Goal: Task Accomplishment & Management: Manage account settings

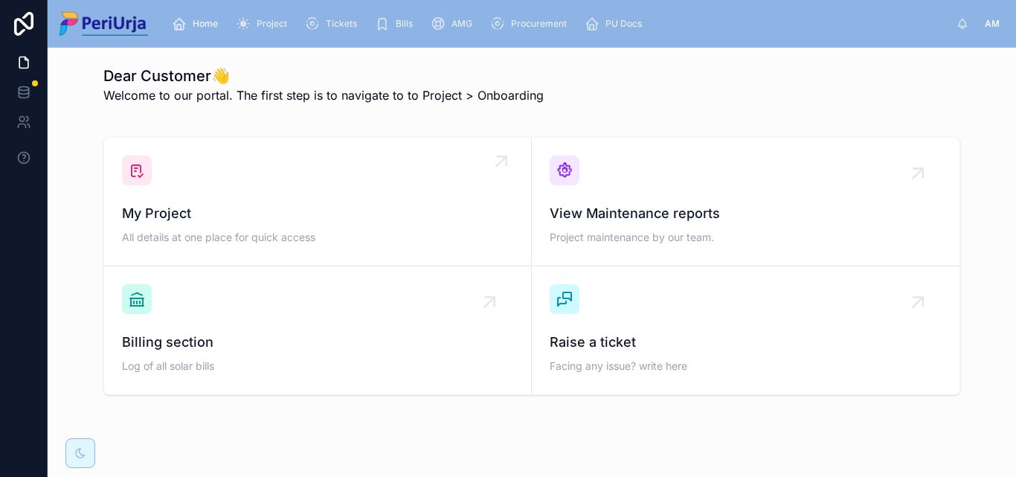
click at [248, 221] on span "My Project" at bounding box center [317, 213] width 391 height 21
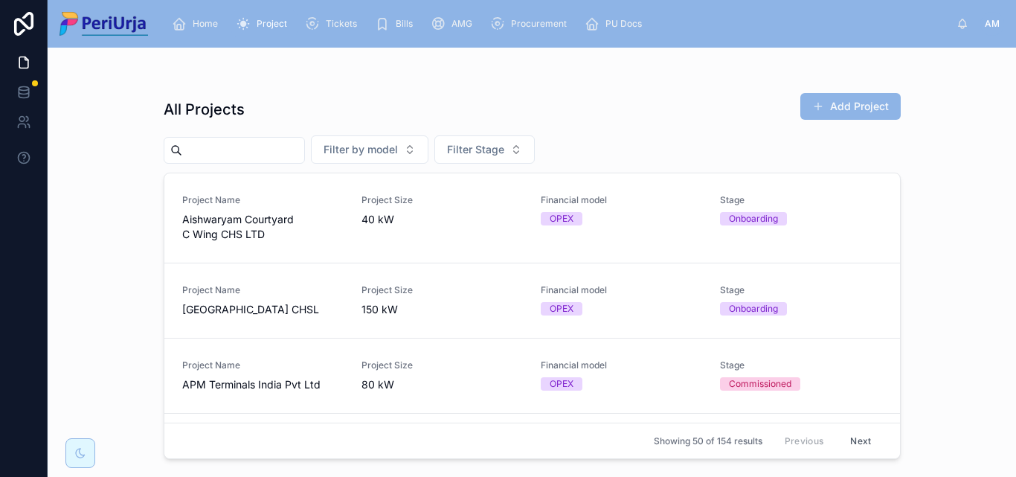
click at [228, 159] on input "text" at bounding box center [243, 150] width 122 height 21
click at [327, 103] on div "All Projects Add Project" at bounding box center [532, 109] width 737 height 34
drag, startPoint x: 238, startPoint y: 150, endPoint x: 282, endPoint y: 158, distance: 44.8
click at [239, 150] on input "text" at bounding box center [243, 150] width 122 height 21
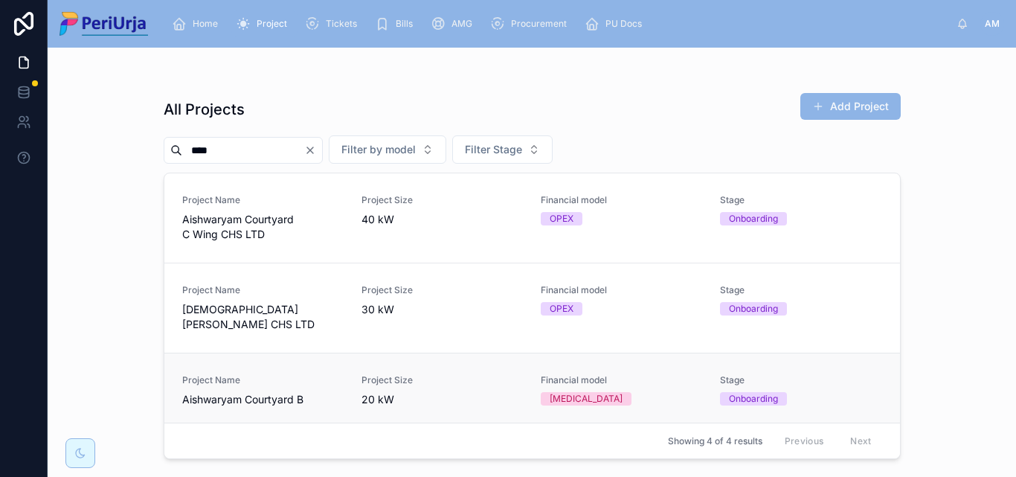
type input "****"
click at [278, 392] on span "Aishwaryam Courtyard B" at bounding box center [262, 399] width 161 height 15
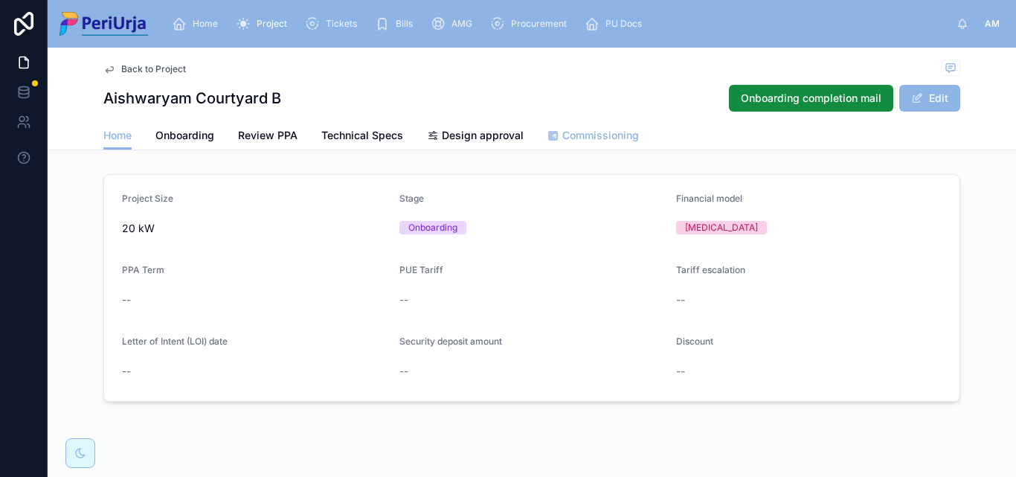
click at [607, 132] on span "Commissioning" at bounding box center [600, 135] width 77 height 15
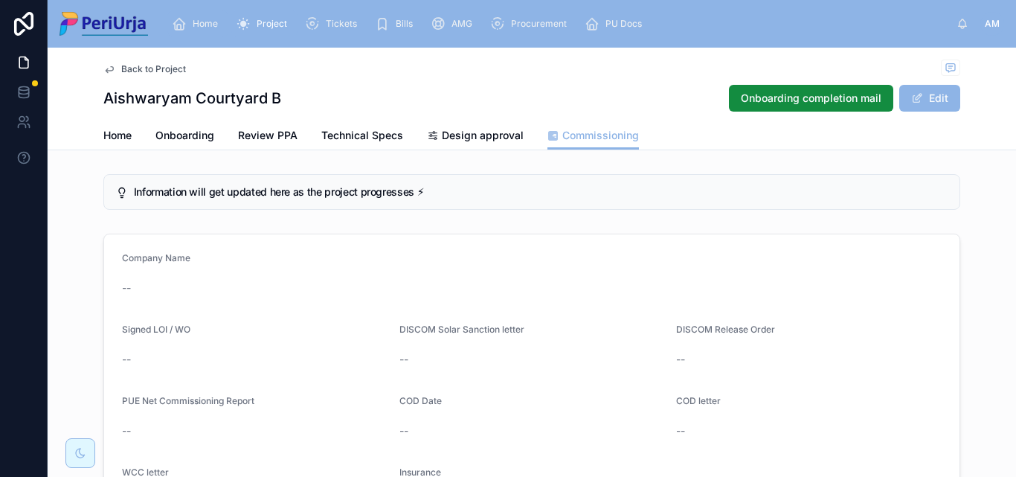
click at [208, 29] on span "Home" at bounding box center [205, 24] width 25 height 12
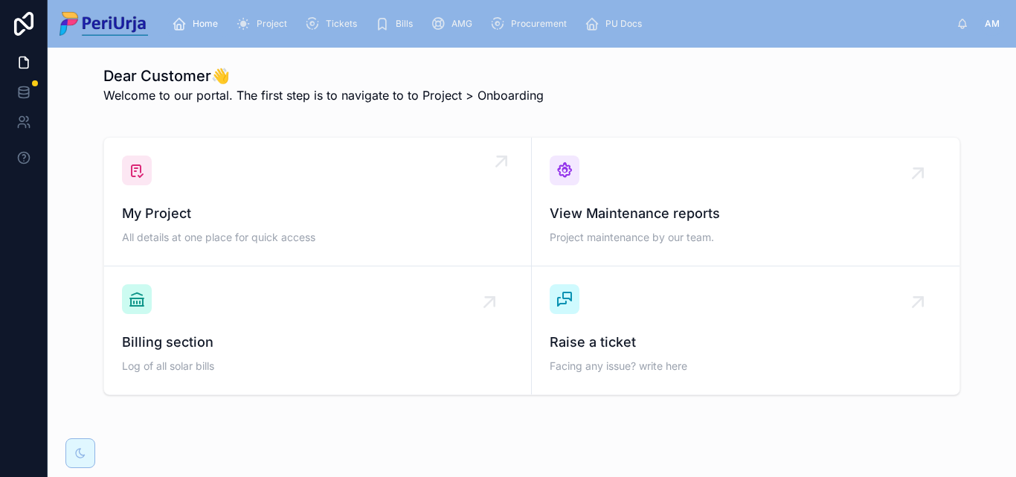
click at [222, 192] on div "My Project All details at one place for quick access" at bounding box center [317, 201] width 391 height 92
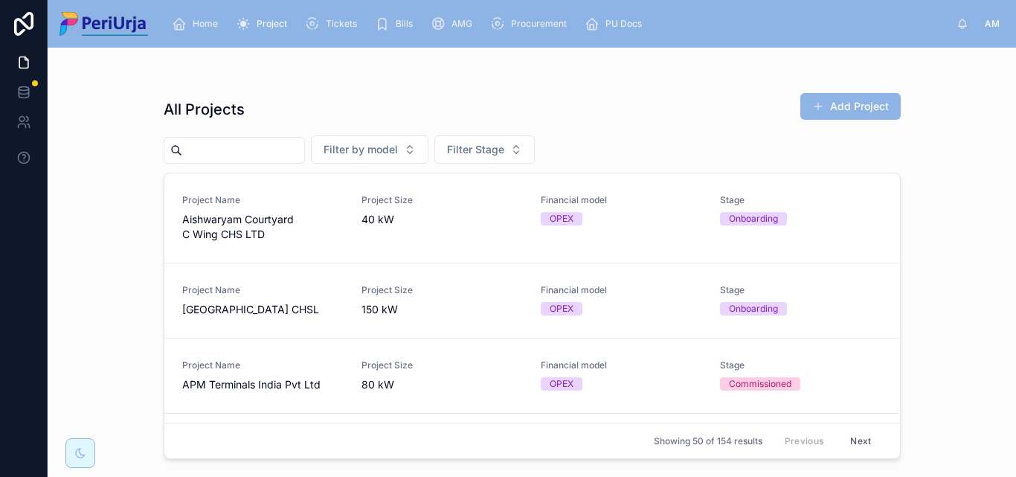
click at [215, 147] on input "text" at bounding box center [243, 150] width 122 height 21
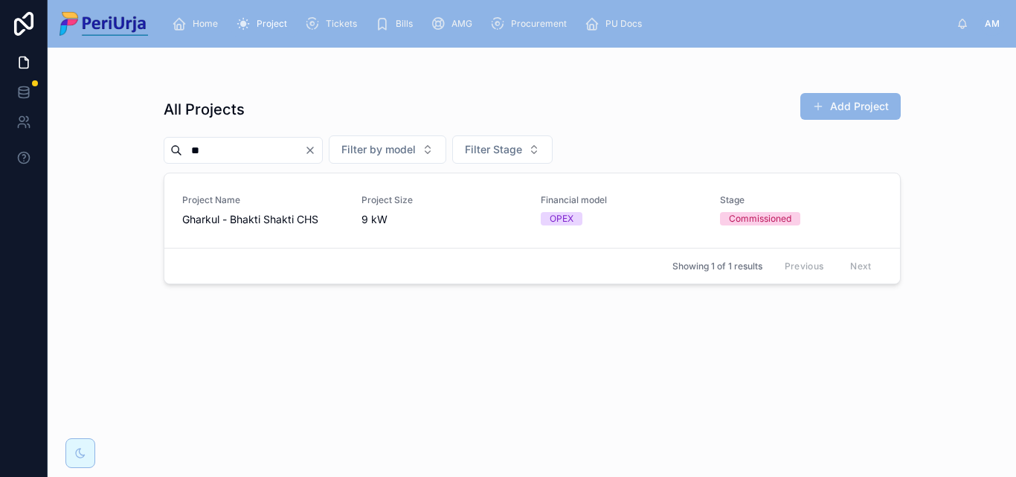
type input "*"
type input "***"
click at [222, 208] on div "Project Name APM Terminals India Pvt Ltd" at bounding box center [262, 210] width 161 height 33
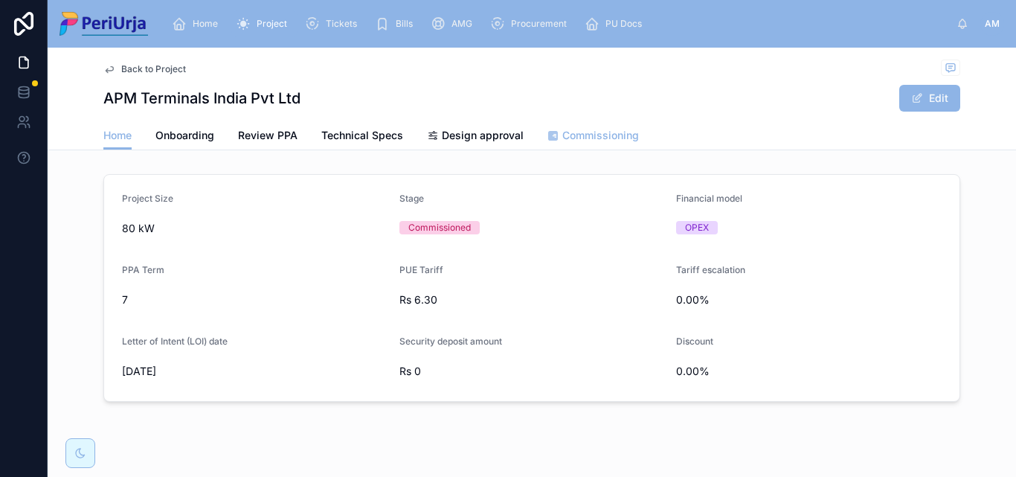
click at [603, 133] on span "Commissioning" at bounding box center [600, 135] width 77 height 15
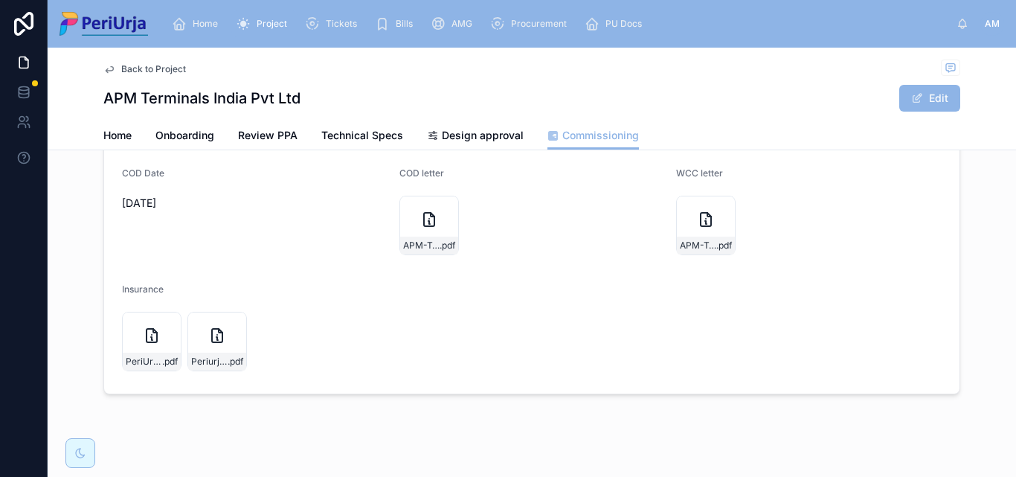
scroll to position [149, 0]
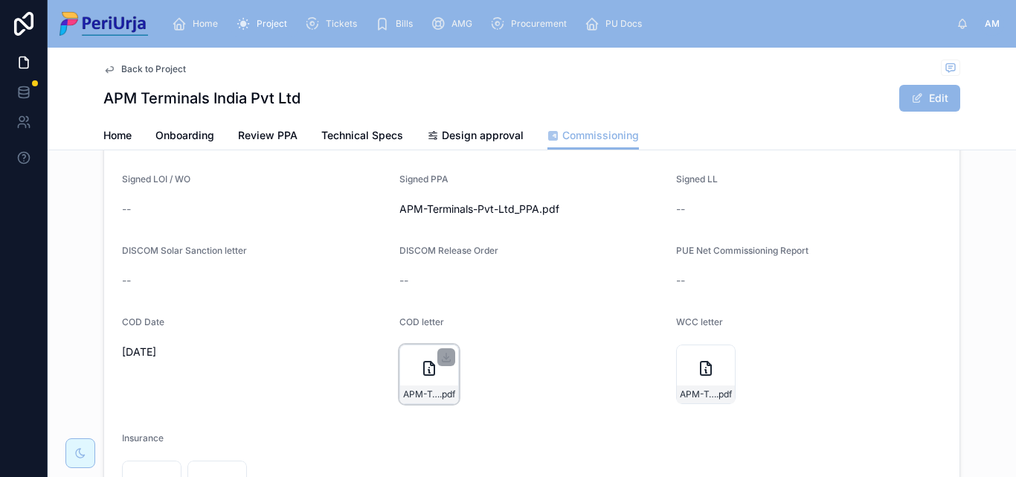
click at [430, 365] on icon at bounding box center [429, 368] width 18 height 18
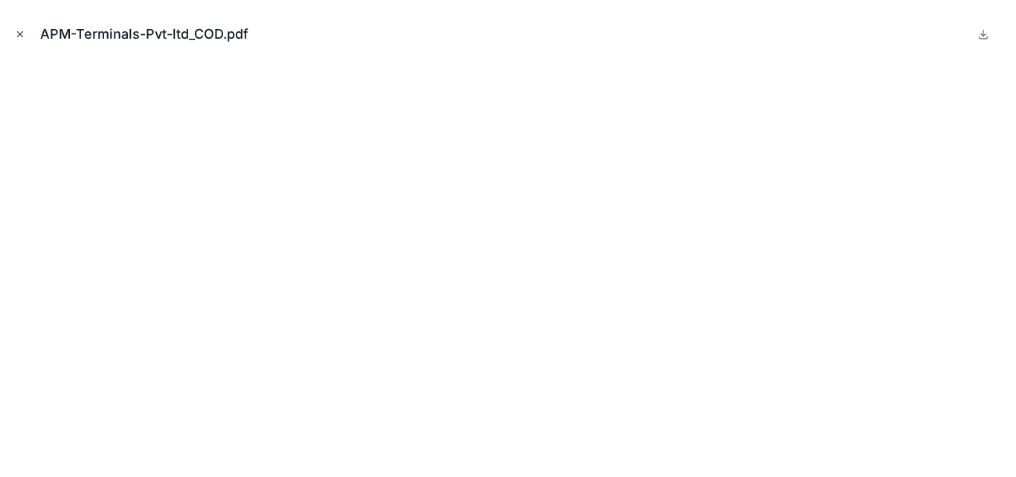
click at [18, 37] on icon "Close modal" at bounding box center [20, 34] width 10 height 10
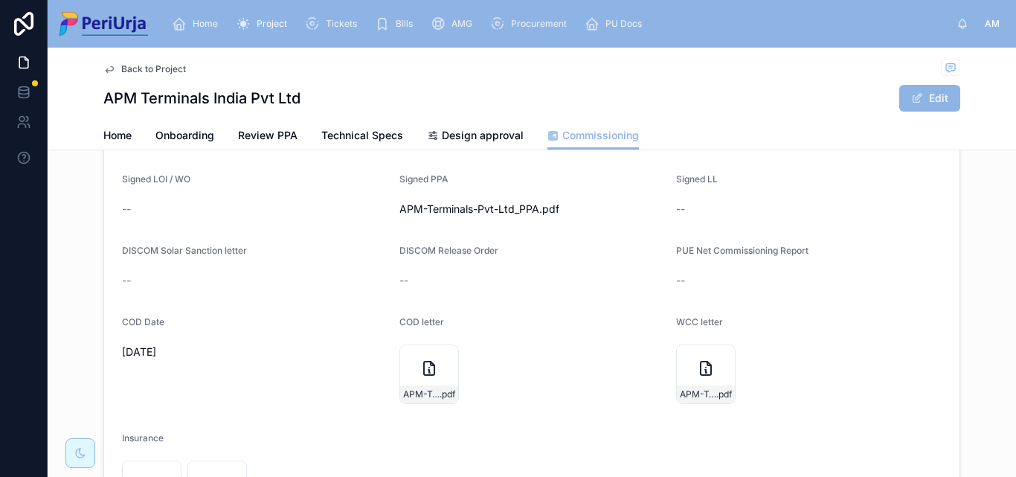
click at [199, 5] on div "Home Project Tickets Bills AMG Procurement PU Docs AM [PERSON_NAME]" at bounding box center [532, 24] width 969 height 48
click at [203, 23] on span "Home" at bounding box center [205, 24] width 25 height 12
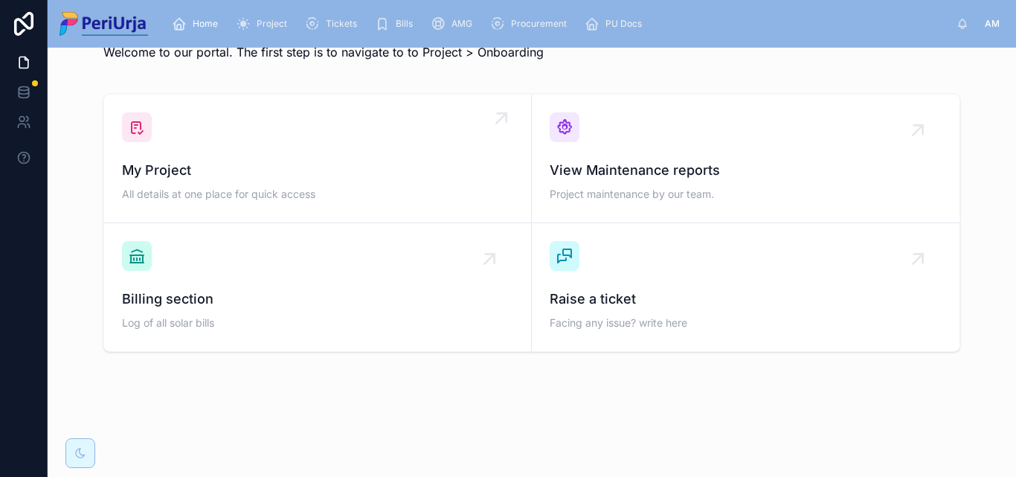
scroll to position [43, 0]
click at [208, 161] on span "My Project" at bounding box center [317, 170] width 391 height 21
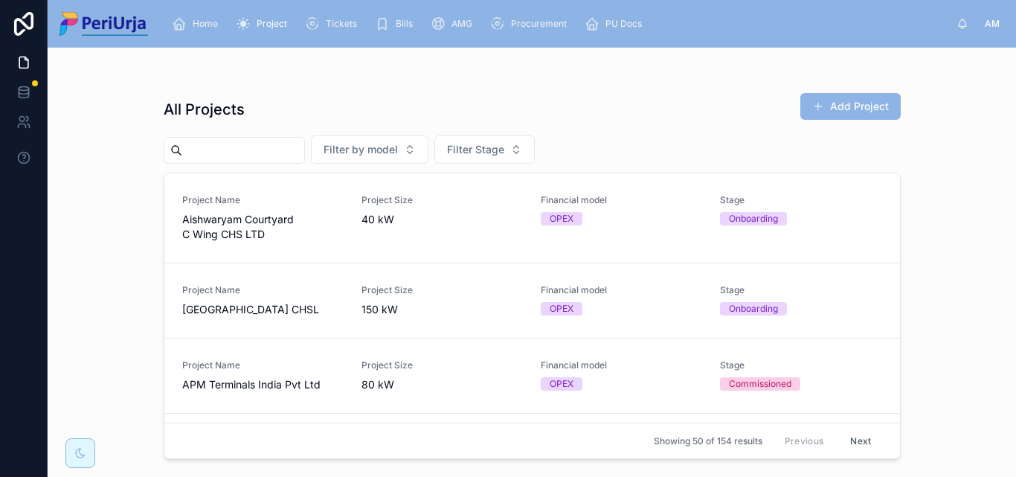
click at [246, 151] on input "text" at bounding box center [243, 150] width 122 height 21
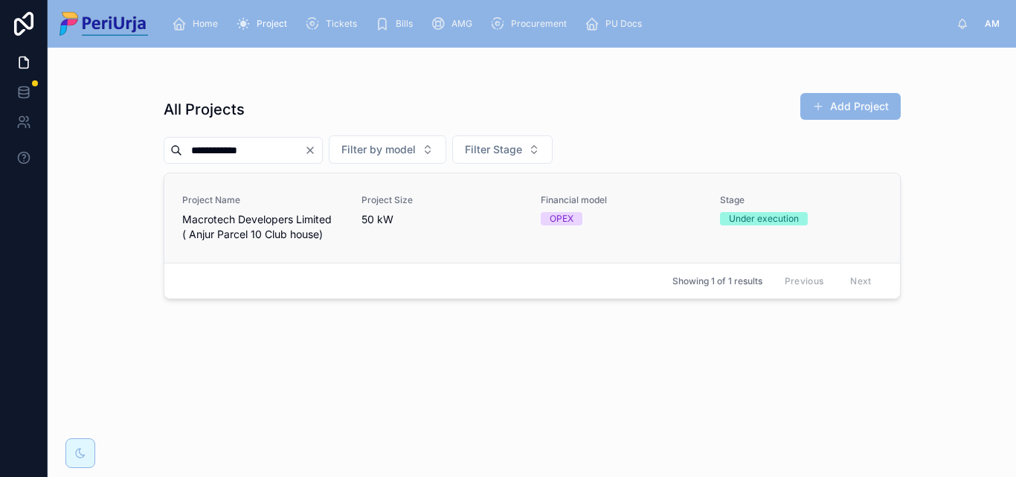
type input "**********"
click at [237, 233] on span "Macrotech Developers Limited ( Anjur Parcel 10 Club house)" at bounding box center [262, 227] width 161 height 30
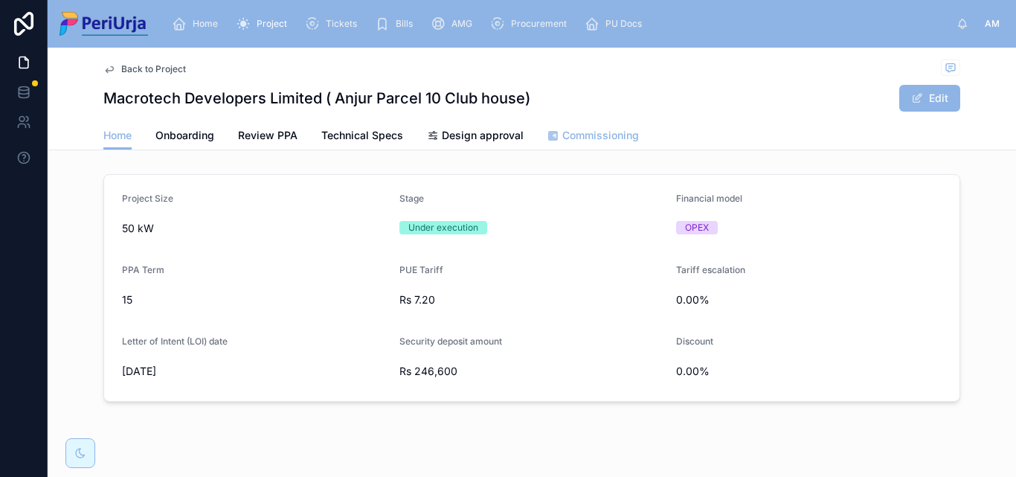
click at [597, 136] on span "Commissioning" at bounding box center [600, 135] width 77 height 15
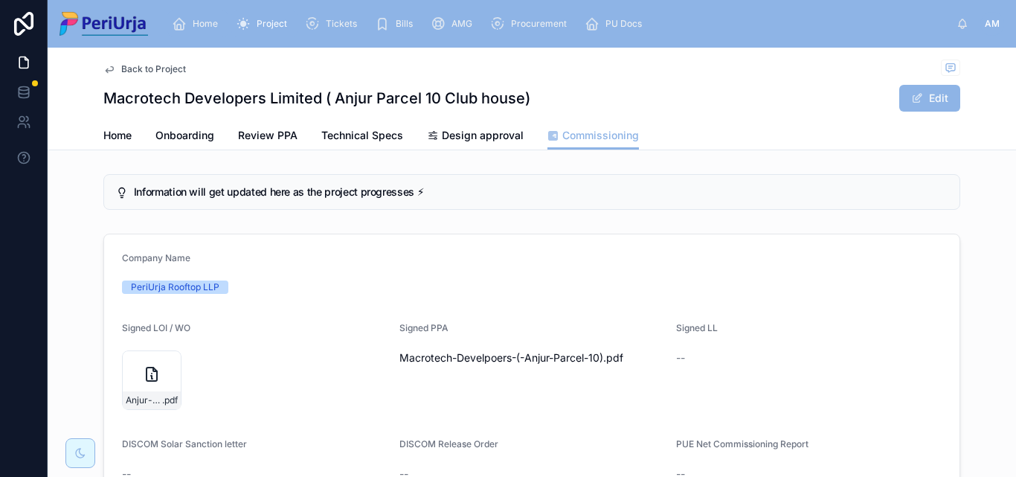
click at [210, 20] on span "Home" at bounding box center [205, 24] width 25 height 12
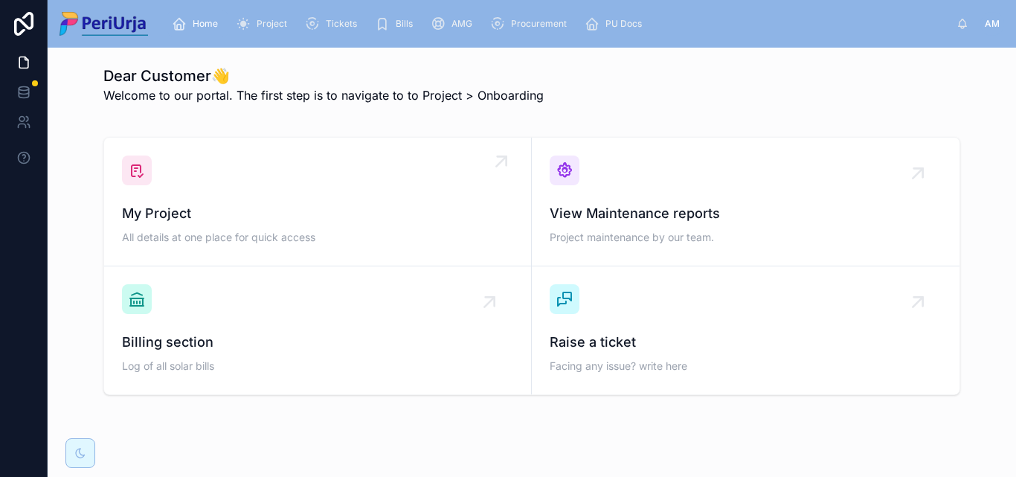
click at [168, 201] on div "My Project All details at one place for quick access" at bounding box center [317, 201] width 391 height 92
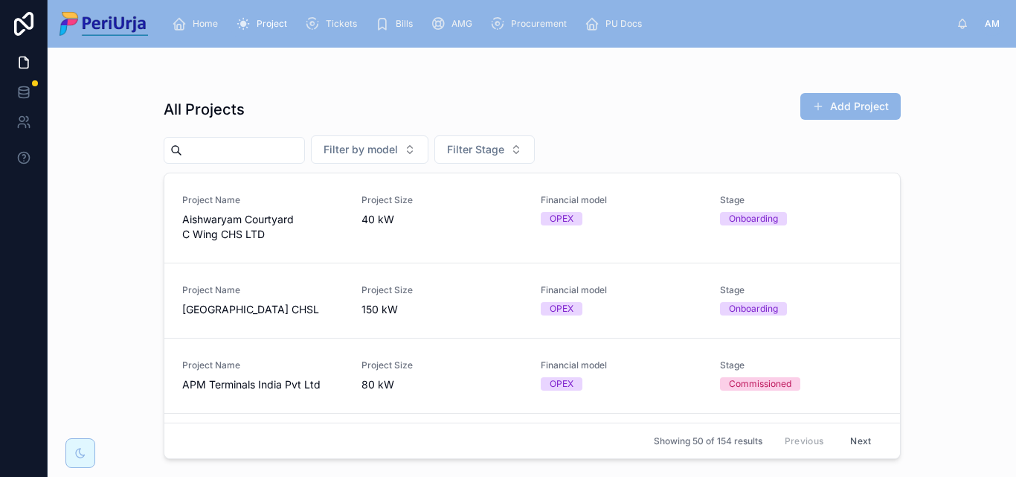
click at [180, 144] on div at bounding box center [234, 150] width 141 height 27
drag, startPoint x: 216, startPoint y: 153, endPoint x: 259, endPoint y: 158, distance: 43.4
click at [216, 153] on input "text" at bounding box center [243, 150] width 122 height 21
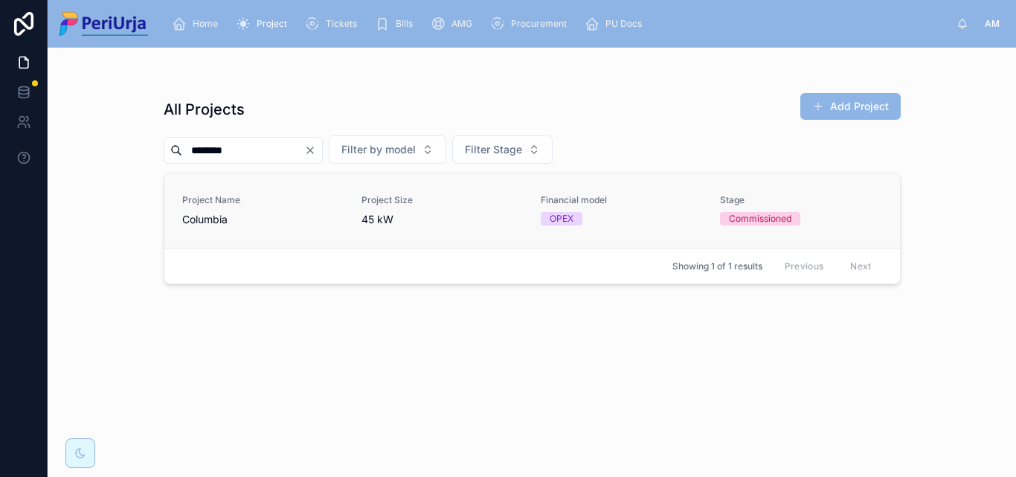
type input "********"
click at [222, 214] on span "Columbia" at bounding box center [262, 219] width 161 height 15
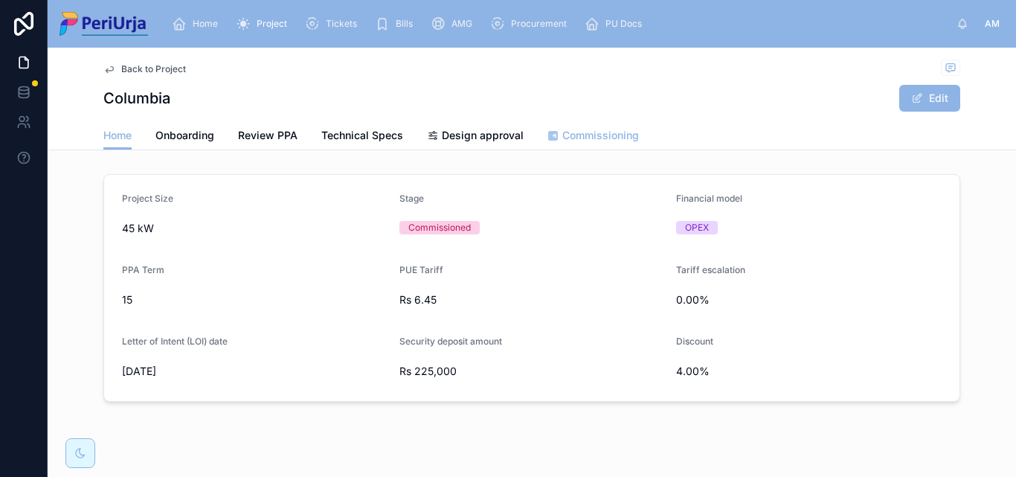
click at [605, 133] on span "Commissioning" at bounding box center [600, 135] width 77 height 15
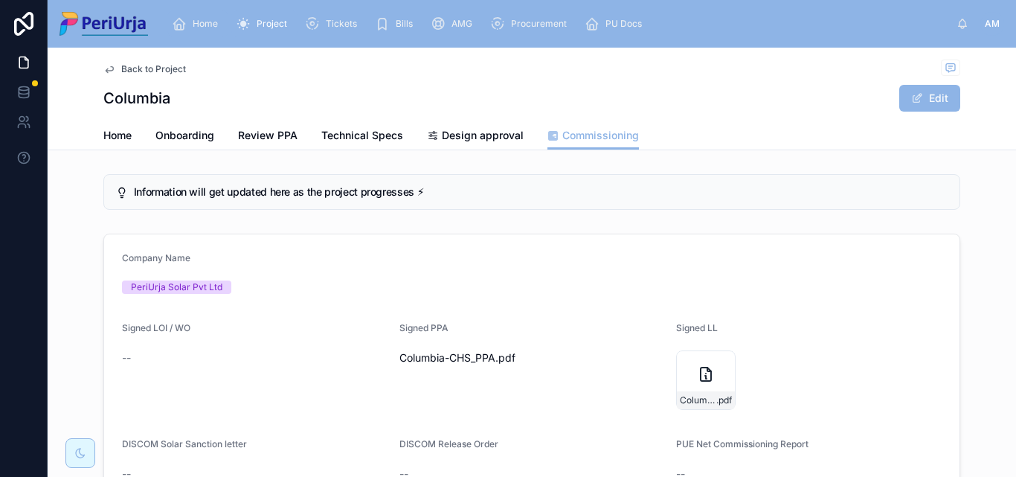
click at [197, 22] on span "Home" at bounding box center [205, 24] width 25 height 12
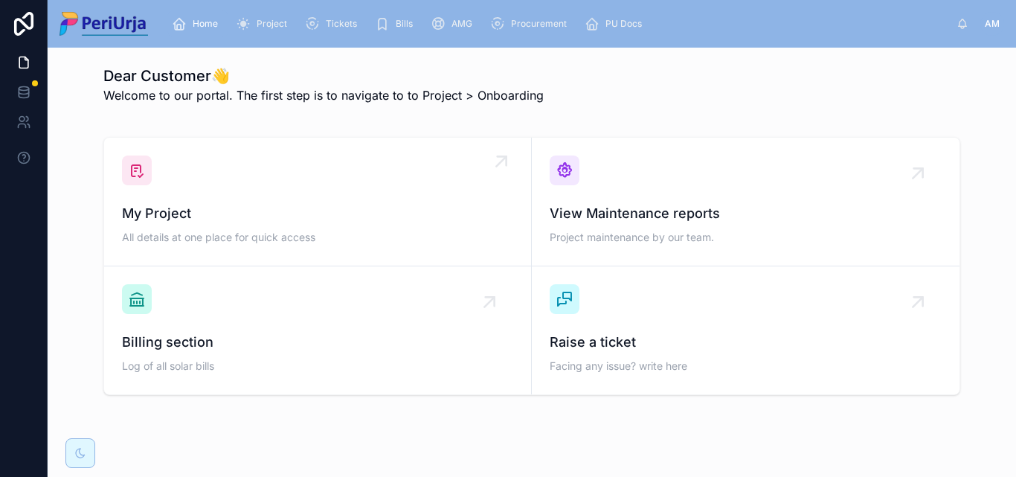
click at [194, 228] on div "My Project All details at one place for quick access" at bounding box center [317, 225] width 391 height 45
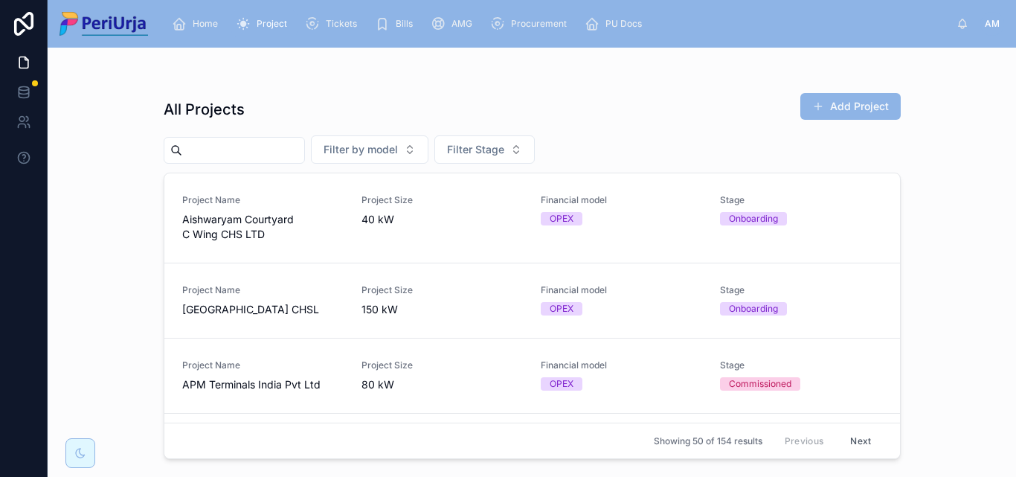
drag, startPoint x: 203, startPoint y: 197, endPoint x: 313, endPoint y: 160, distance: 116.2
click at [217, 155] on input "text" at bounding box center [243, 150] width 122 height 21
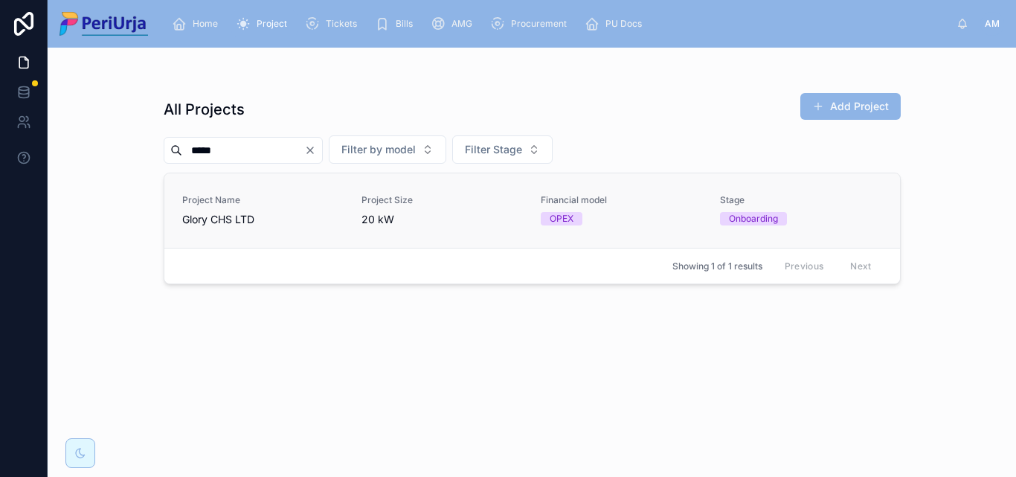
type input "*****"
click at [219, 212] on span "Glory CHS LTD" at bounding box center [262, 219] width 161 height 15
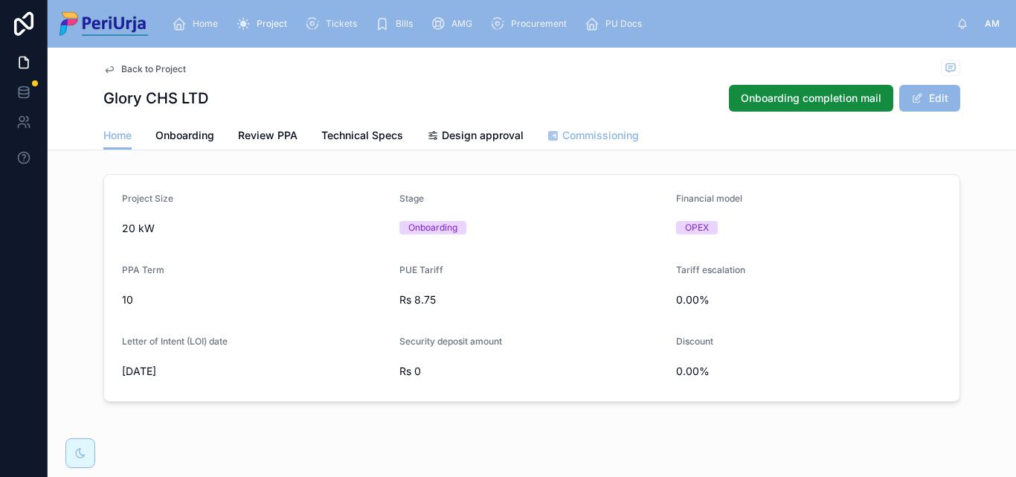
click at [577, 129] on span "Commissioning" at bounding box center [600, 135] width 77 height 15
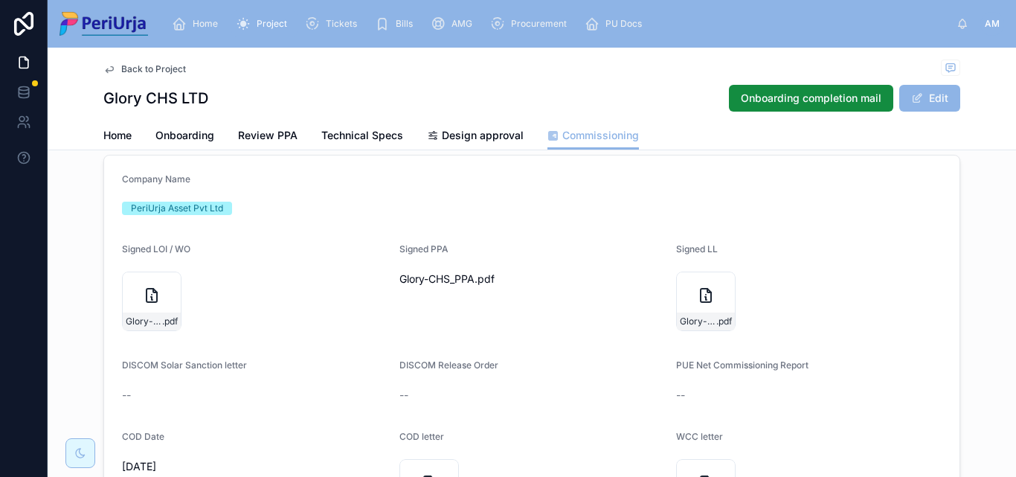
scroll to position [223, 0]
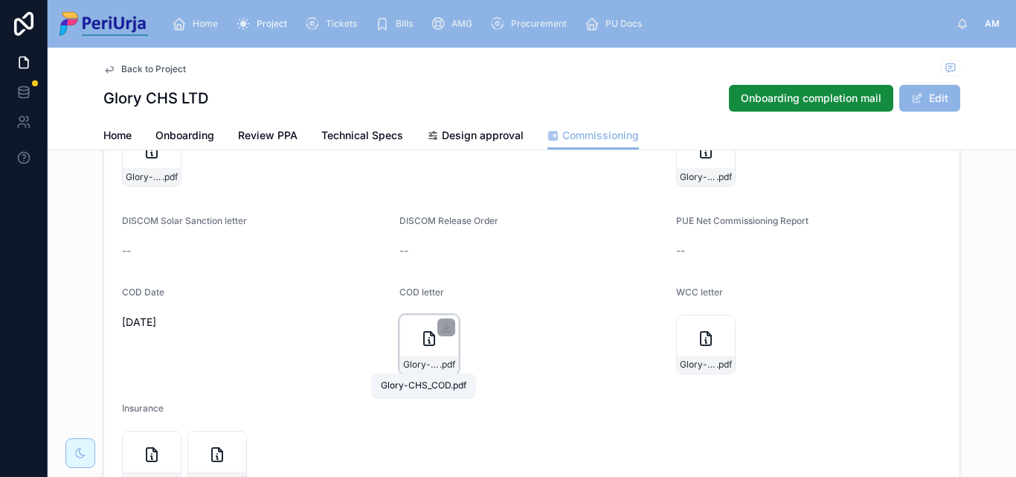
click at [440, 364] on span ".pdf" at bounding box center [448, 365] width 16 height 12
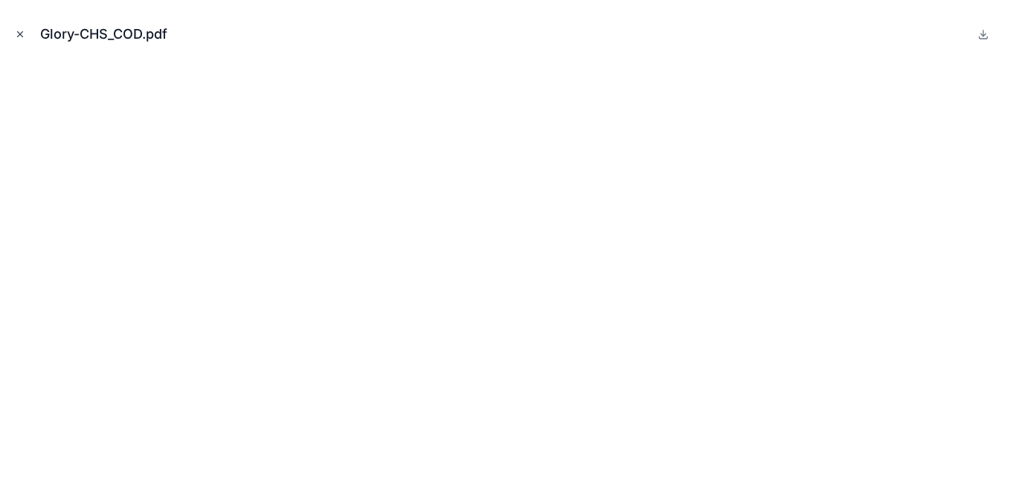
click at [17, 35] on icon "Close modal" at bounding box center [20, 34] width 10 height 10
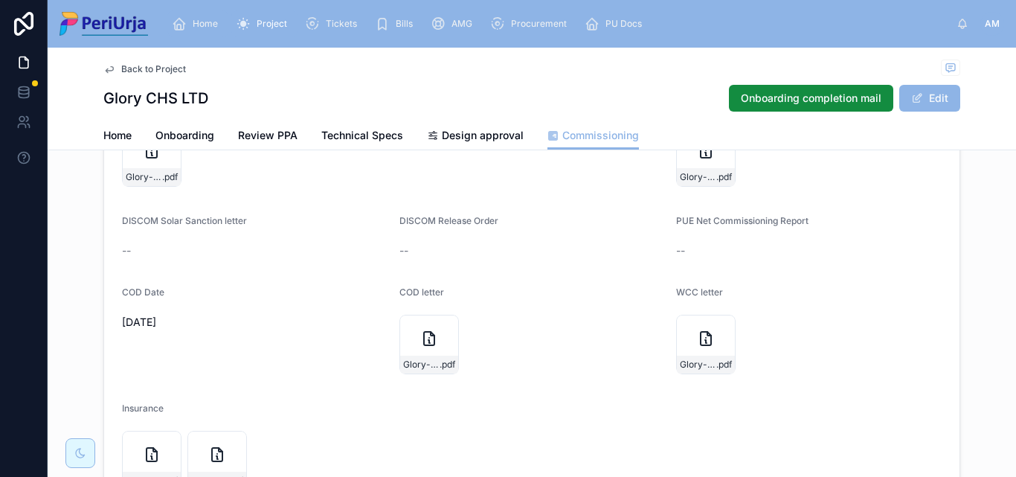
click at [203, 22] on span "Home" at bounding box center [205, 24] width 25 height 12
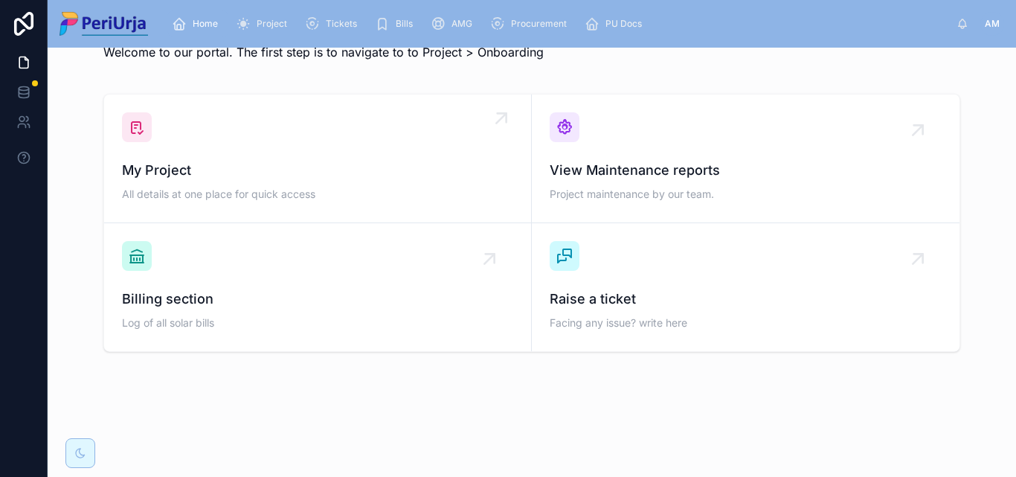
scroll to position [43, 0]
click at [216, 186] on div "My Project All details at one place for quick access" at bounding box center [317, 182] width 391 height 45
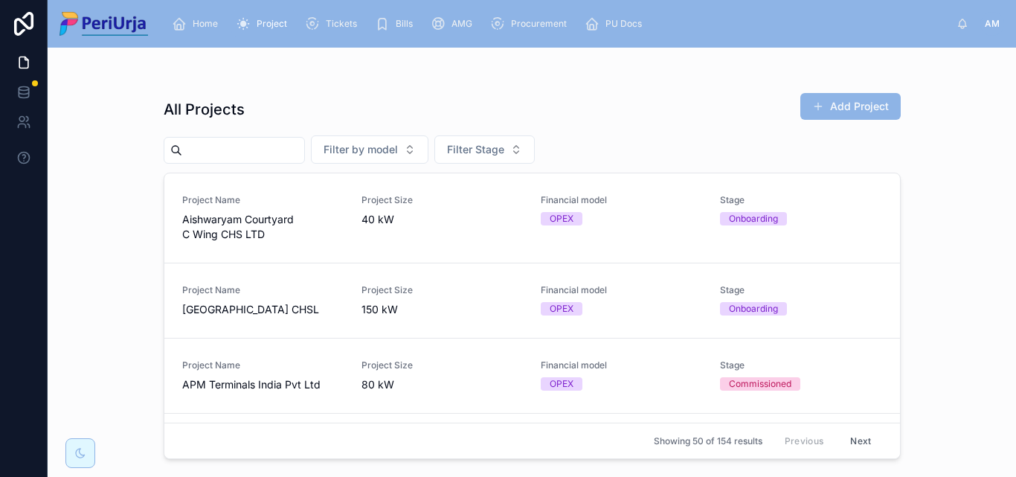
click at [253, 158] on input "text" at bounding box center [243, 150] width 122 height 21
type input "*"
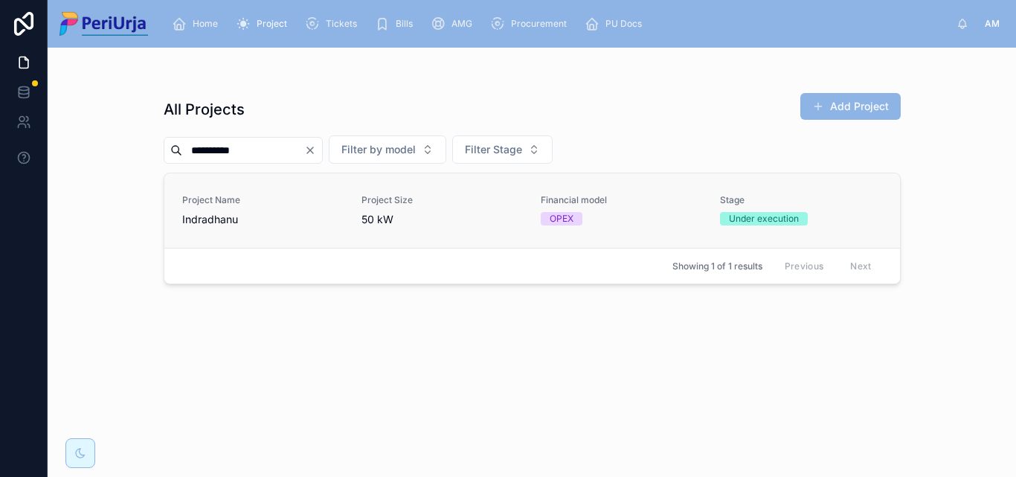
type input "**********"
click at [263, 218] on span "Indradhanu" at bounding box center [262, 219] width 161 height 15
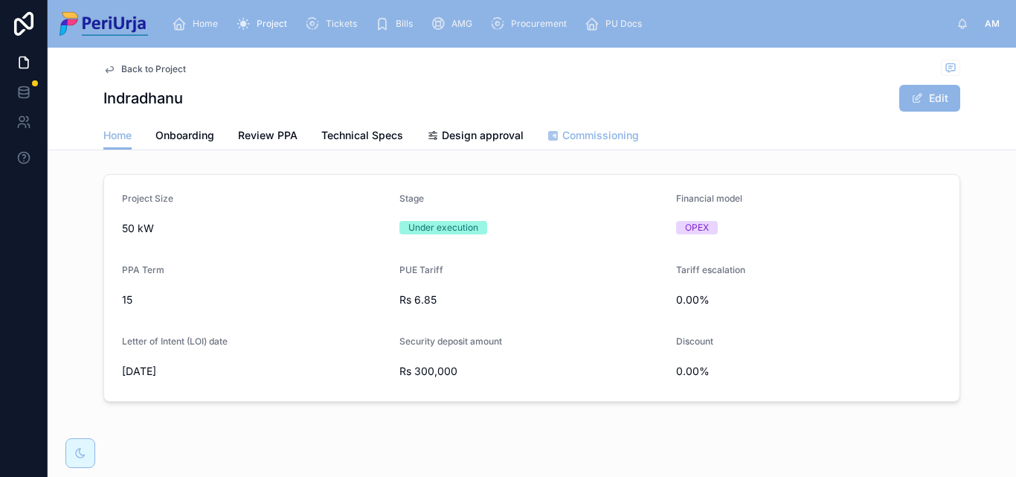
click at [603, 145] on link "Commissioning" at bounding box center [594, 137] width 92 height 30
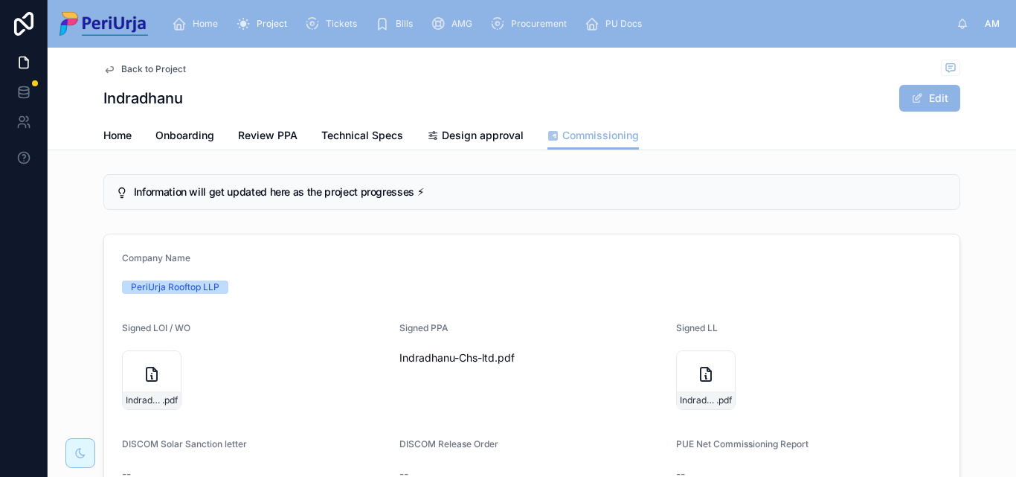
click at [214, 24] on span "Home" at bounding box center [205, 24] width 25 height 12
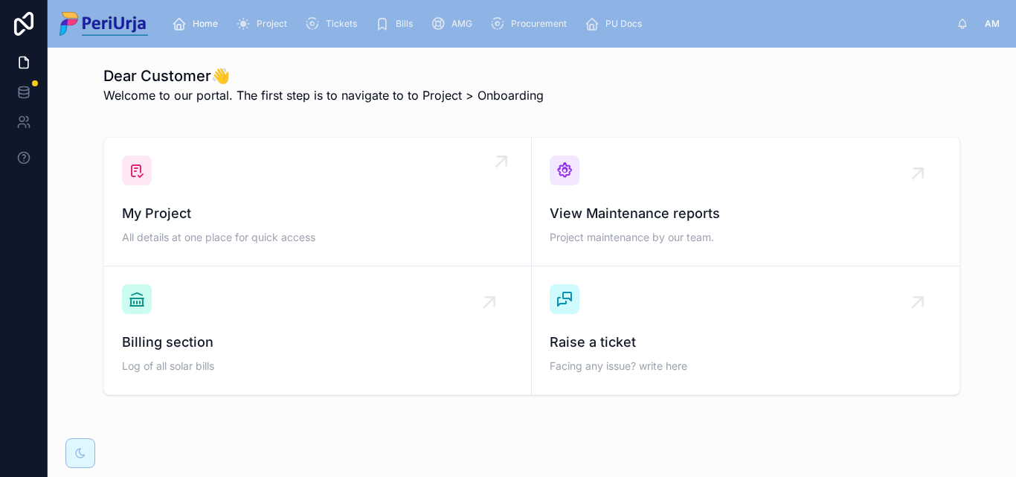
click at [231, 202] on div "My Project All details at one place for quick access" at bounding box center [317, 201] width 391 height 92
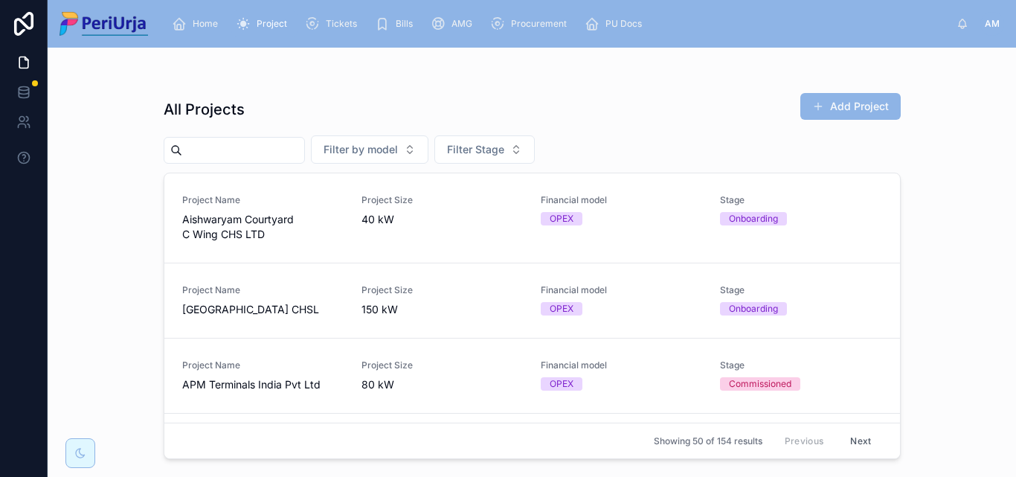
click at [214, 161] on div at bounding box center [234, 150] width 141 height 27
click at [199, 151] on input "text" at bounding box center [243, 150] width 122 height 21
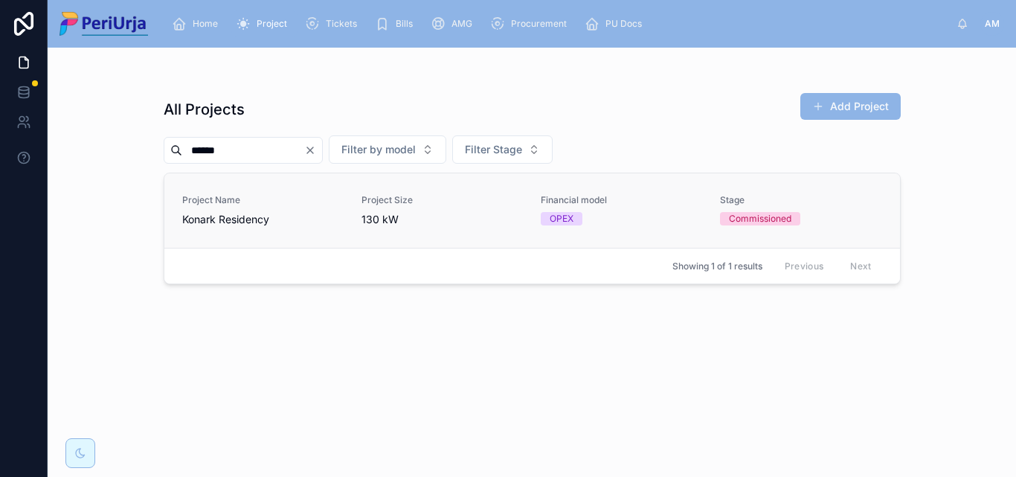
type input "******"
click at [205, 225] on span "Konark Residency" at bounding box center [262, 219] width 161 height 15
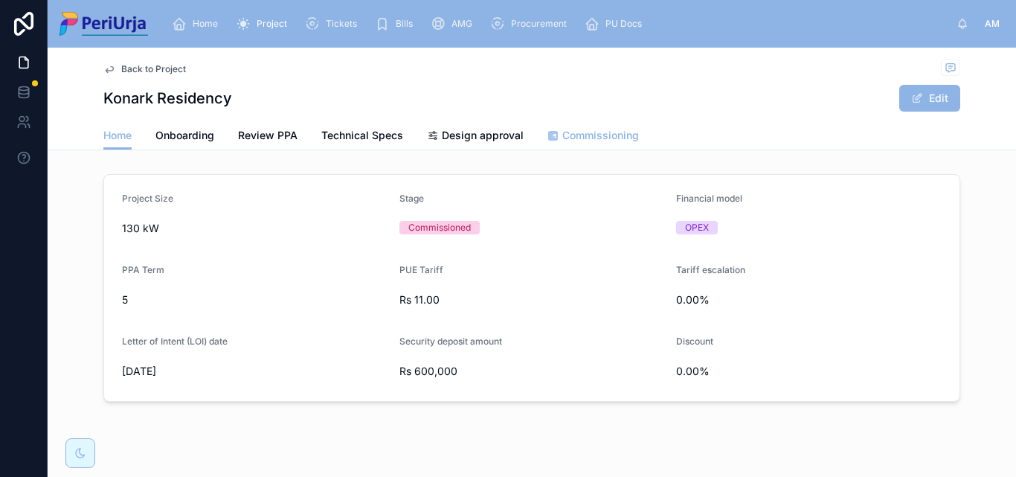
click at [574, 137] on span "Commissioning" at bounding box center [600, 135] width 77 height 15
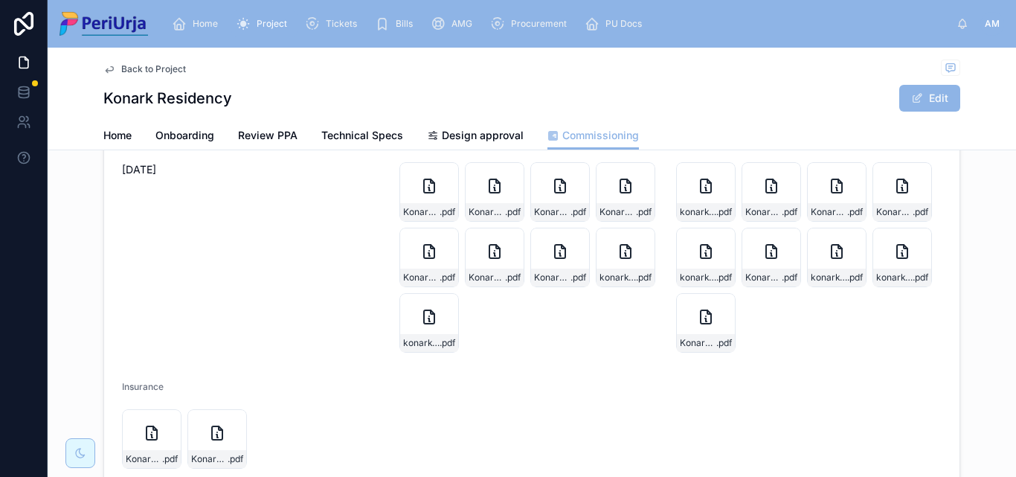
scroll to position [343, 0]
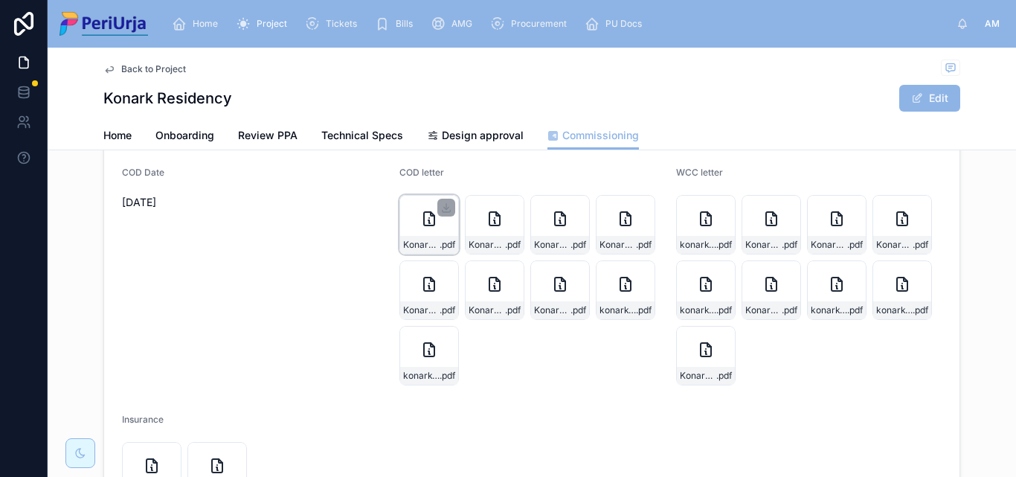
click at [429, 219] on icon at bounding box center [429, 218] width 10 height 13
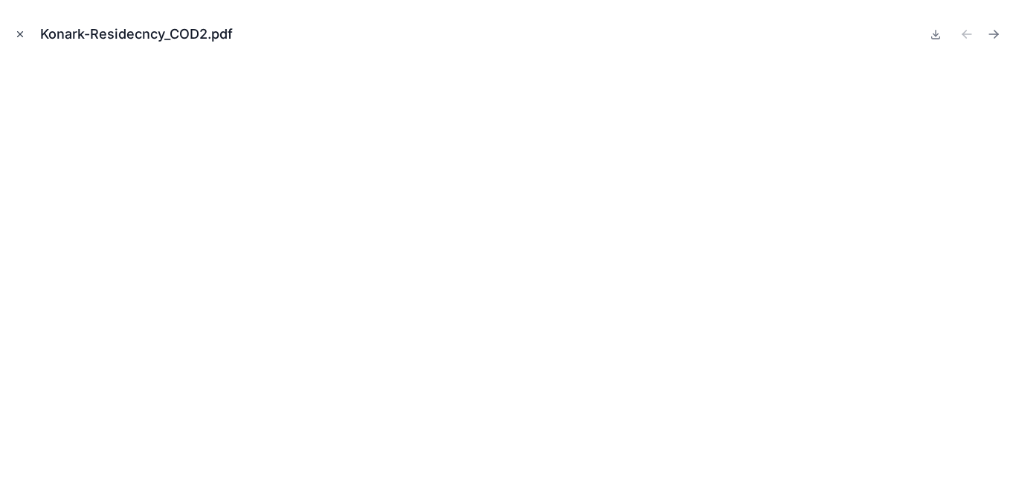
click at [22, 29] on icon "Close modal" at bounding box center [20, 34] width 10 height 10
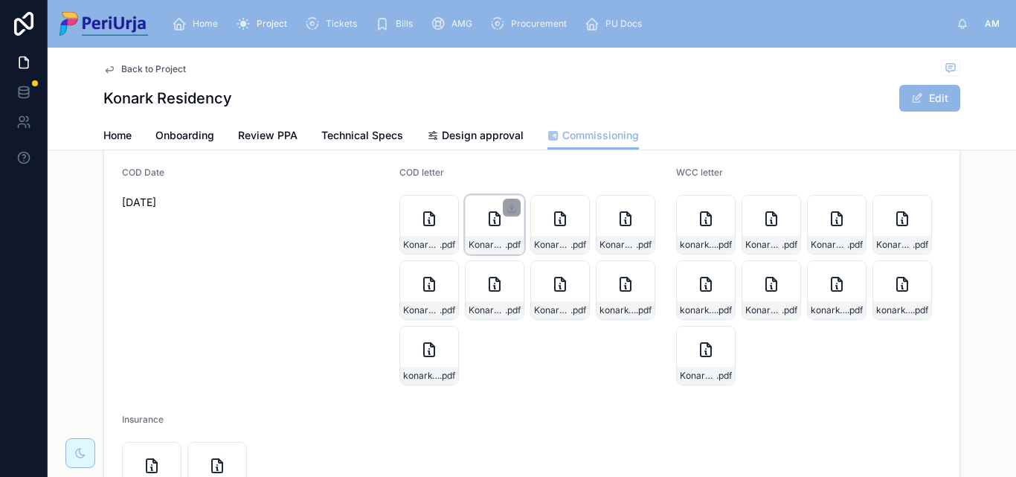
click at [490, 231] on div "Konark-Residency_COD .pdf" at bounding box center [495, 225] width 60 height 60
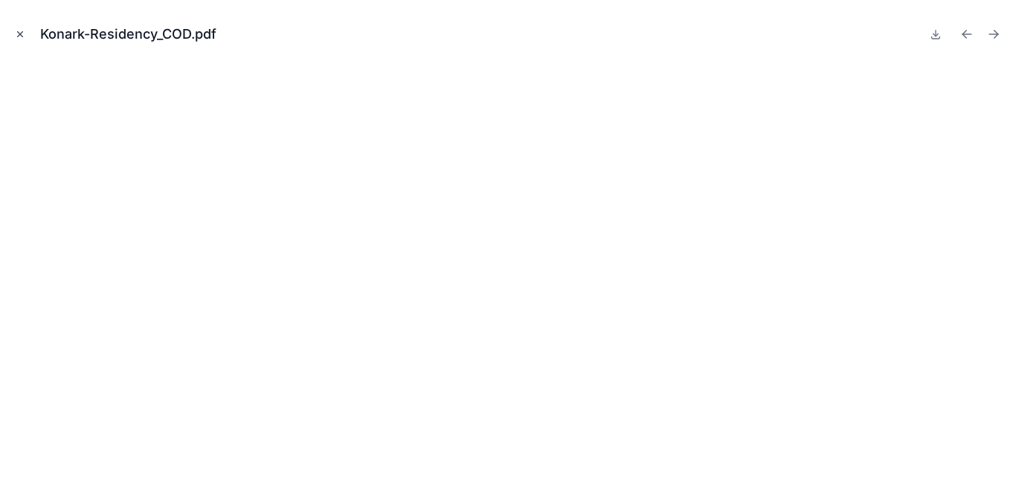
click at [13, 31] on button "Close modal" at bounding box center [20, 34] width 16 height 16
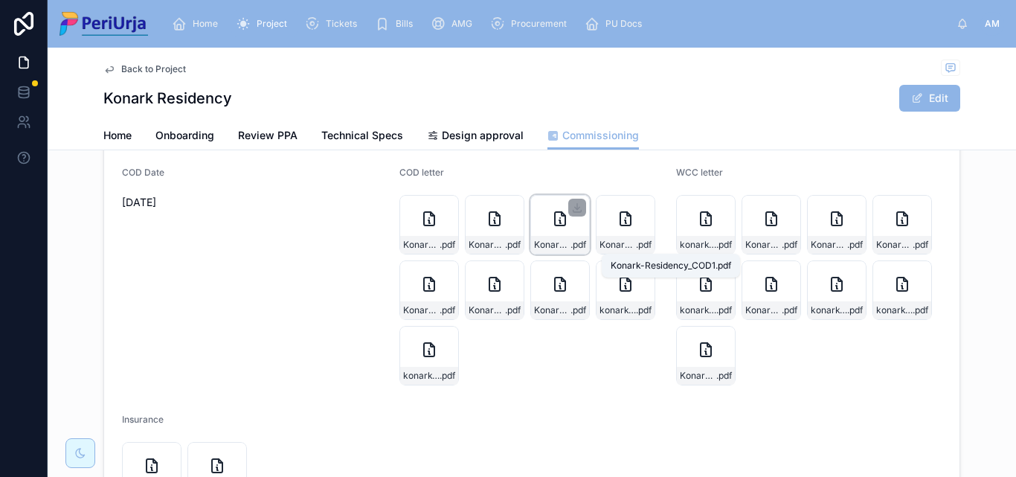
click at [561, 240] on span "Konark-Residency_COD1" at bounding box center [552, 245] width 36 height 12
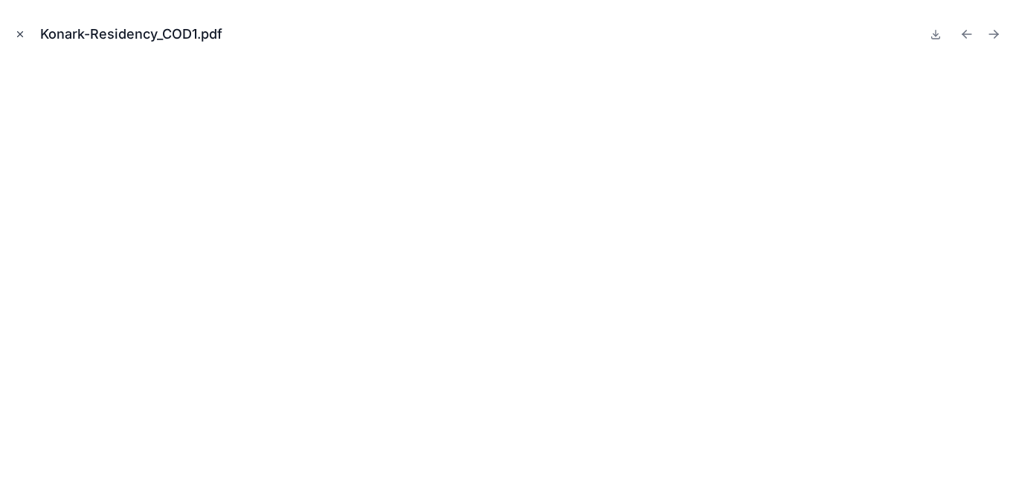
click at [18, 36] on icon "Close modal" at bounding box center [20, 34] width 10 height 10
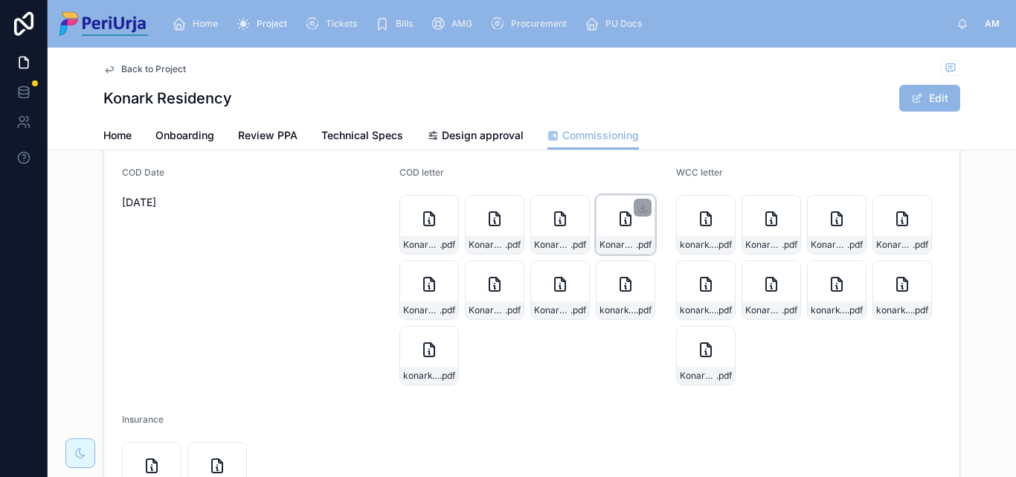
click at [623, 234] on div "Konark-Residency_COD3 .pdf" at bounding box center [626, 225] width 60 height 60
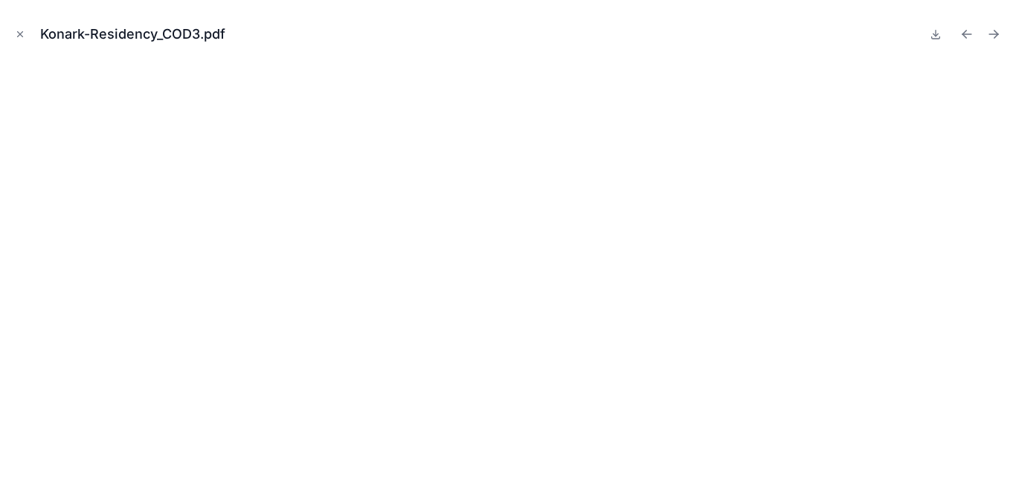
click at [26, 31] on button "Close modal" at bounding box center [20, 34] width 16 height 16
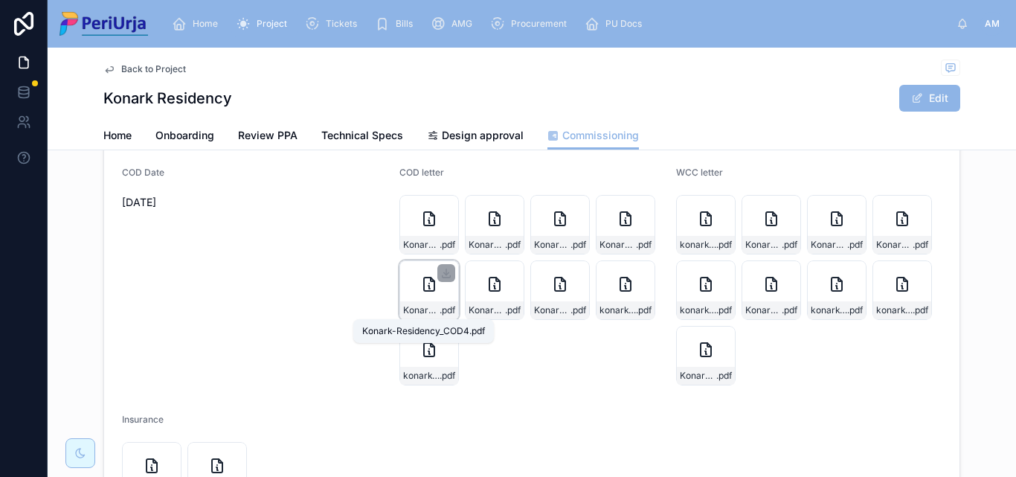
click at [443, 294] on div "Konark-Residency_COD4 .pdf" at bounding box center [430, 290] width 60 height 60
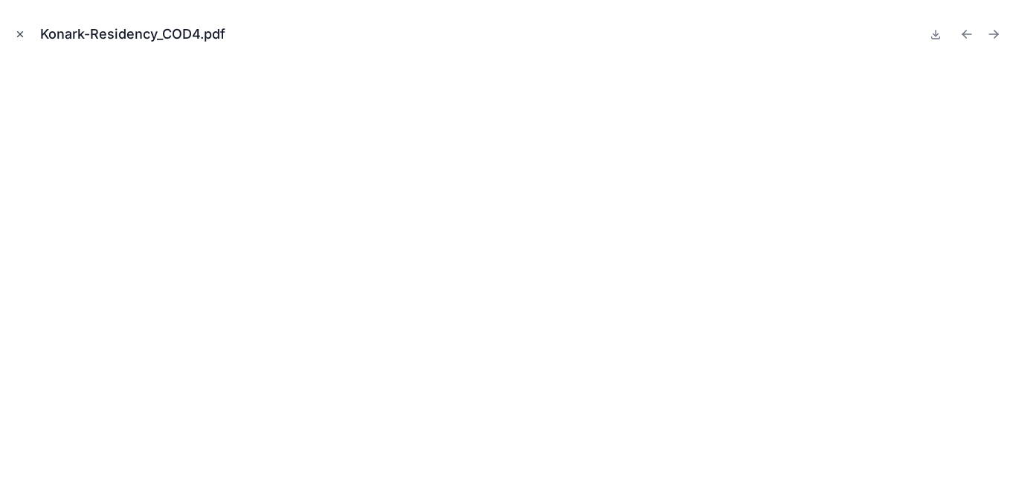
click at [14, 42] on button "Close modal" at bounding box center [20, 34] width 16 height 16
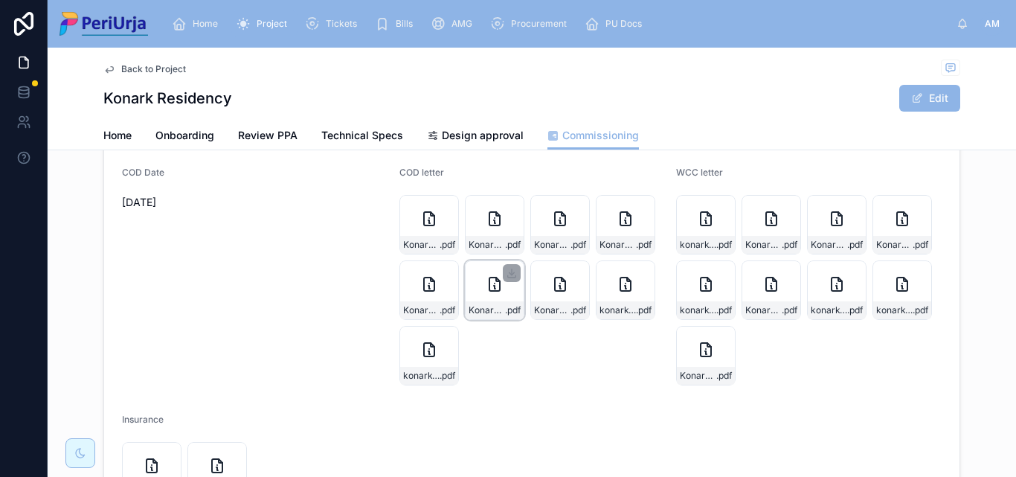
click at [510, 303] on div "Konark-Residency_COD5 .pdf" at bounding box center [495, 310] width 58 height 18
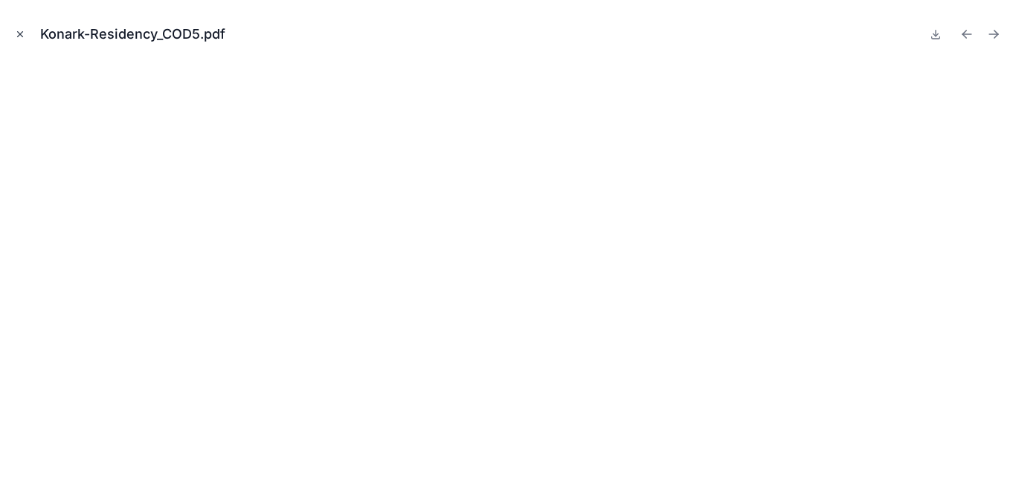
click at [22, 35] on icon "Close modal" at bounding box center [20, 34] width 10 height 10
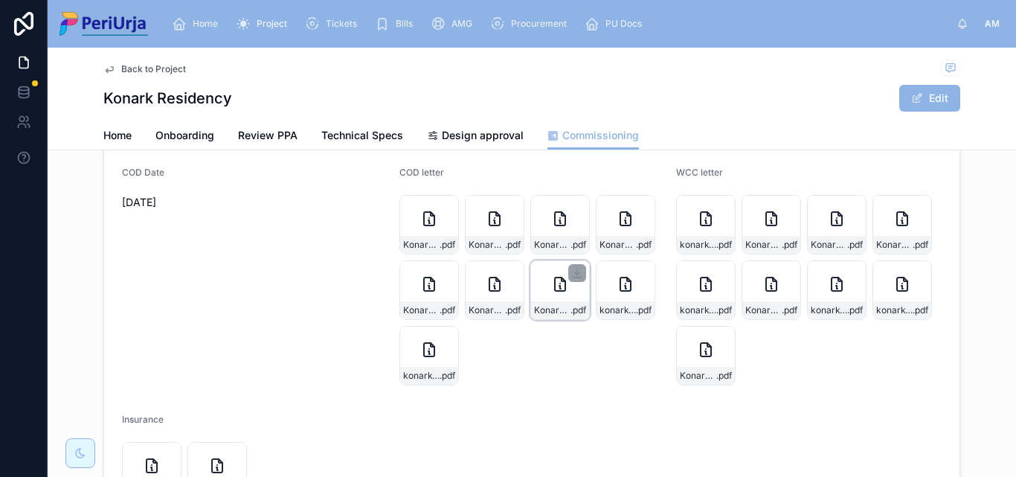
click at [558, 292] on icon at bounding box center [560, 284] width 18 height 18
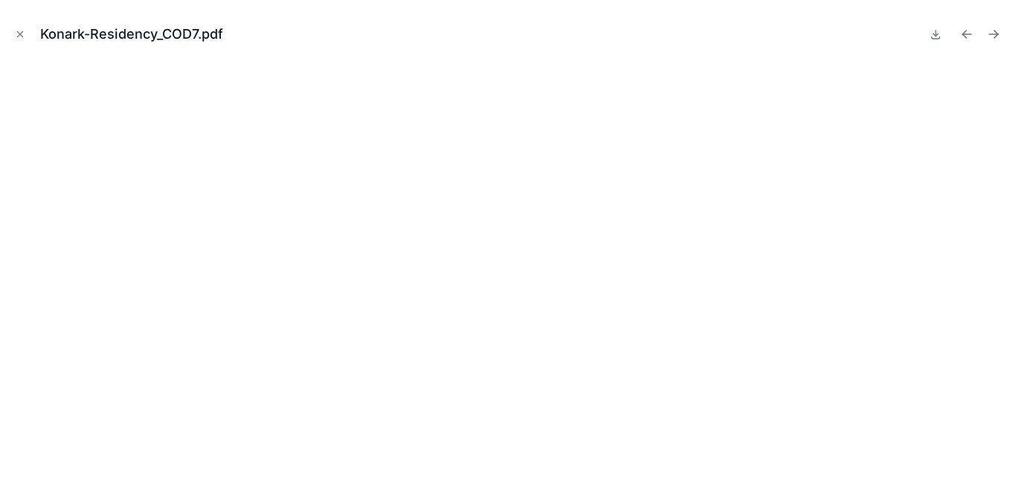
drag, startPoint x: 15, startPoint y: 33, endPoint x: 10, endPoint y: 25, distance: 10.0
click at [15, 33] on icon "Close modal" at bounding box center [20, 34] width 10 height 10
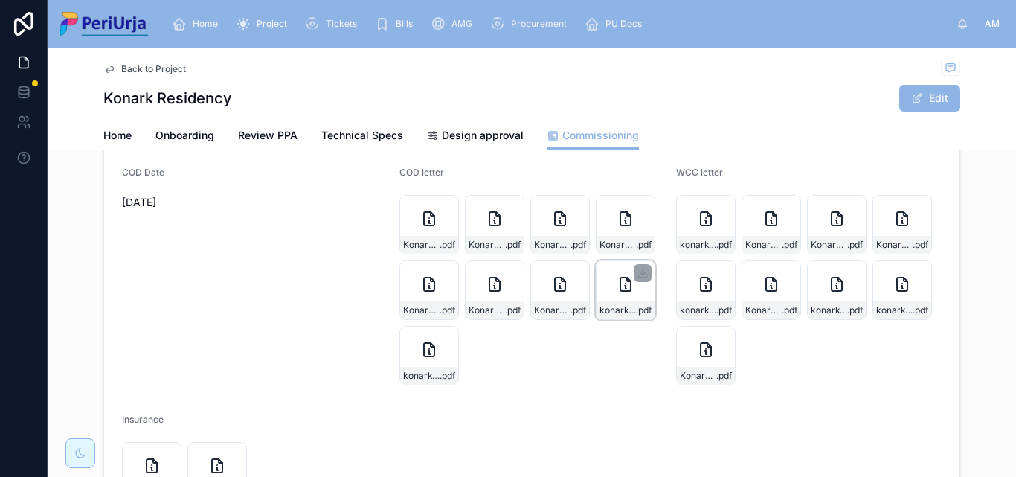
click at [619, 293] on div "konark-Residency_COD8 .pdf" at bounding box center [626, 290] width 60 height 60
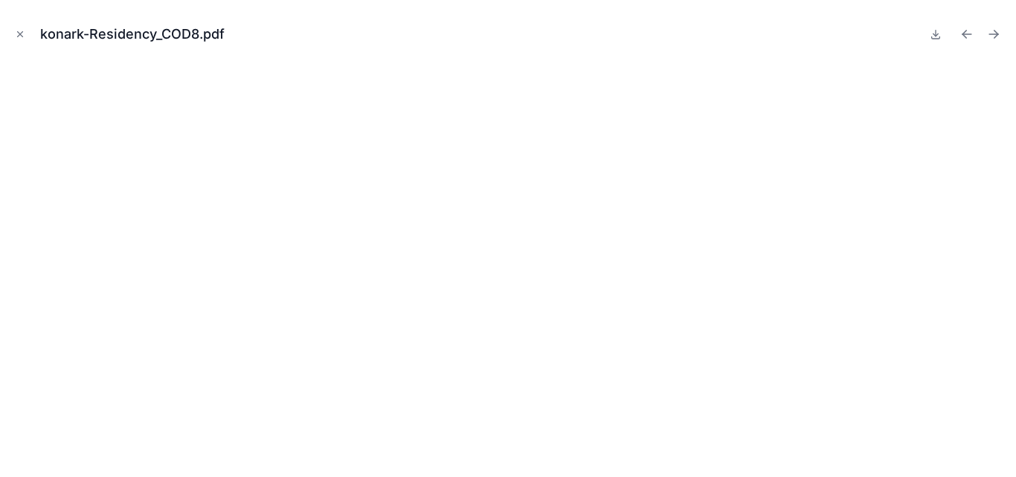
drag, startPoint x: 25, startPoint y: 33, endPoint x: 4, endPoint y: 33, distance: 20.1
click at [25, 33] on button "Close modal" at bounding box center [20, 34] width 16 height 16
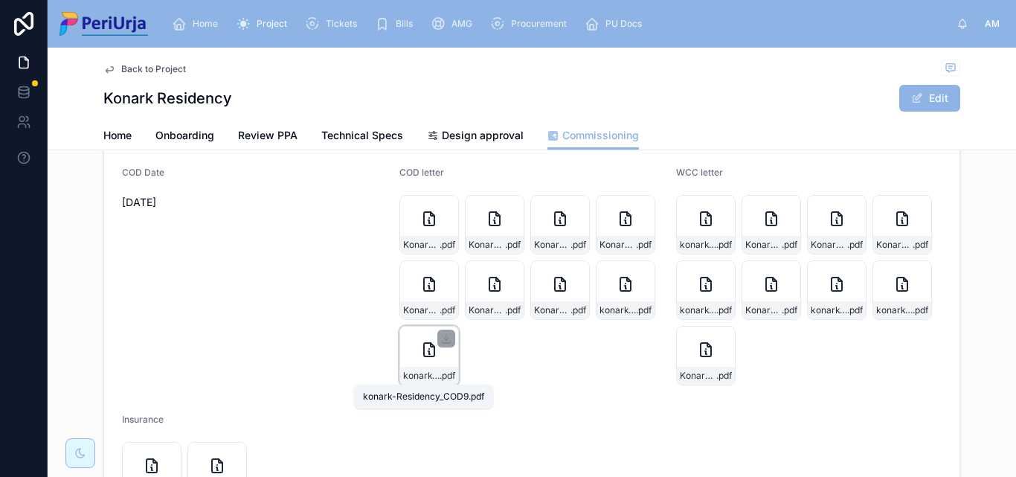
click at [439, 355] on div "konark-Residency_COD9 .pdf" at bounding box center [430, 356] width 60 height 60
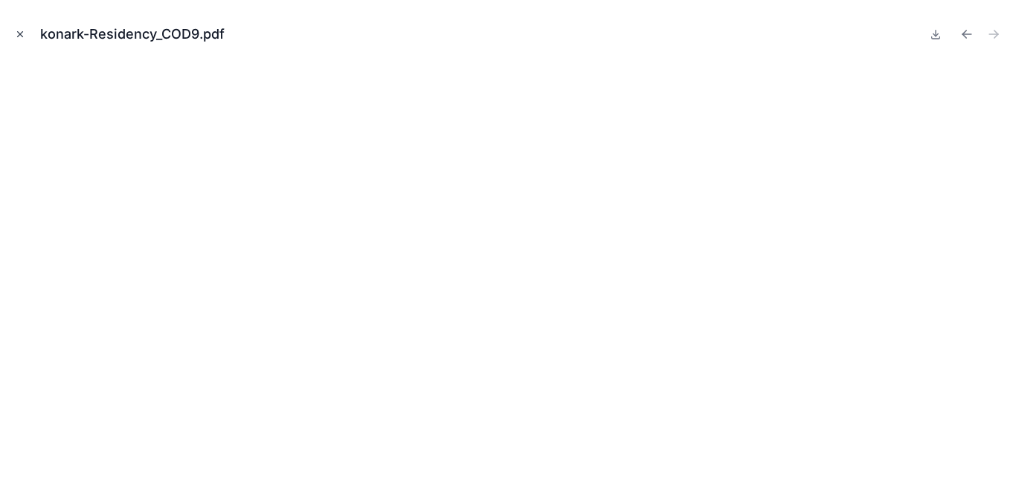
click at [22, 37] on icon "Close modal" at bounding box center [20, 34] width 10 height 10
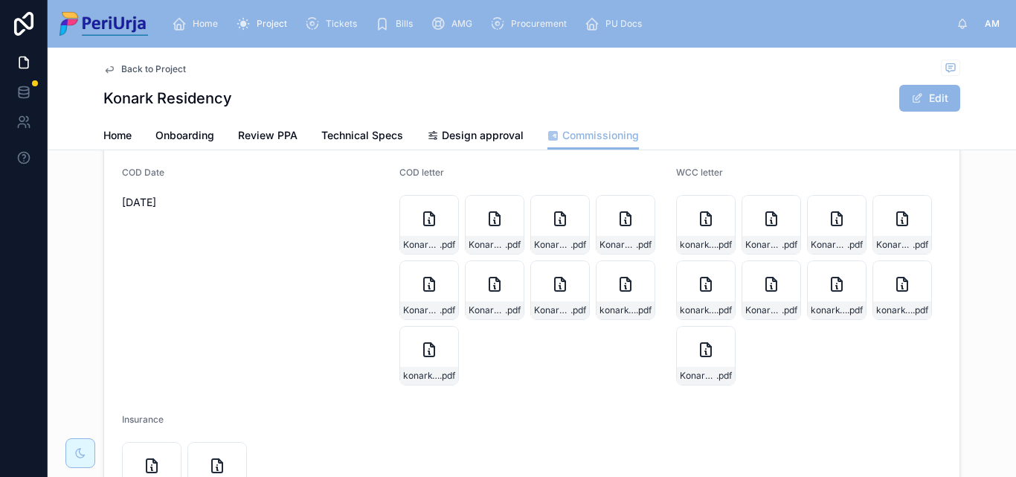
click at [211, 24] on span "Home" at bounding box center [205, 24] width 25 height 12
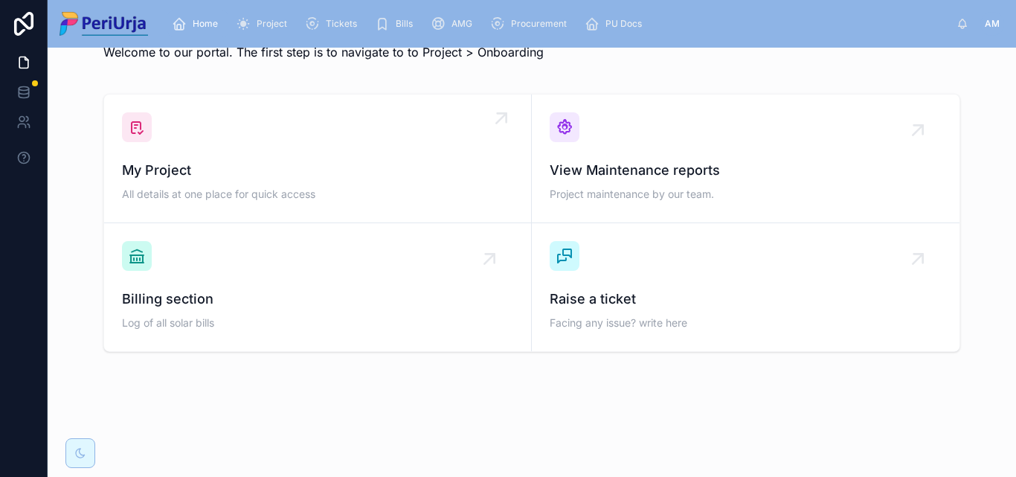
click at [248, 174] on span "My Project" at bounding box center [317, 170] width 391 height 21
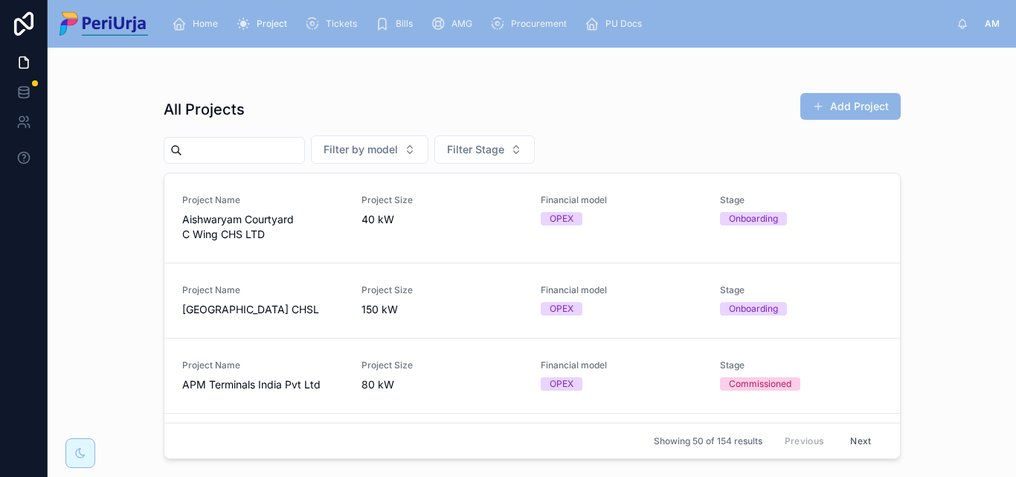
click at [225, 153] on input "text" at bounding box center [243, 150] width 122 height 21
click at [215, 150] on input "text" at bounding box center [243, 150] width 122 height 21
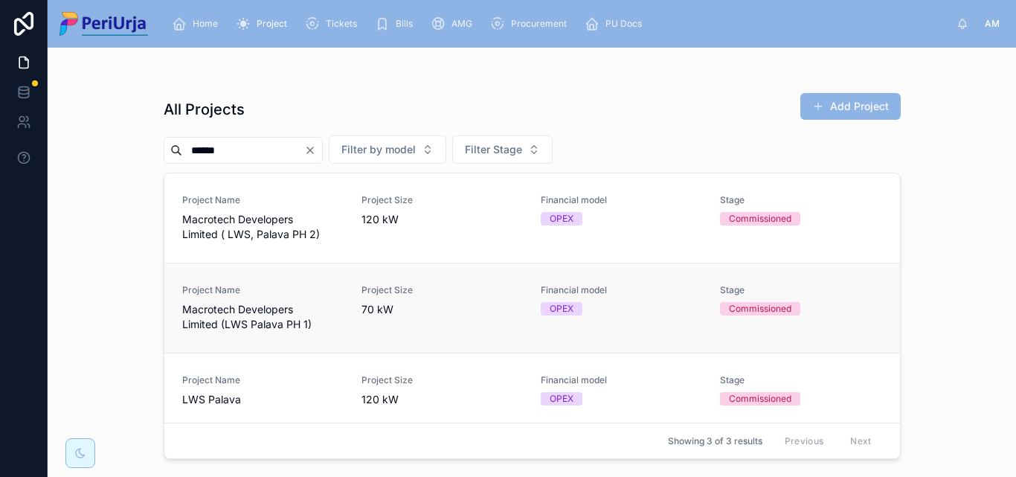
type input "******"
click at [280, 311] on span "Macrotech Developers Limited (LWS Palava PH 1)" at bounding box center [262, 317] width 161 height 30
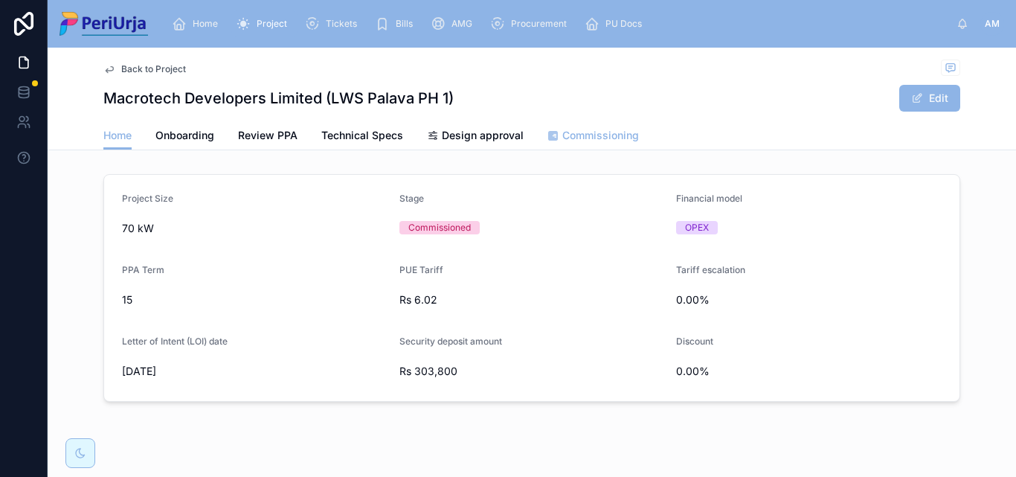
click at [585, 134] on span "Commissioning" at bounding box center [600, 135] width 77 height 15
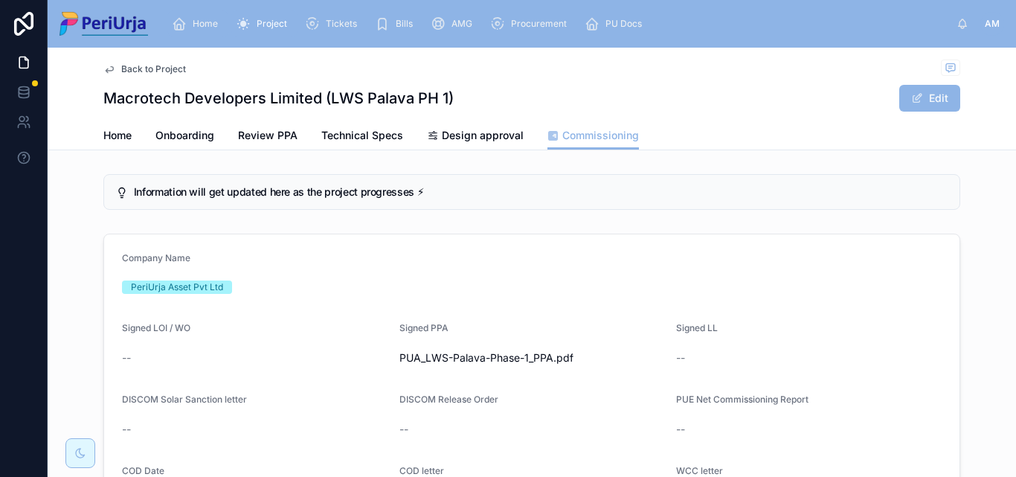
click at [204, 28] on span "Home" at bounding box center [205, 24] width 25 height 12
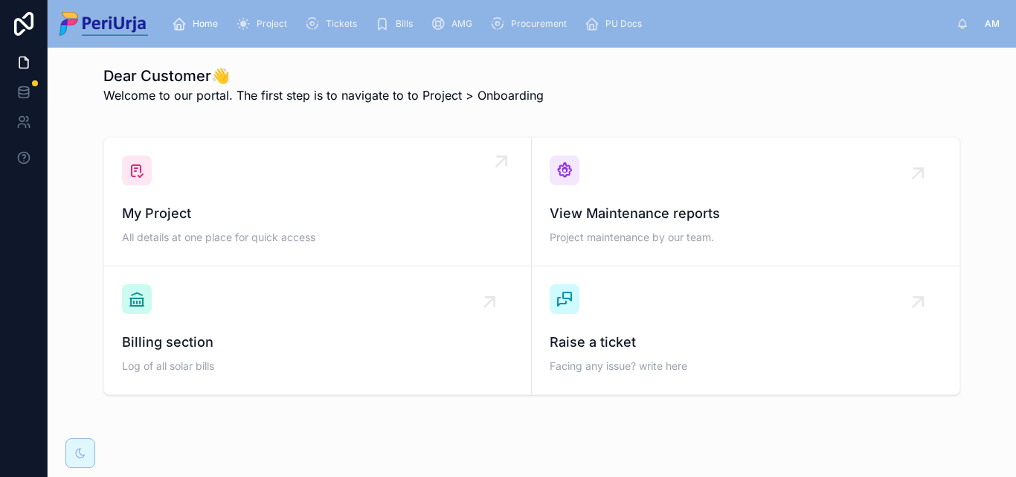
click at [236, 208] on span "My Project" at bounding box center [317, 213] width 391 height 21
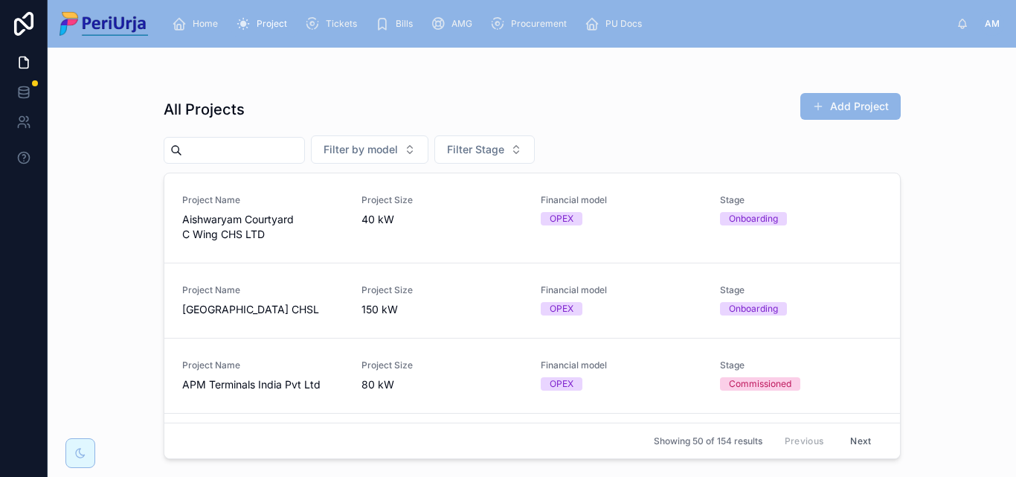
click at [208, 148] on input "text" at bounding box center [243, 150] width 122 height 21
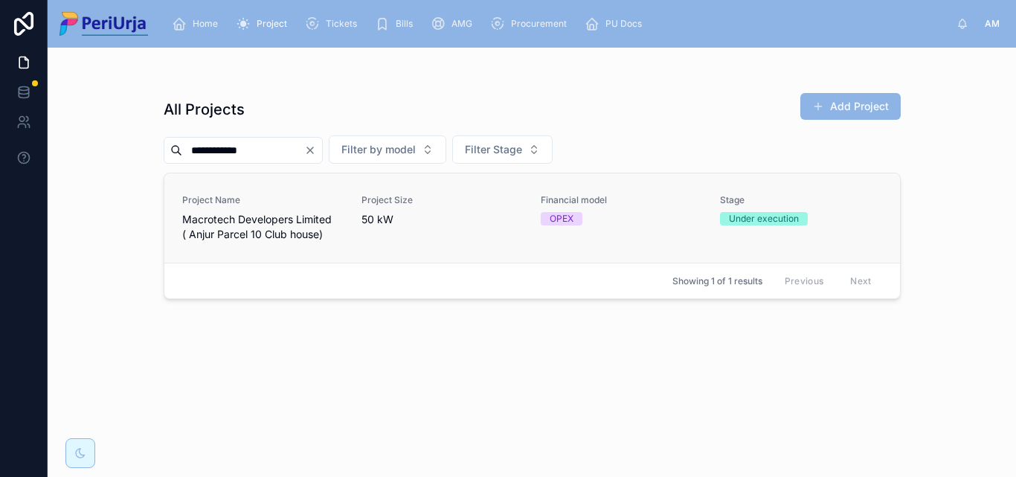
type input "**********"
click at [259, 217] on span "Macrotech Developers Limited ( Anjur Parcel 10 Club house)" at bounding box center [262, 227] width 161 height 30
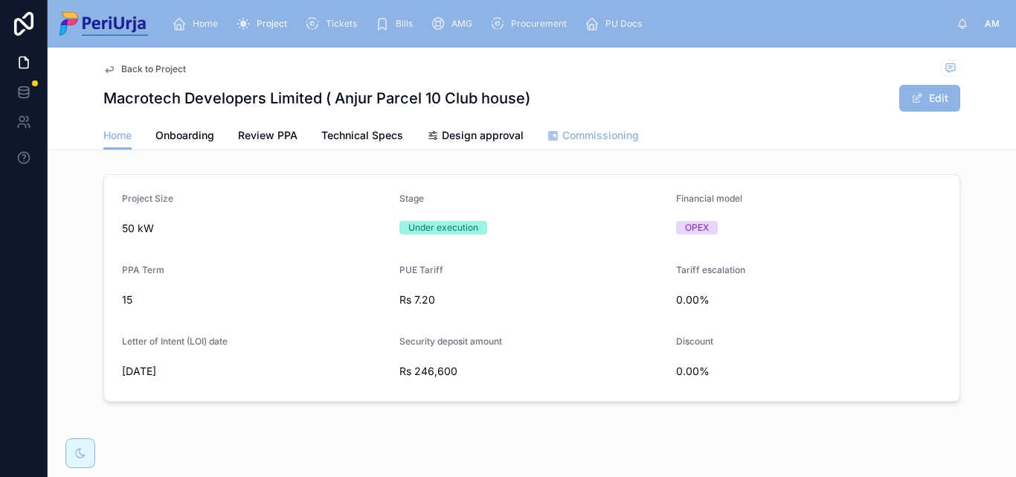
click at [594, 137] on span "Commissioning" at bounding box center [600, 135] width 77 height 15
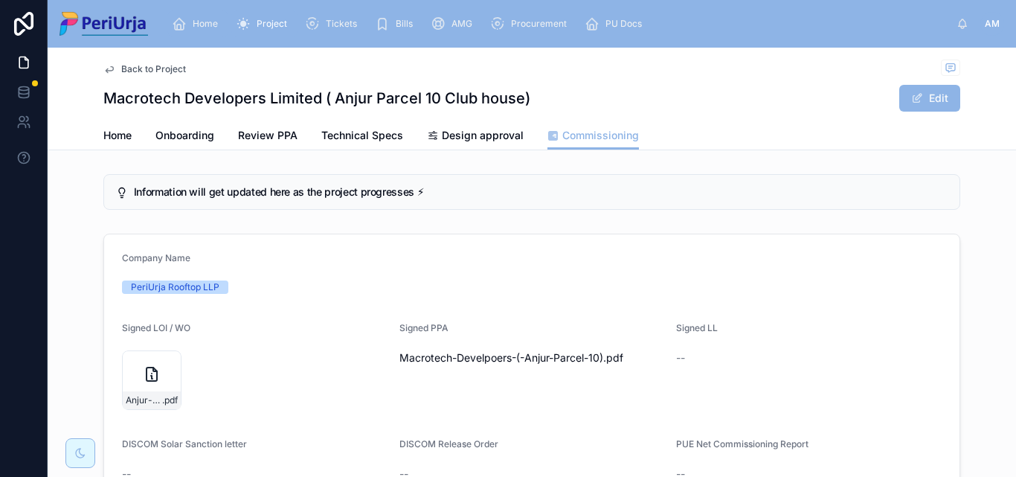
click at [224, 13] on div "Home" at bounding box center [198, 24] width 52 height 24
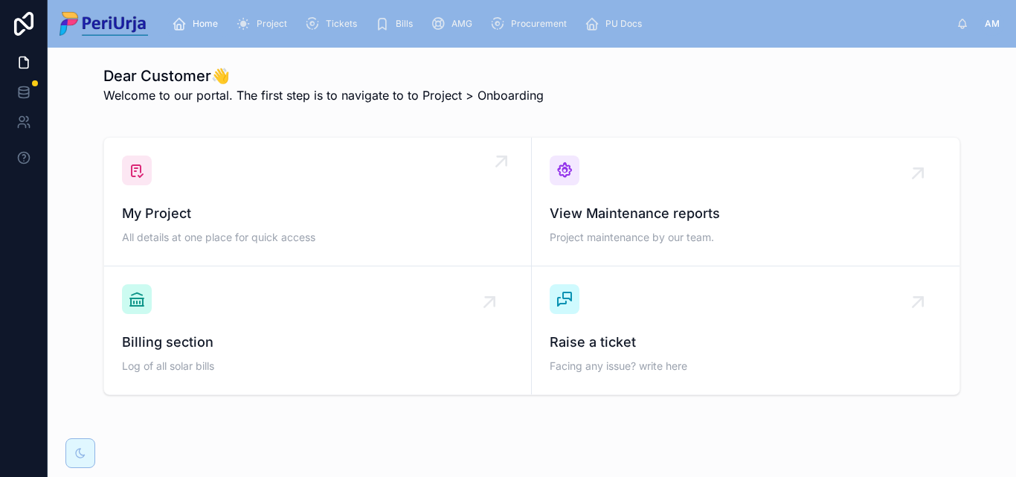
click at [219, 190] on div "My Project All details at one place for quick access" at bounding box center [317, 201] width 391 height 92
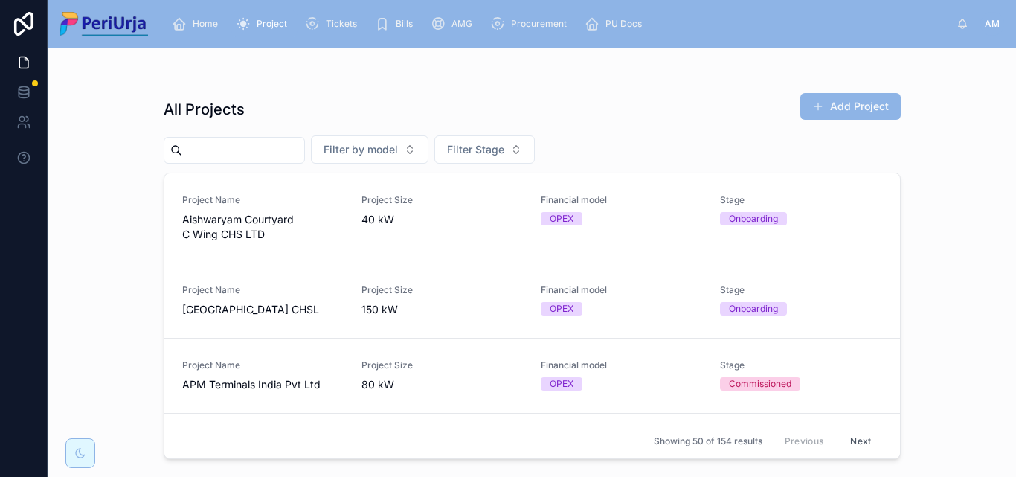
click at [229, 147] on input "text" at bounding box center [243, 150] width 122 height 21
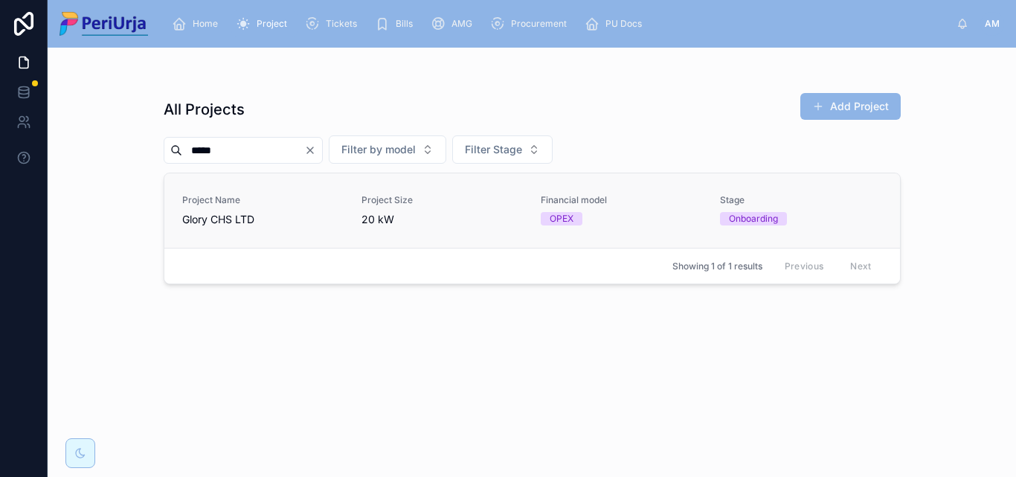
type input "*****"
click at [193, 202] on span "Project Name" at bounding box center [262, 200] width 161 height 12
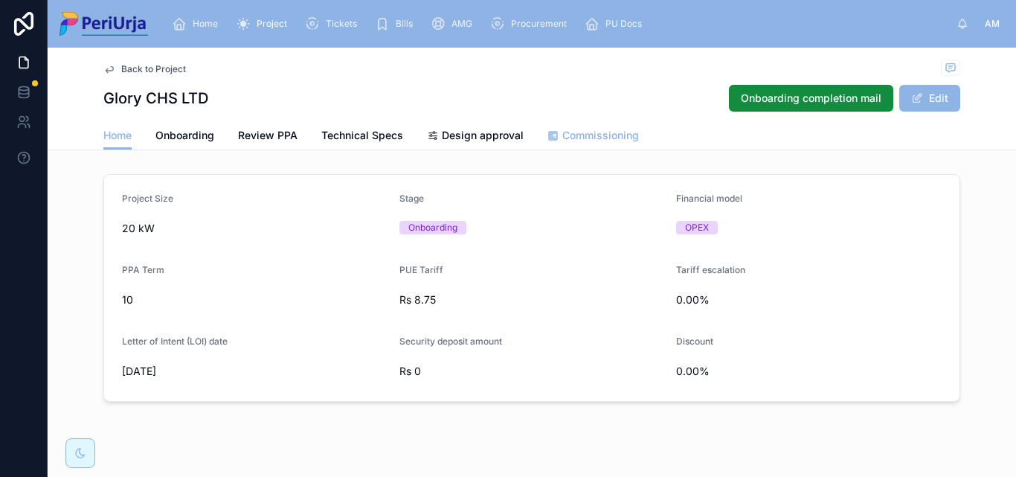
click at [609, 135] on span "Commissioning" at bounding box center [600, 135] width 77 height 15
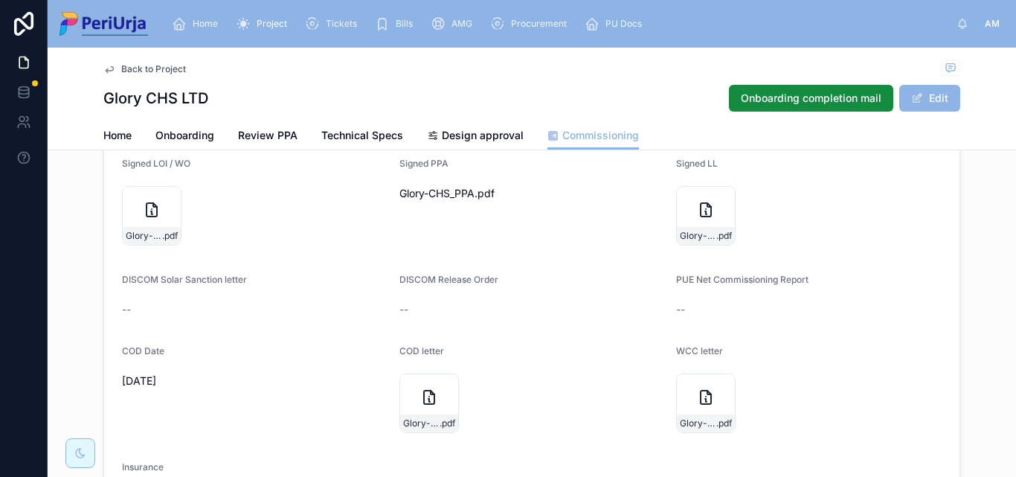
scroll to position [298, 0]
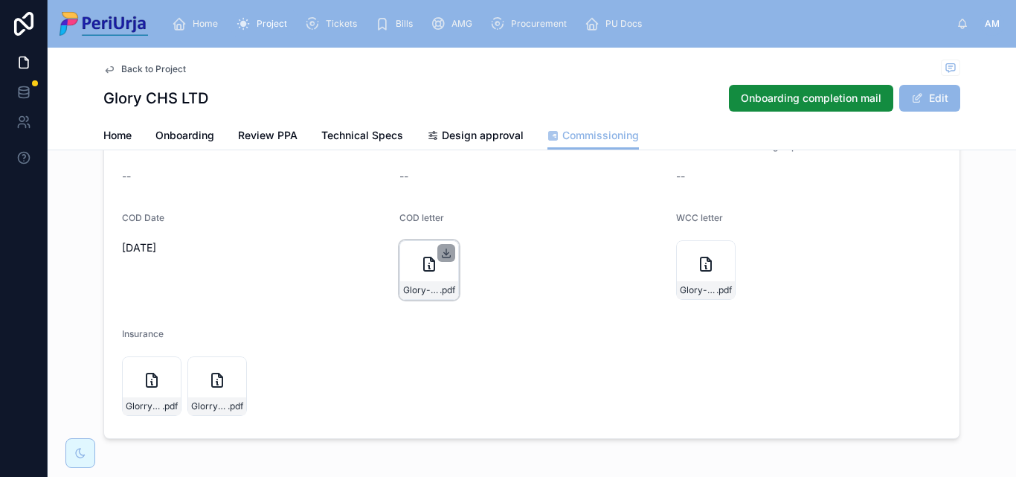
click at [440, 249] on icon at bounding box center [446, 253] width 12 height 12
click at [203, 24] on span "Home" at bounding box center [205, 24] width 25 height 12
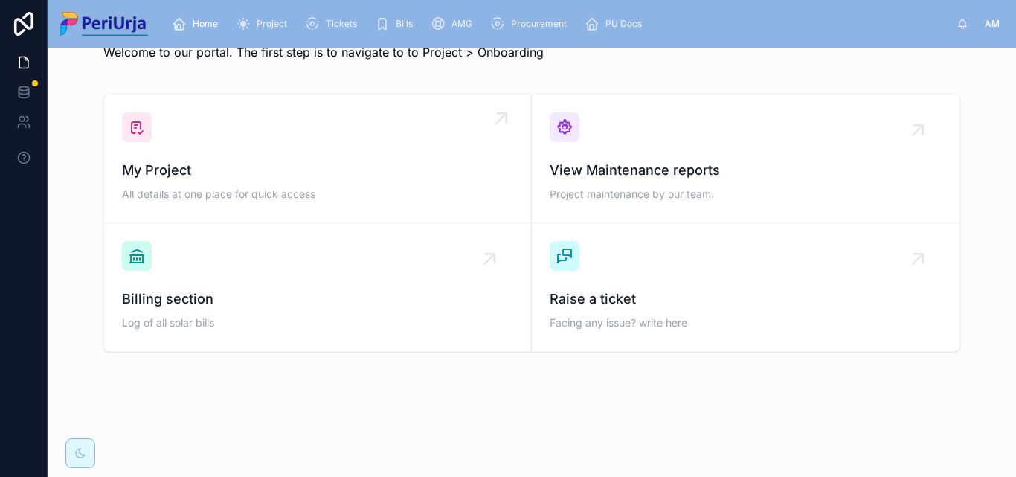
scroll to position [43, 0]
click at [205, 151] on div "My Project All details at one place for quick access" at bounding box center [317, 158] width 391 height 92
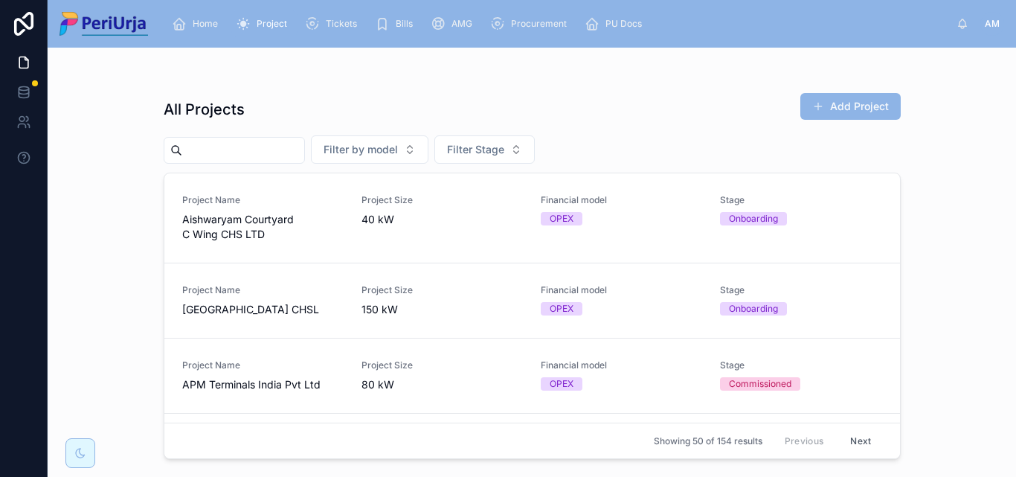
click at [230, 133] on div "All Projects Add Project Filter by model Filter Stage Project Name Aishwaryam C…" at bounding box center [532, 271] width 737 height 376
click at [225, 162] on div at bounding box center [234, 150] width 141 height 27
click at [226, 155] on input "text" at bounding box center [243, 150] width 122 height 21
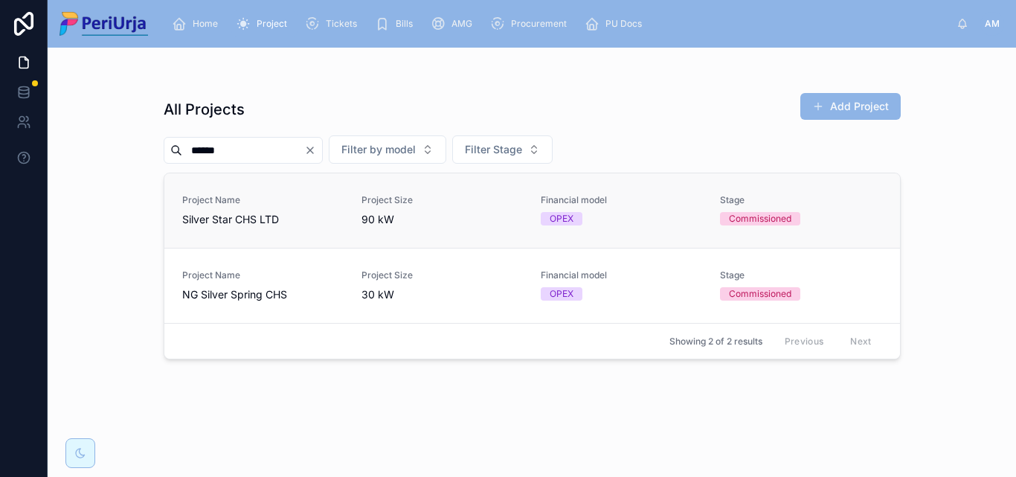
type input "******"
click at [205, 220] on span "Silver Star CHS LTD" at bounding box center [262, 219] width 161 height 15
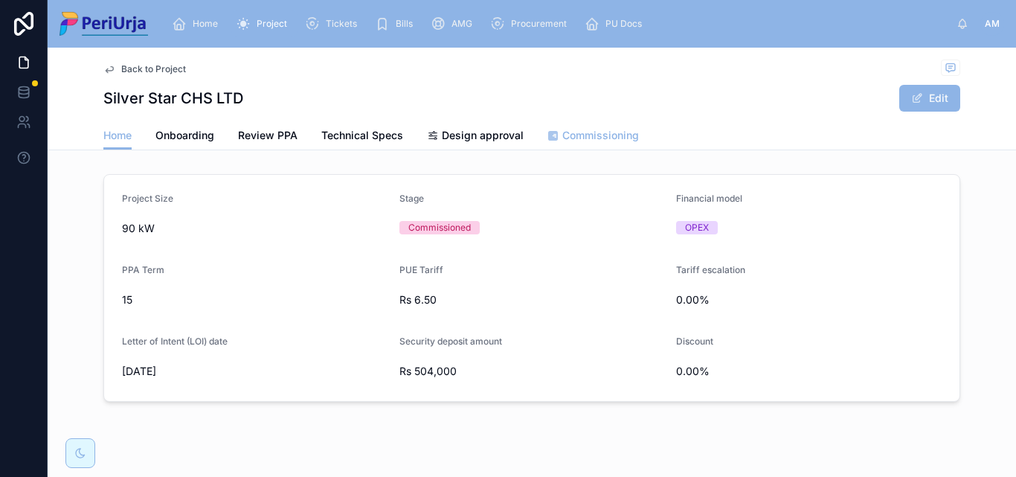
click at [590, 130] on span "Commissioning" at bounding box center [600, 135] width 77 height 15
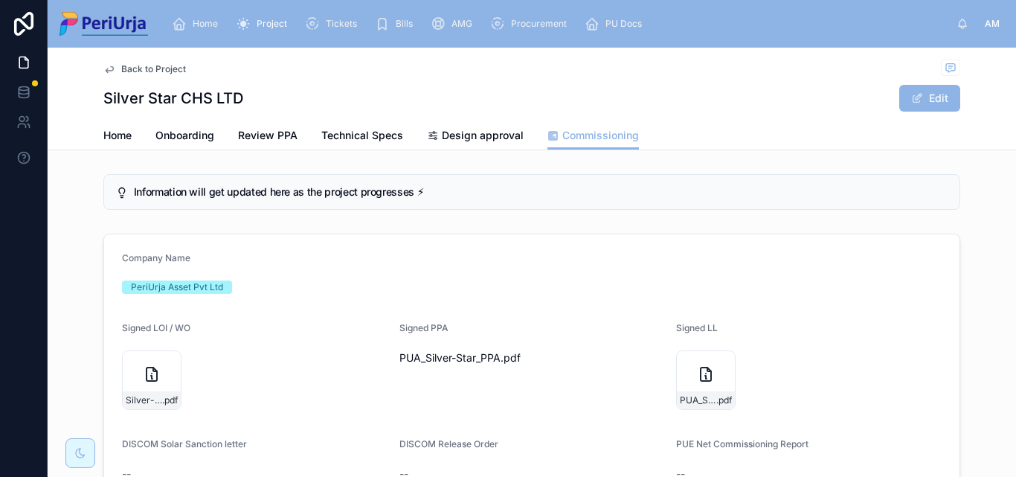
click at [199, 25] on span "Home" at bounding box center [205, 24] width 25 height 12
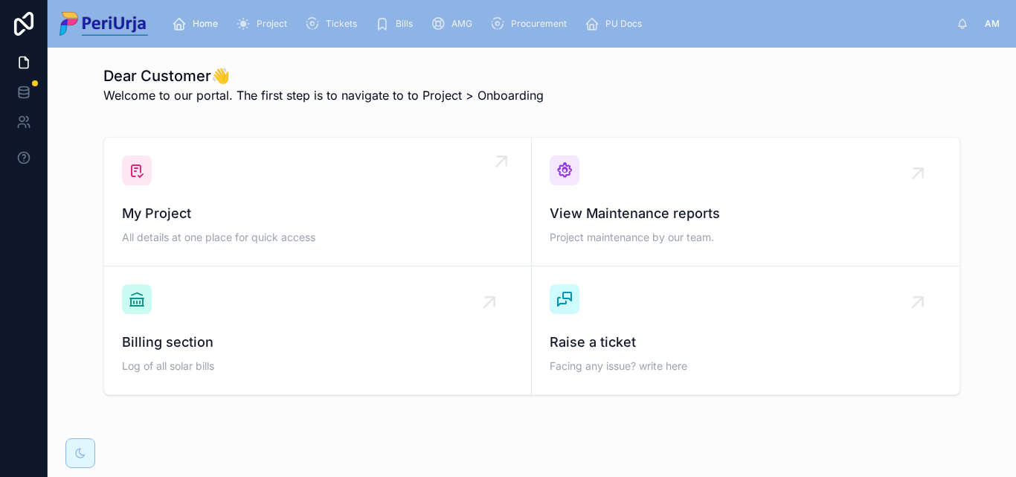
click at [233, 242] on span "All details at one place for quick access" at bounding box center [317, 237] width 391 height 15
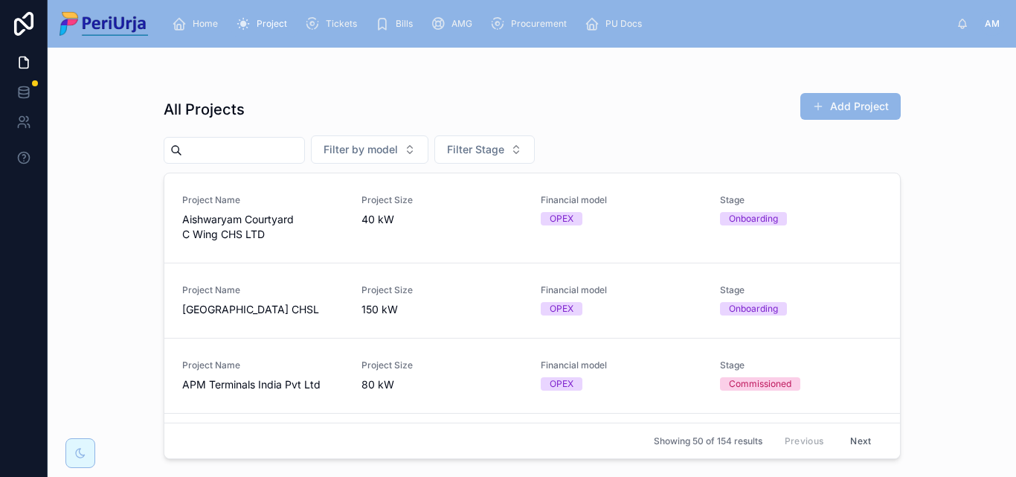
drag, startPoint x: 247, startPoint y: 190, endPoint x: 221, endPoint y: 144, distance: 53.0
click at [221, 144] on input "text" at bounding box center [243, 150] width 122 height 21
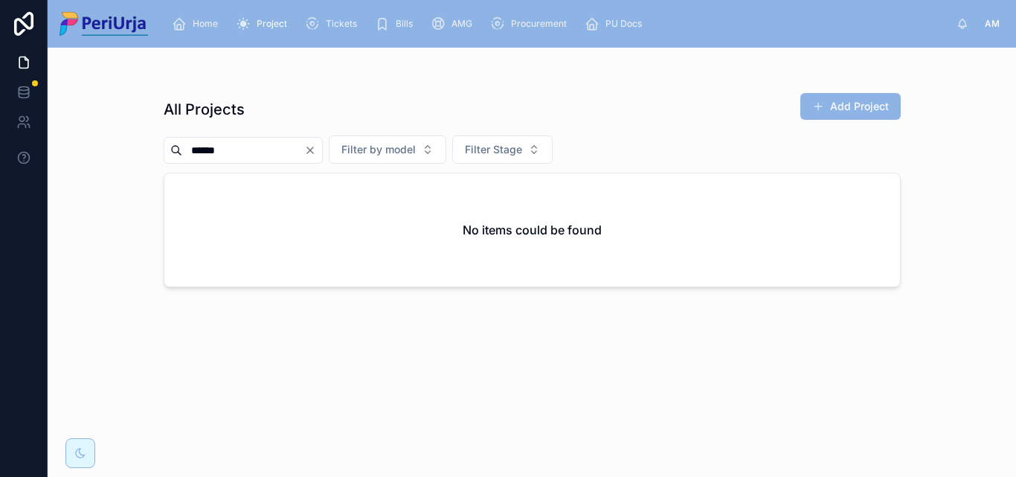
click at [363, 216] on div "No items could be found" at bounding box center [532, 229] width 736 height 113
click at [250, 158] on input "******" at bounding box center [243, 150] width 122 height 21
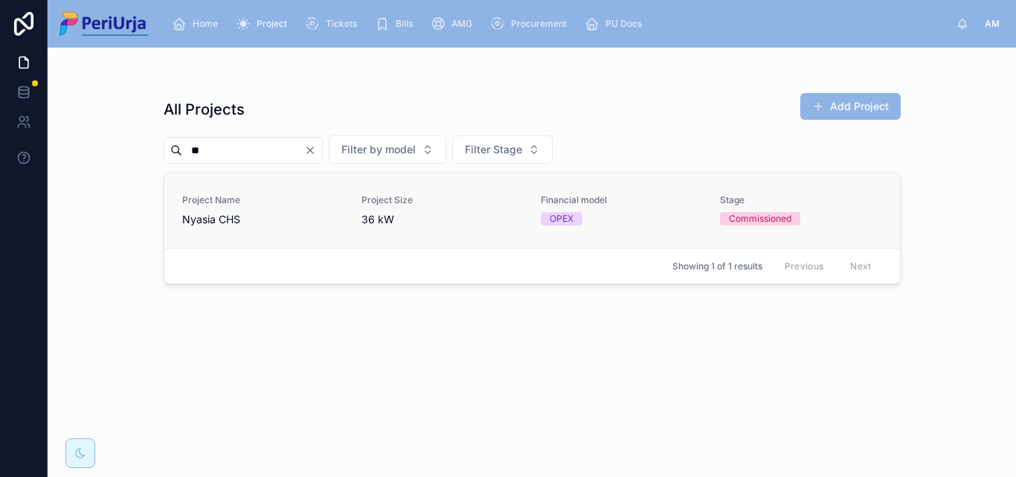
type input "**"
click at [248, 215] on span "Nyasia CHS" at bounding box center [262, 219] width 161 height 15
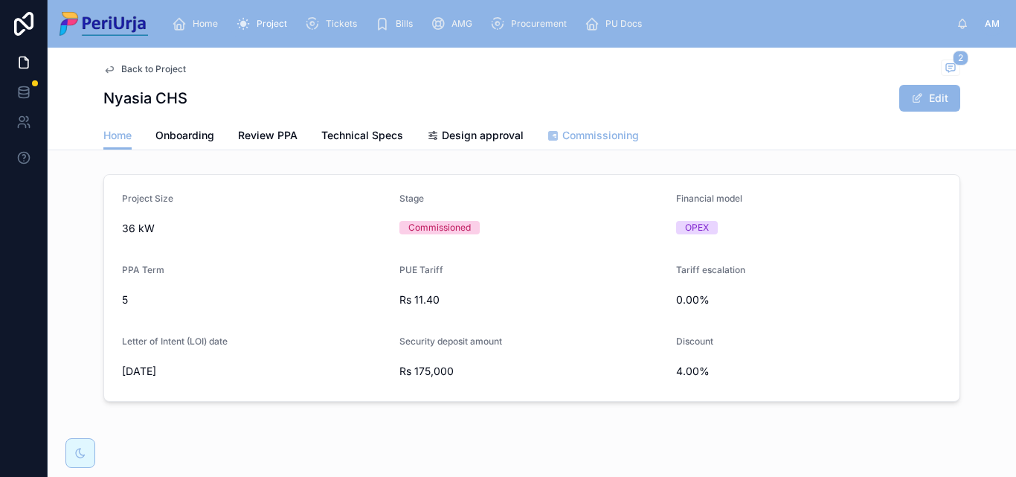
click at [593, 136] on span "Commissioning" at bounding box center [600, 135] width 77 height 15
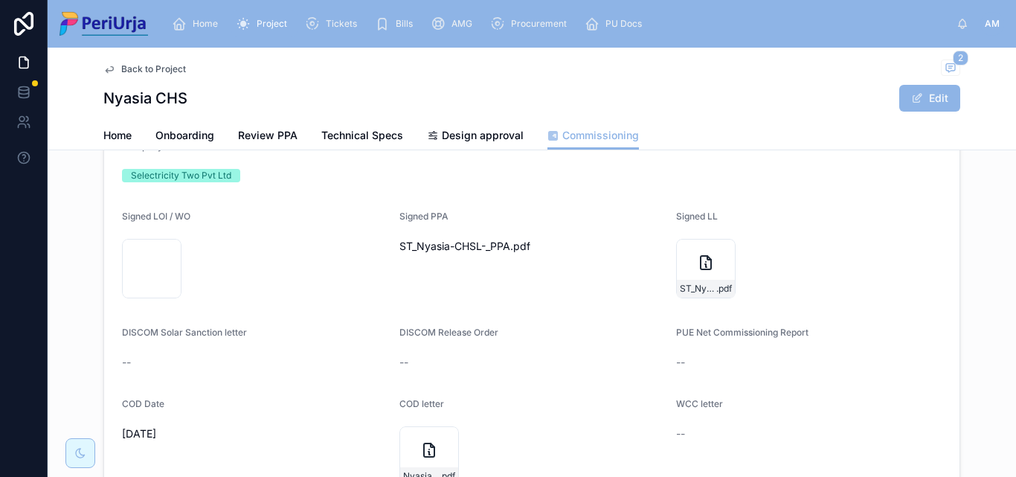
scroll to position [223, 0]
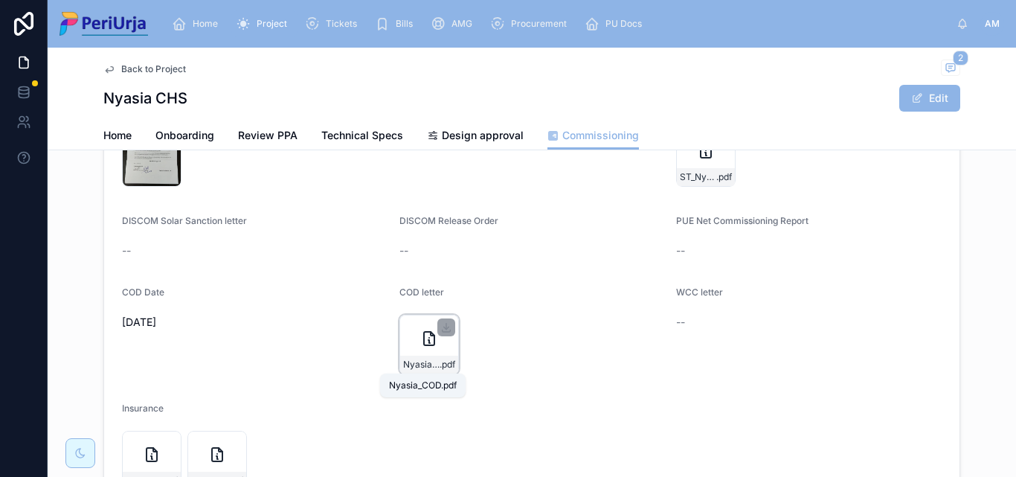
click at [425, 360] on span "Nyasia_COD" at bounding box center [421, 365] width 36 height 12
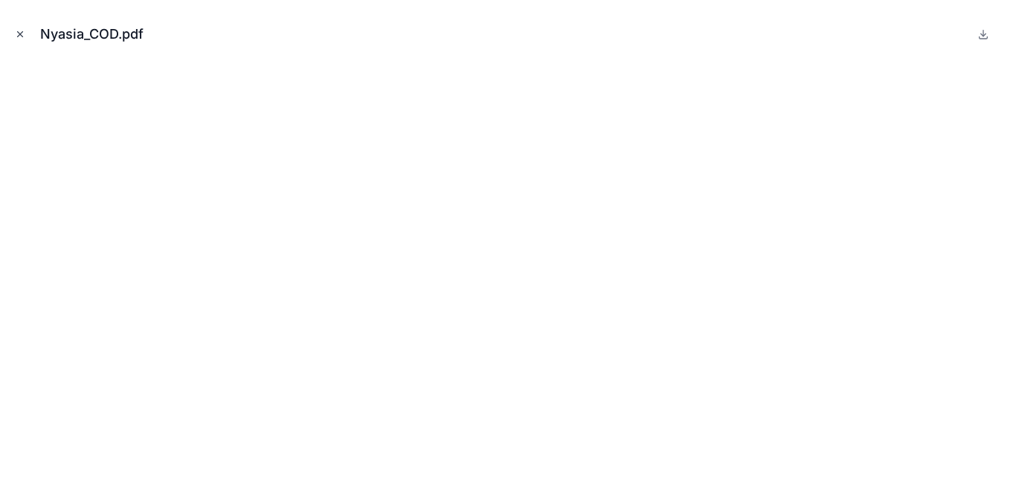
click at [25, 39] on button "Close modal" at bounding box center [20, 34] width 16 height 16
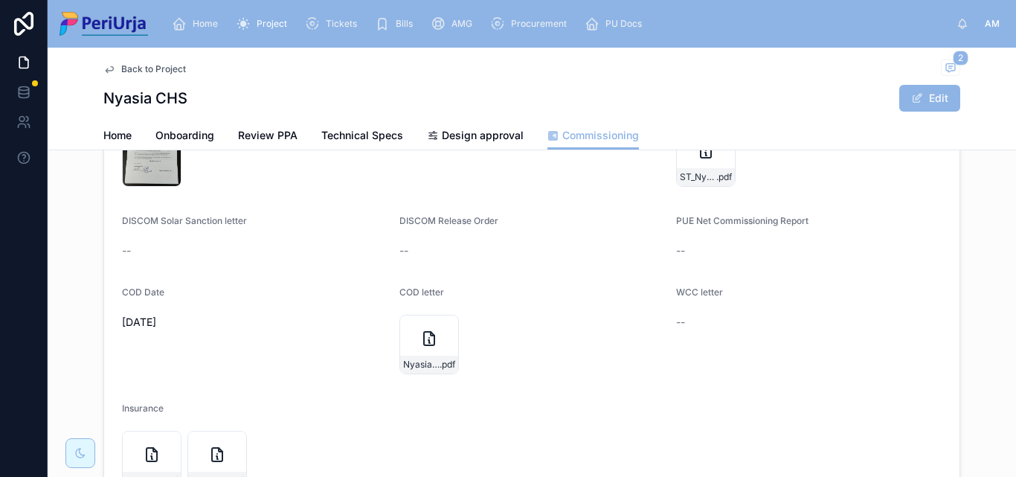
click at [190, 20] on div "Home" at bounding box center [198, 24] width 52 height 24
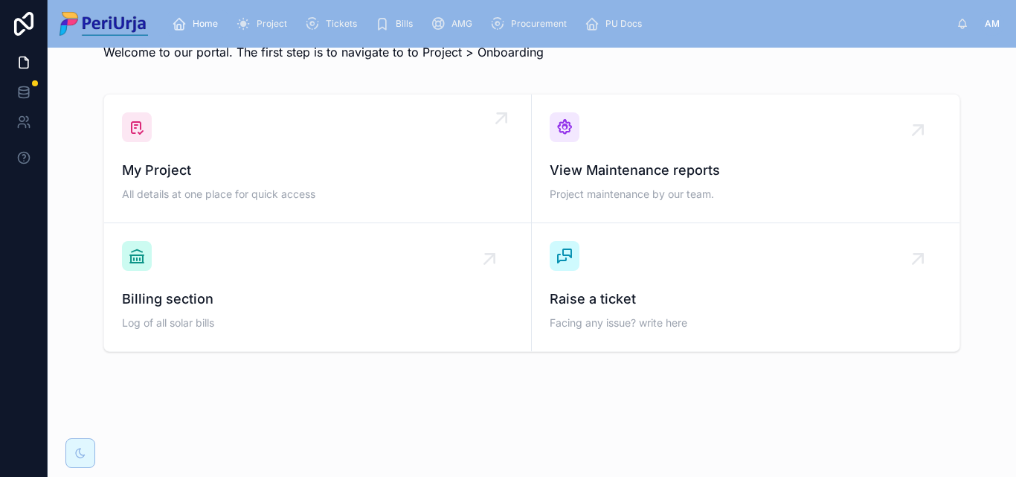
click at [233, 160] on span "My Project" at bounding box center [317, 170] width 391 height 21
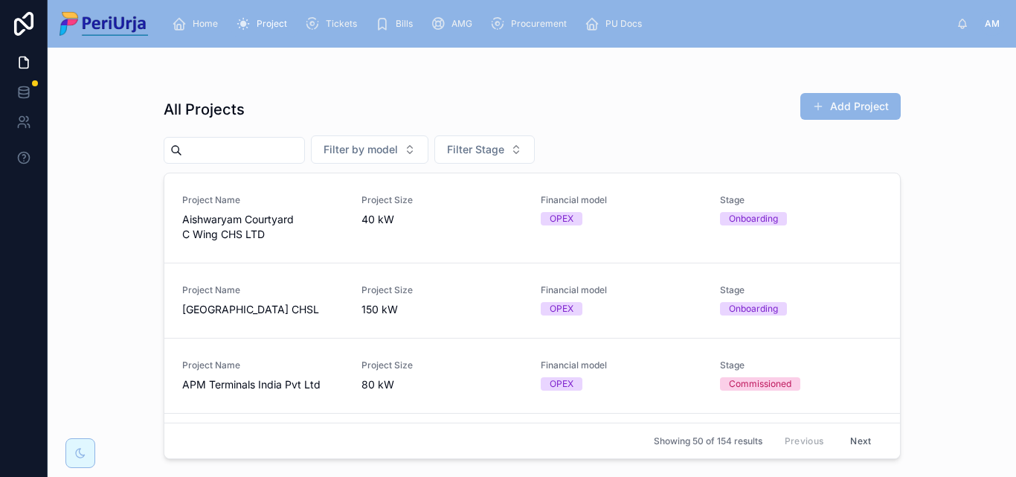
click at [224, 153] on input "text" at bounding box center [243, 150] width 122 height 21
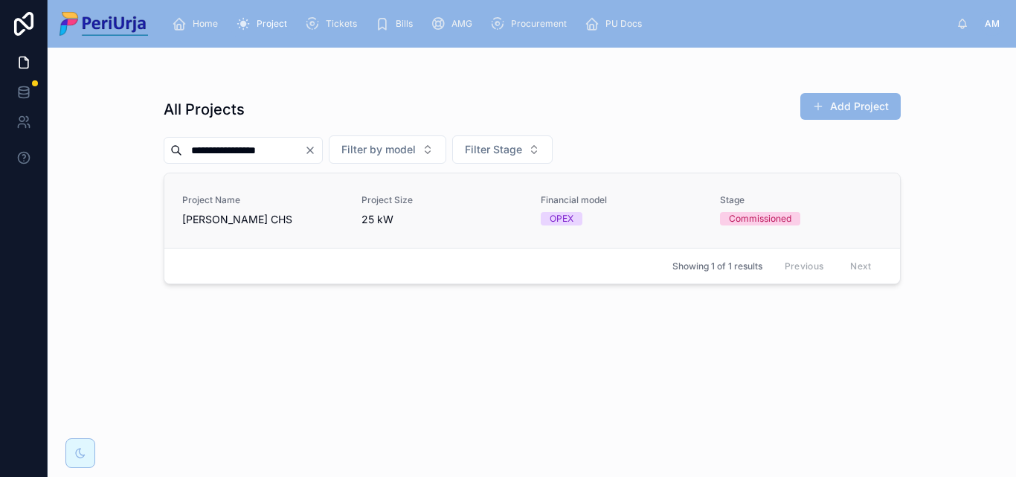
type input "**********"
click at [250, 228] on link "Project Name [PERSON_NAME] CHS Project Size 25 kW Financial model OPEX Stage Co…" at bounding box center [532, 210] width 736 height 74
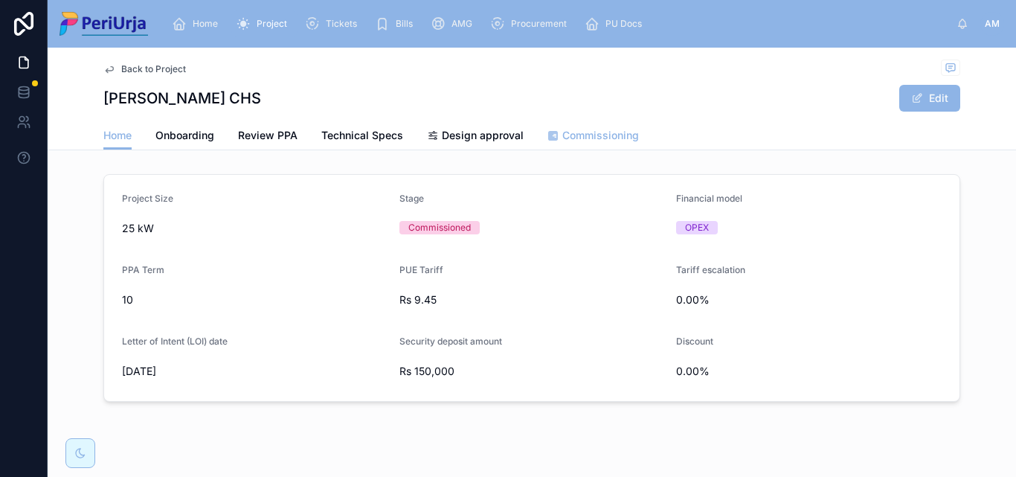
click at [584, 136] on span "Commissioning" at bounding box center [600, 135] width 77 height 15
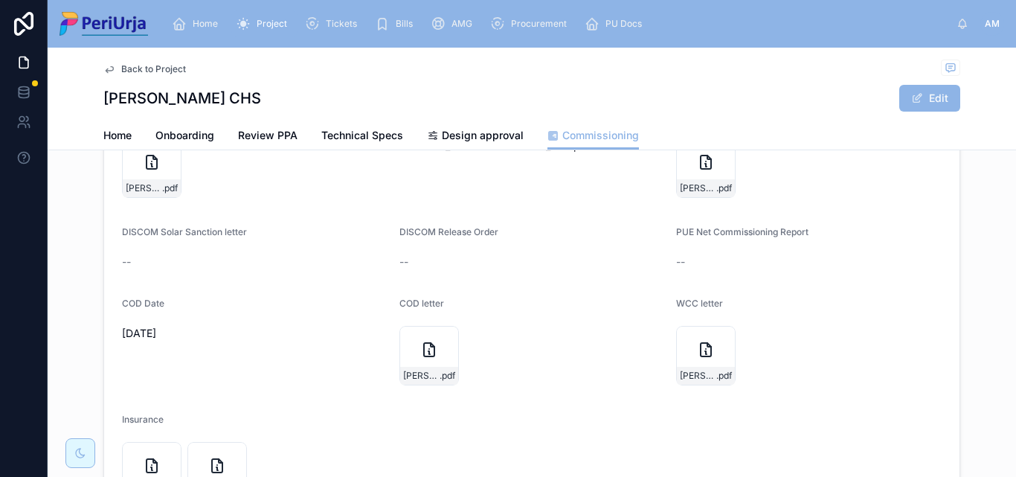
scroll to position [298, 0]
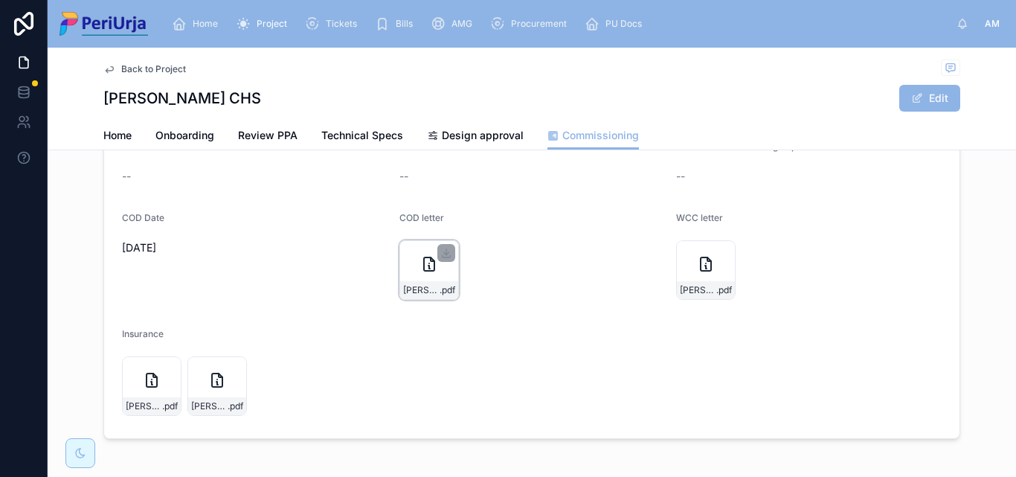
click at [420, 257] on icon at bounding box center [429, 264] width 18 height 18
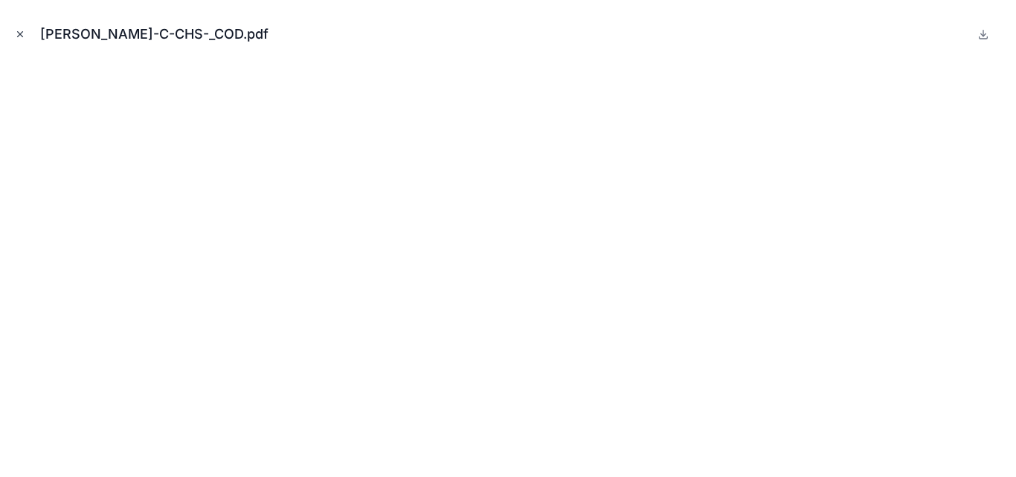
click at [22, 33] on icon "Close modal" at bounding box center [20, 34] width 10 height 10
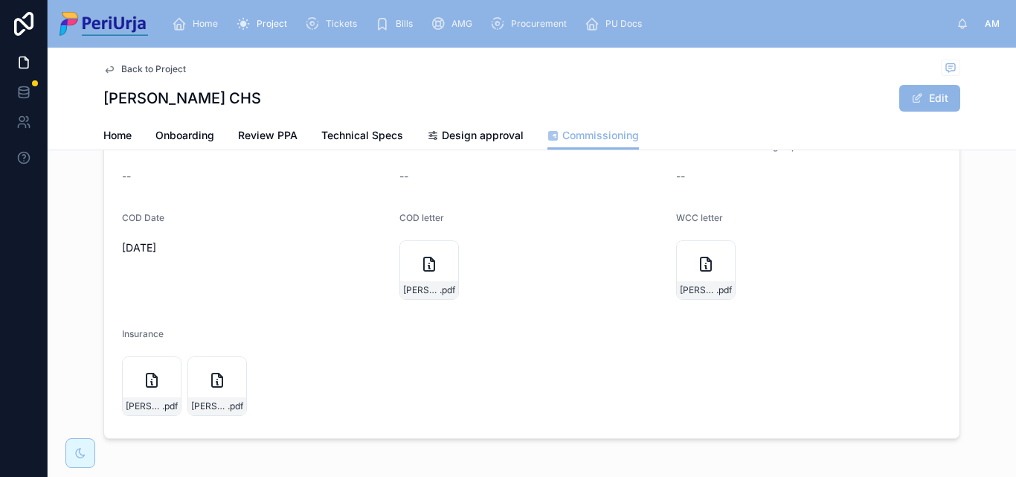
click at [193, 20] on span "Home" at bounding box center [205, 24] width 25 height 12
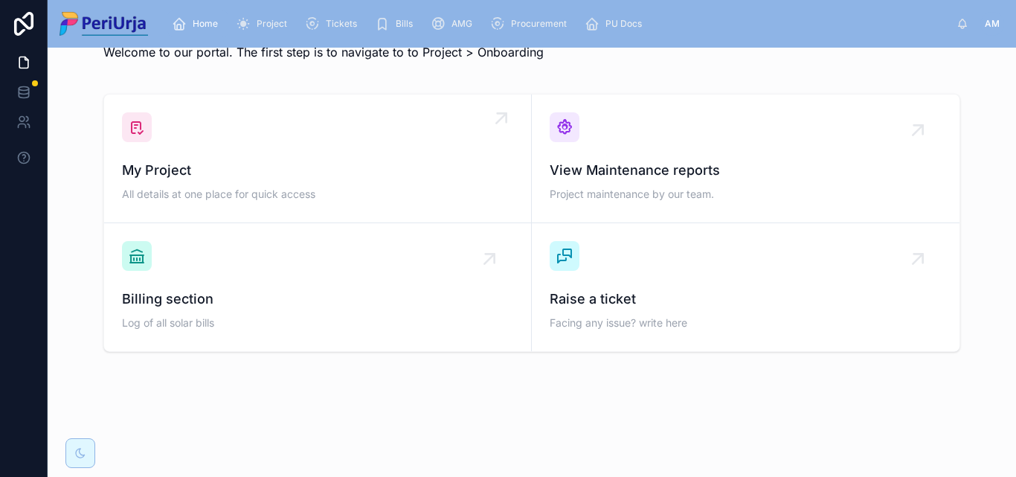
scroll to position [43, 0]
click at [194, 164] on span "My Project" at bounding box center [317, 170] width 391 height 21
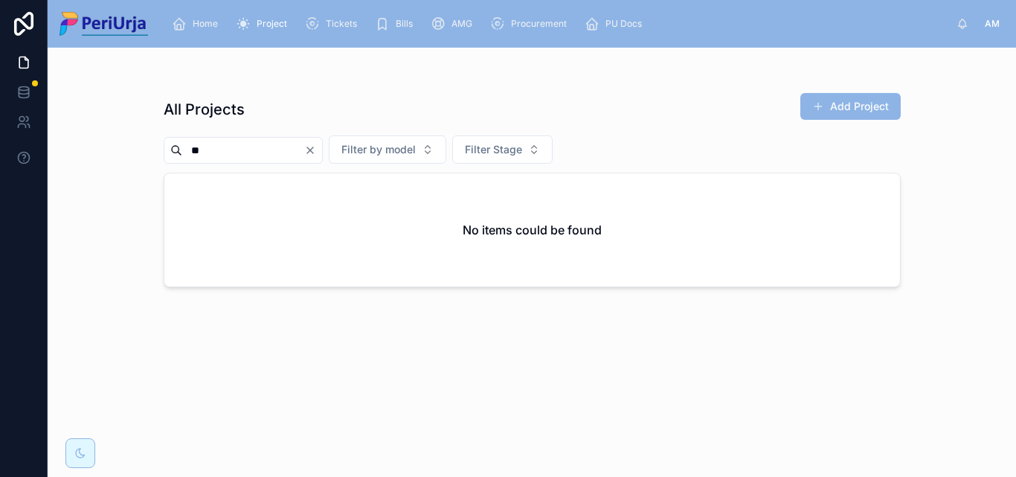
type input "*"
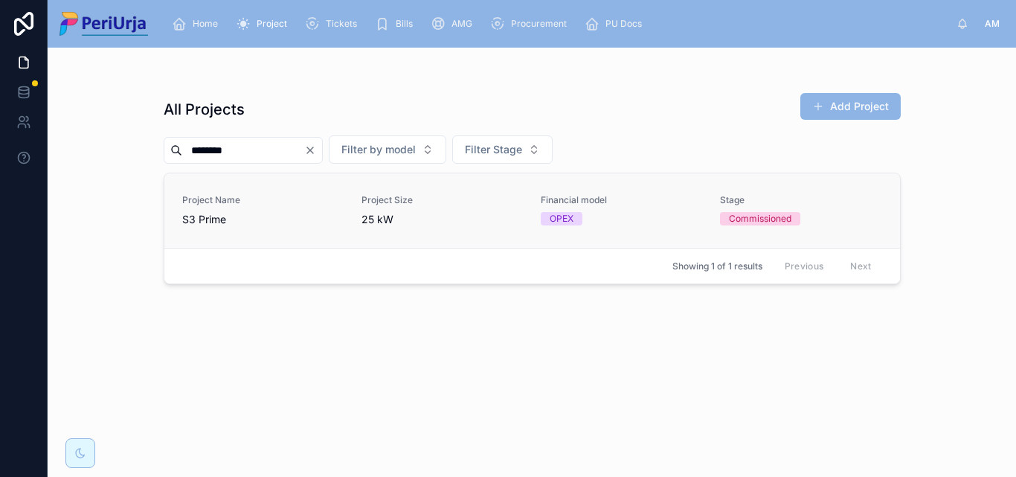
type input "********"
click at [254, 189] on link "Project Name S3 Prime Project Size 25 kW Financial model OPEX Stage Commissioned" at bounding box center [532, 210] width 736 height 74
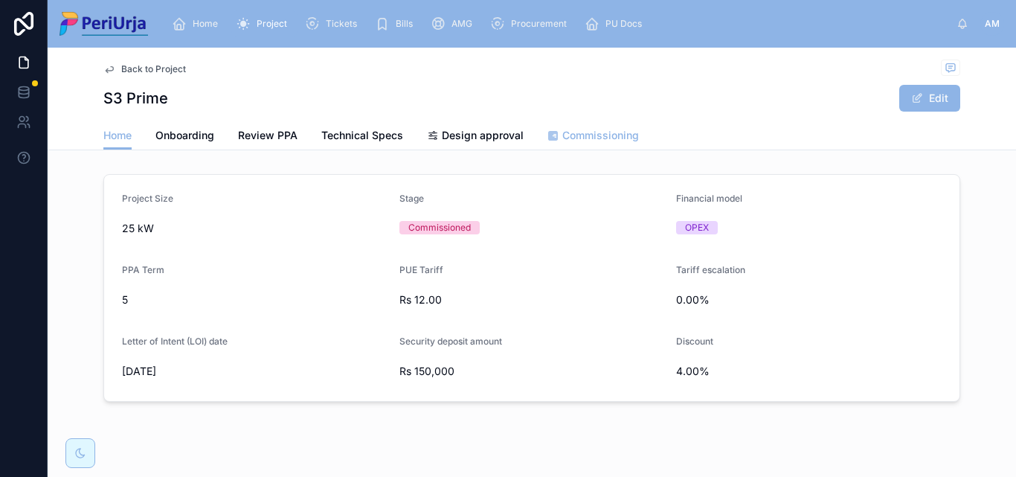
click at [595, 138] on span "Commissioning" at bounding box center [600, 135] width 77 height 15
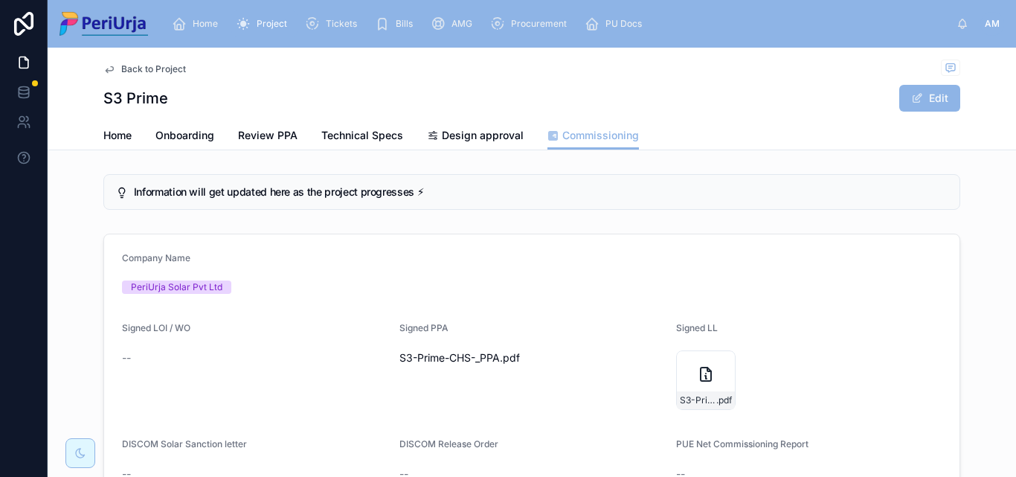
scroll to position [298, 0]
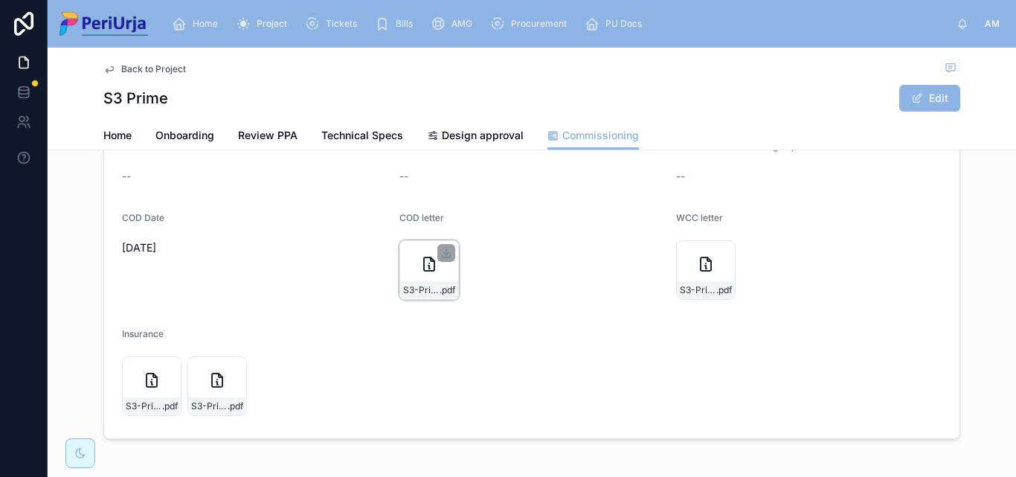
click at [437, 267] on div "S3-Prime-CHS_COD .pdf" at bounding box center [430, 270] width 60 height 60
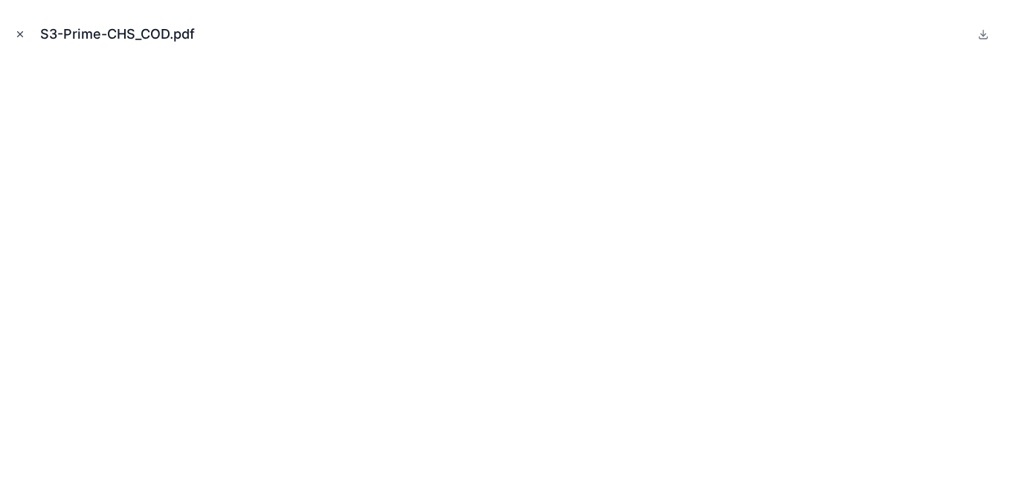
click at [21, 29] on icon "Close modal" at bounding box center [20, 34] width 10 height 10
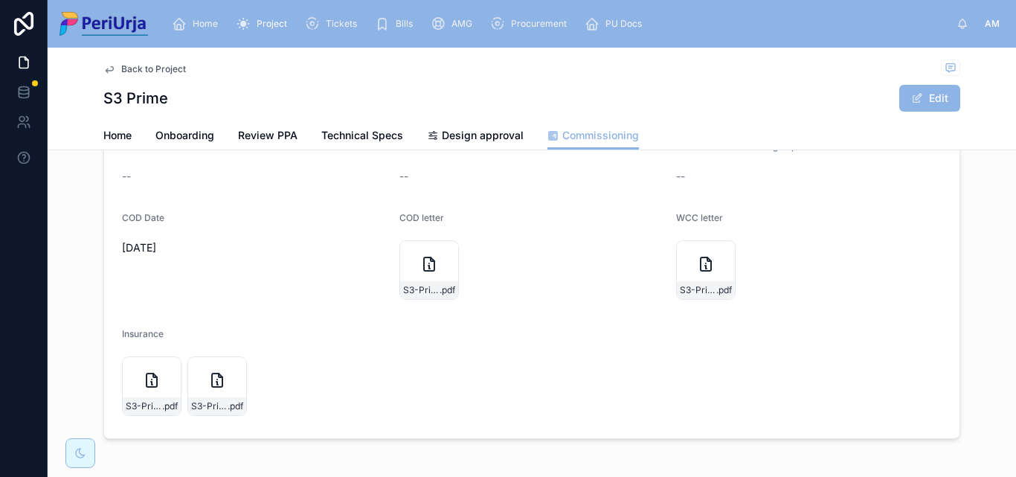
click at [202, 19] on span "Home" at bounding box center [205, 24] width 25 height 12
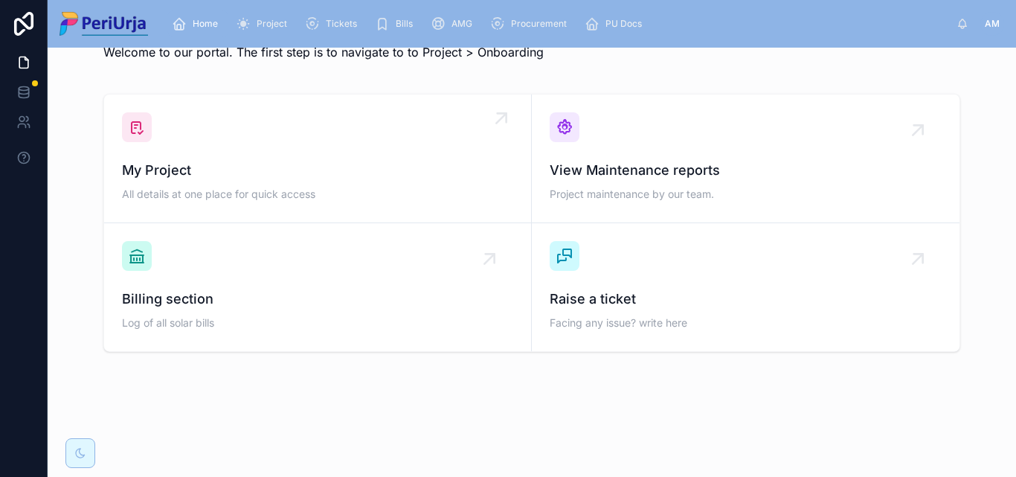
scroll to position [43, 0]
click at [227, 164] on span "My Project" at bounding box center [317, 170] width 391 height 21
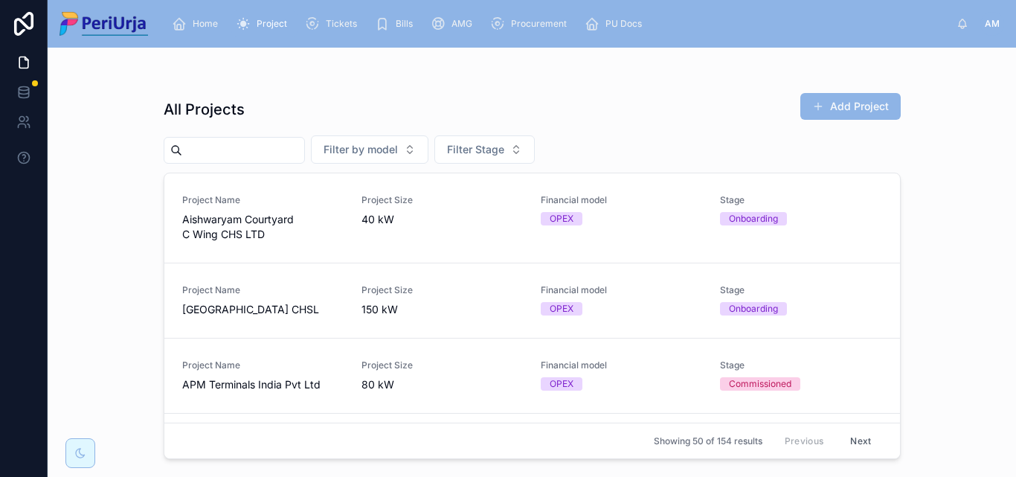
click at [254, 152] on input "text" at bounding box center [243, 150] width 122 height 21
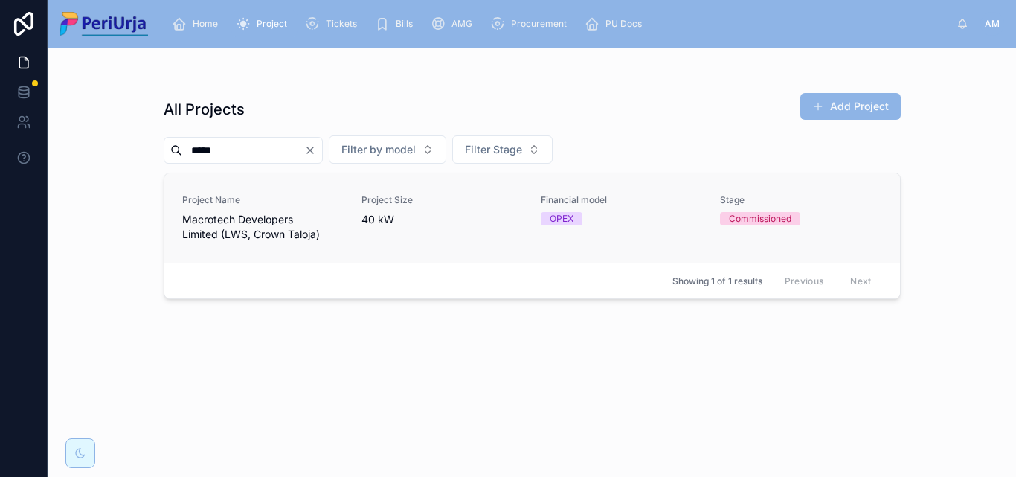
type input "*****"
click at [249, 232] on span "Macrotech Developers Limited (LWS, Crown Taloja)" at bounding box center [262, 227] width 161 height 30
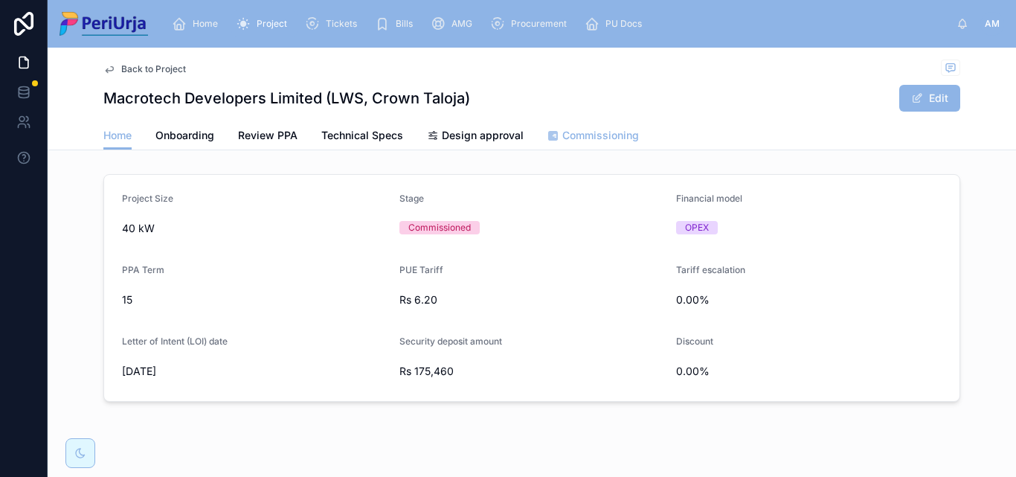
click at [588, 140] on span "Commissioning" at bounding box center [600, 135] width 77 height 15
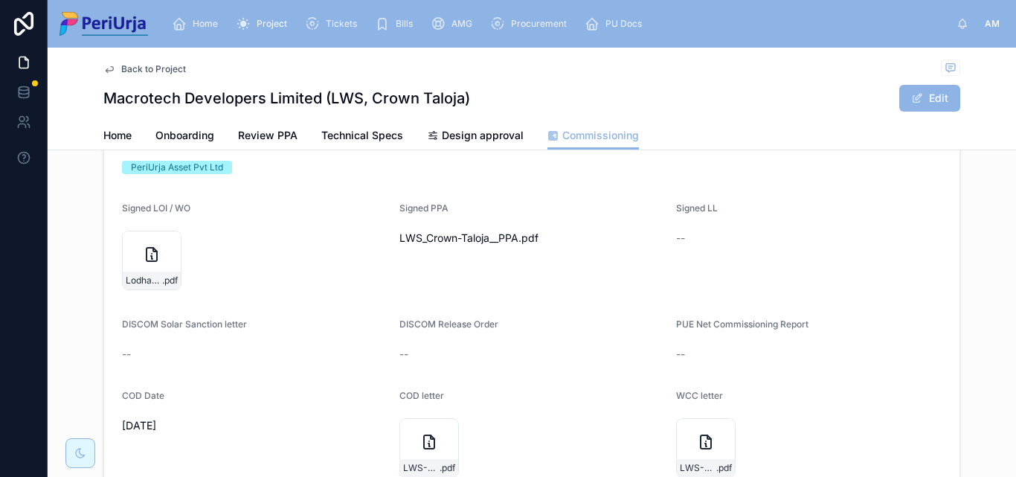
scroll to position [298, 0]
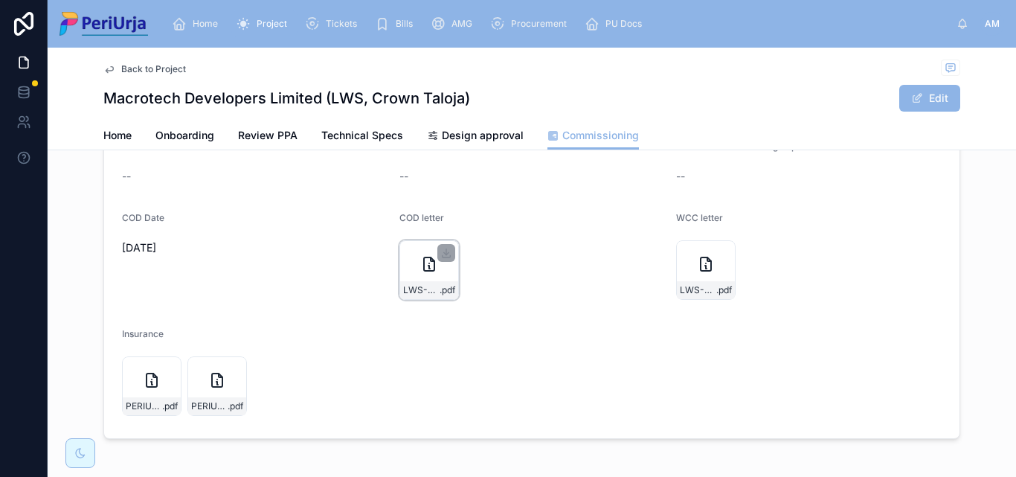
click at [414, 272] on div "LWS-Crown-Taloja_COD .pdf" at bounding box center [430, 270] width 60 height 60
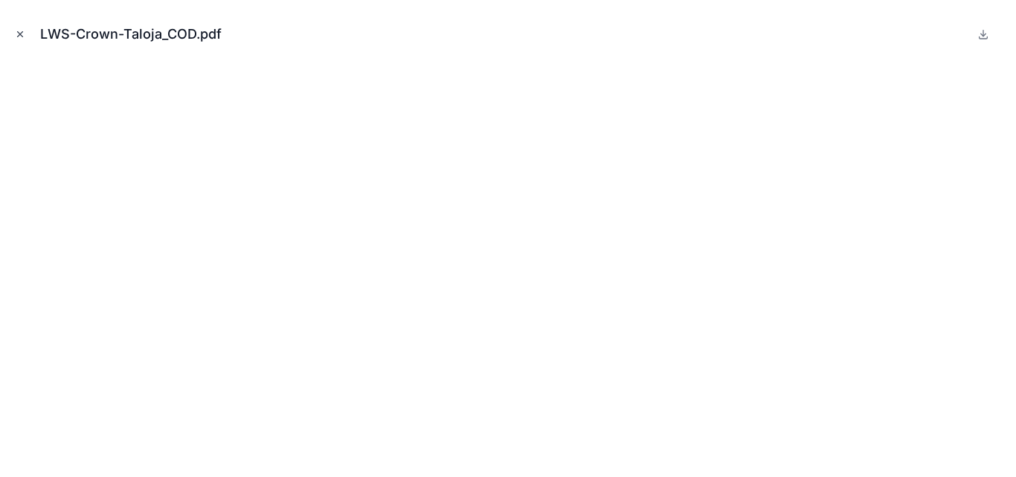
click at [19, 33] on icon "Close modal" at bounding box center [20, 34] width 5 height 5
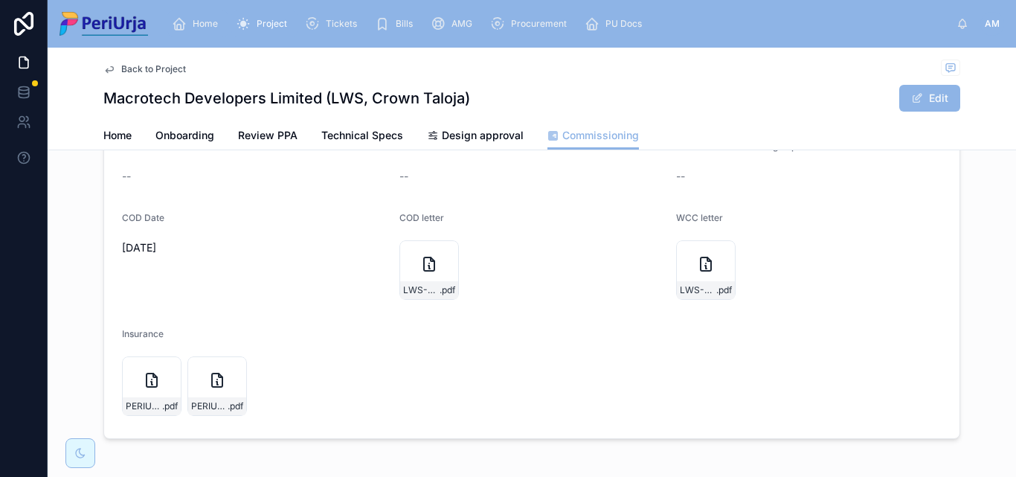
click at [205, 16] on div "Home" at bounding box center [198, 24] width 52 height 24
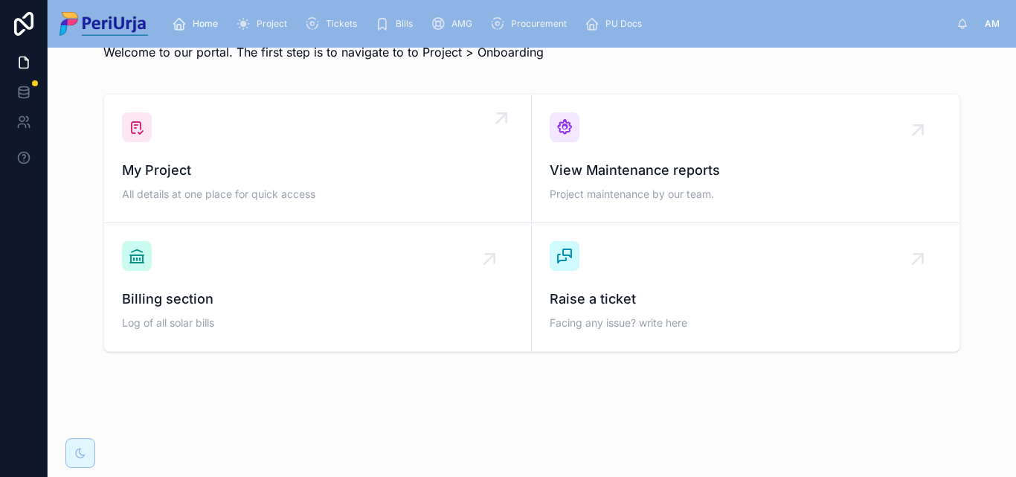
scroll to position [43, 0]
click at [210, 122] on div "My Project All details at one place for quick access" at bounding box center [317, 158] width 391 height 92
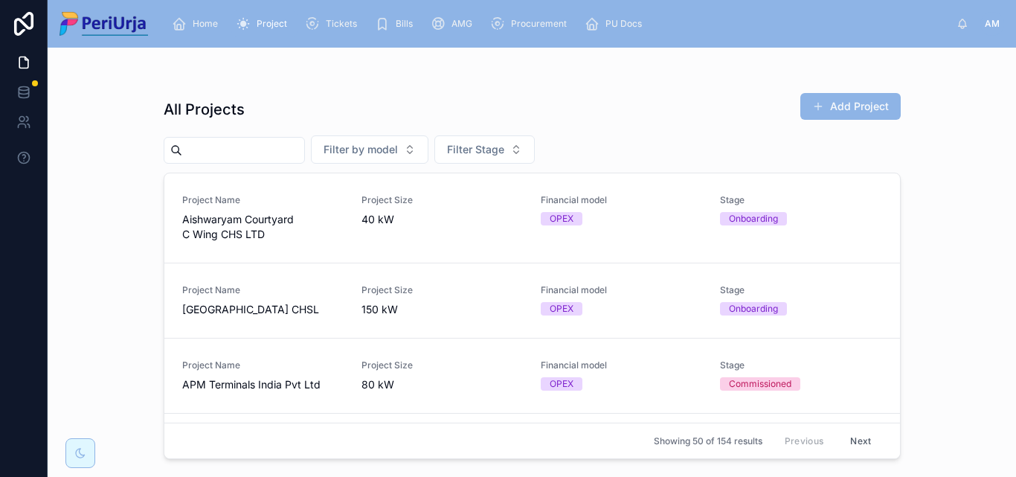
click at [257, 155] on input "text" at bounding box center [243, 150] width 122 height 21
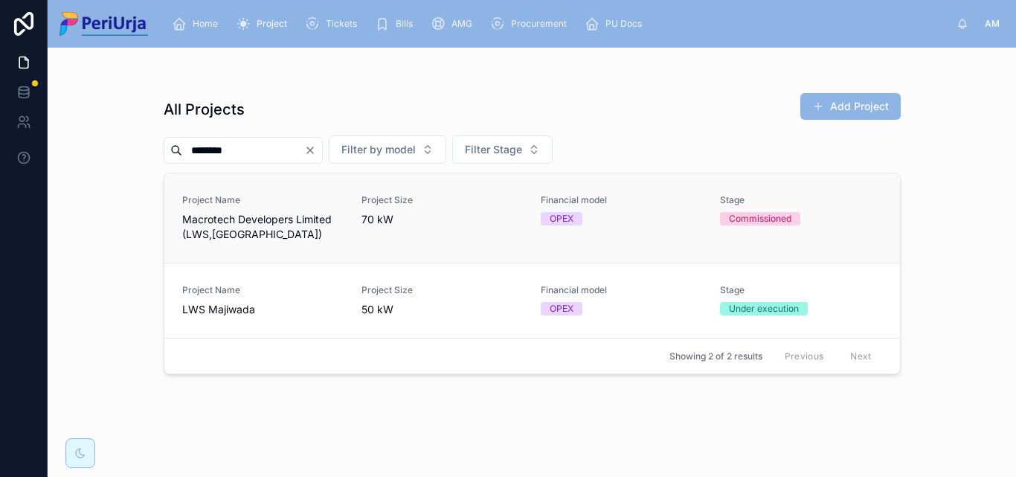
type input "********"
click at [244, 237] on span "Macrotech Developers Limited (LWS,[GEOGRAPHIC_DATA])" at bounding box center [262, 227] width 161 height 30
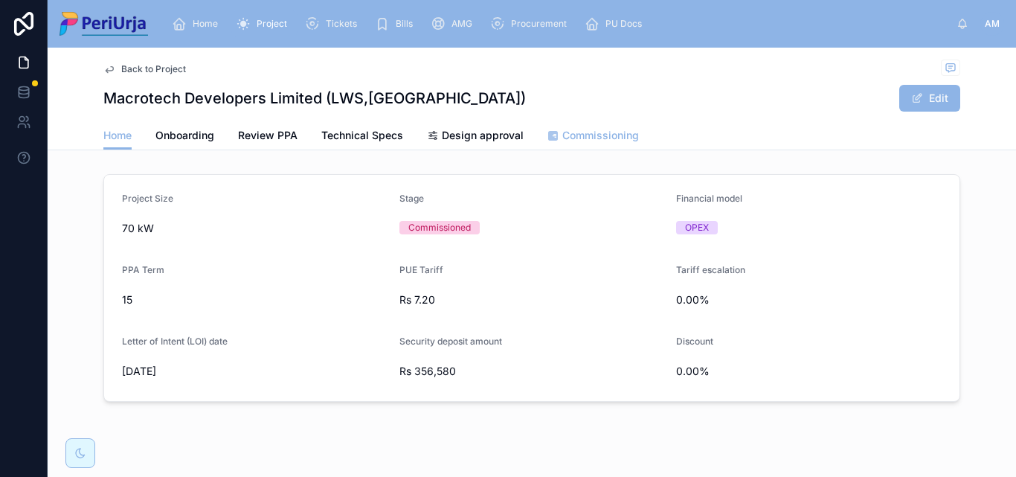
click at [586, 138] on span "Commissioning" at bounding box center [600, 135] width 77 height 15
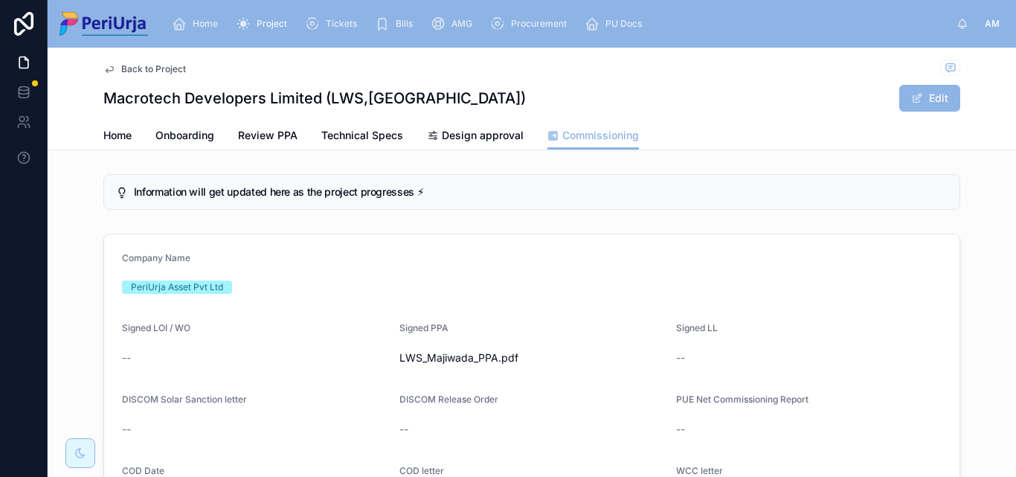
scroll to position [316, 0]
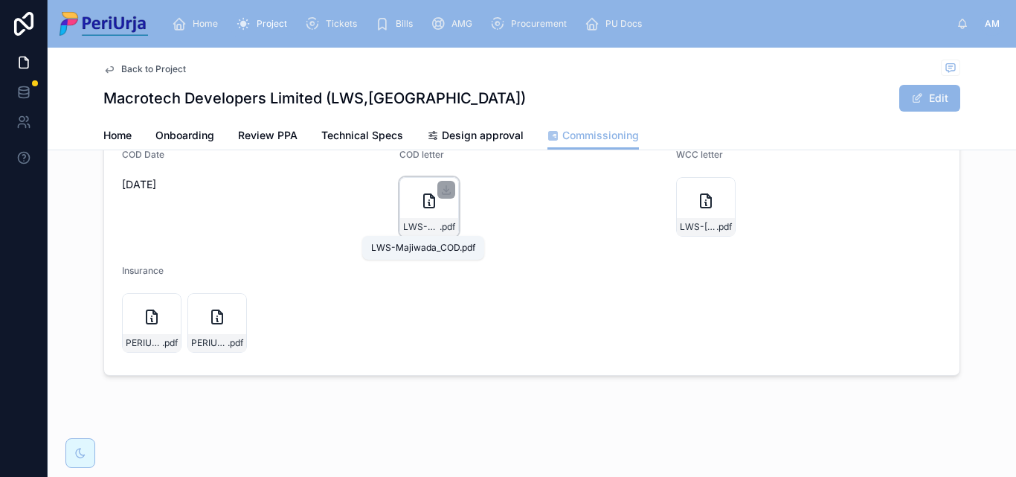
click at [420, 211] on div "LWS-Majiwada_COD .pdf" at bounding box center [430, 207] width 60 height 60
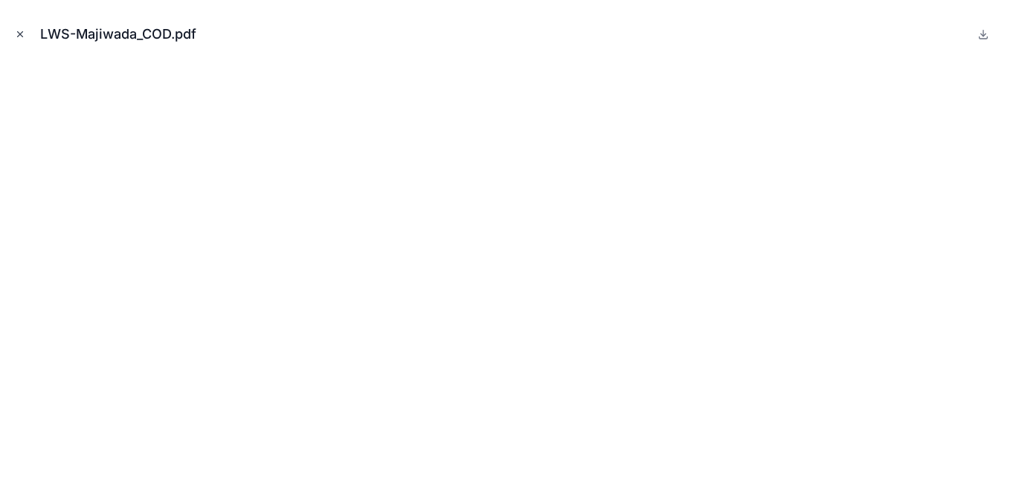
click at [17, 28] on button "Close modal" at bounding box center [20, 34] width 16 height 16
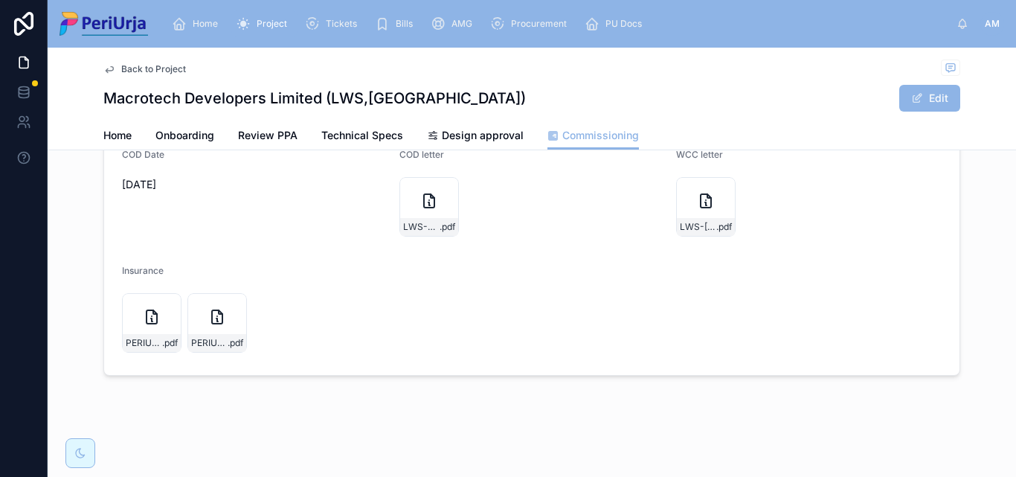
click at [211, 6] on div "Home Project Tickets Bills AMG Procurement PU Docs AM [PERSON_NAME]" at bounding box center [532, 24] width 969 height 48
click at [208, 22] on span "Home" at bounding box center [205, 24] width 25 height 12
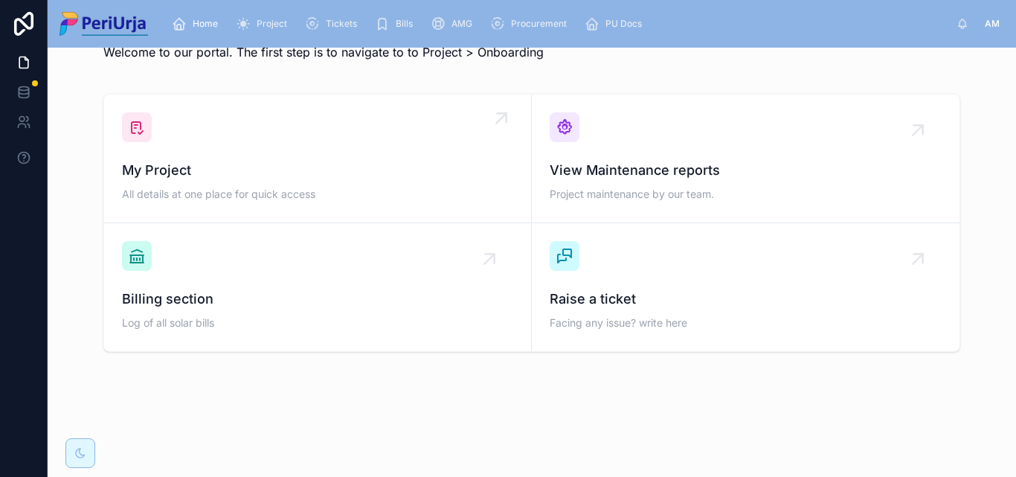
click at [222, 181] on div "My Project All details at one place for quick access" at bounding box center [317, 182] width 391 height 45
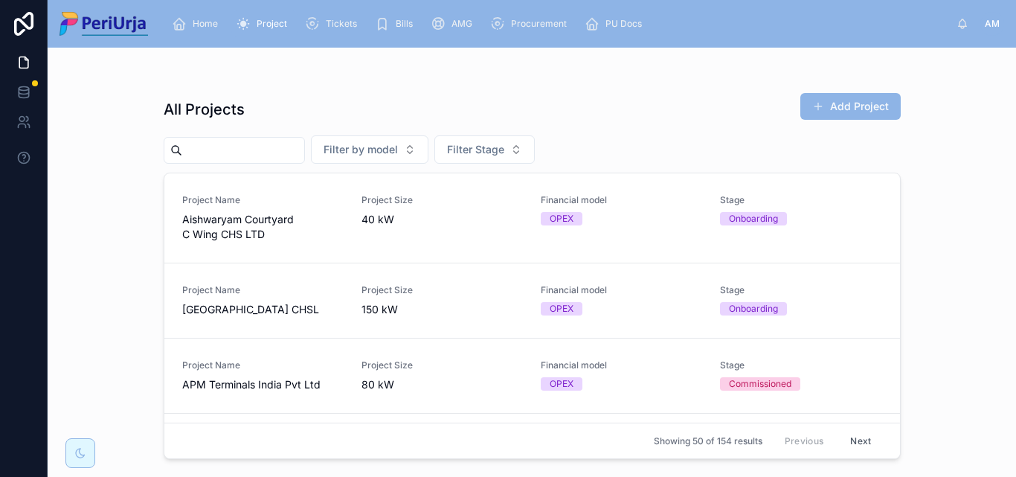
click at [264, 153] on input "text" at bounding box center [243, 150] width 122 height 21
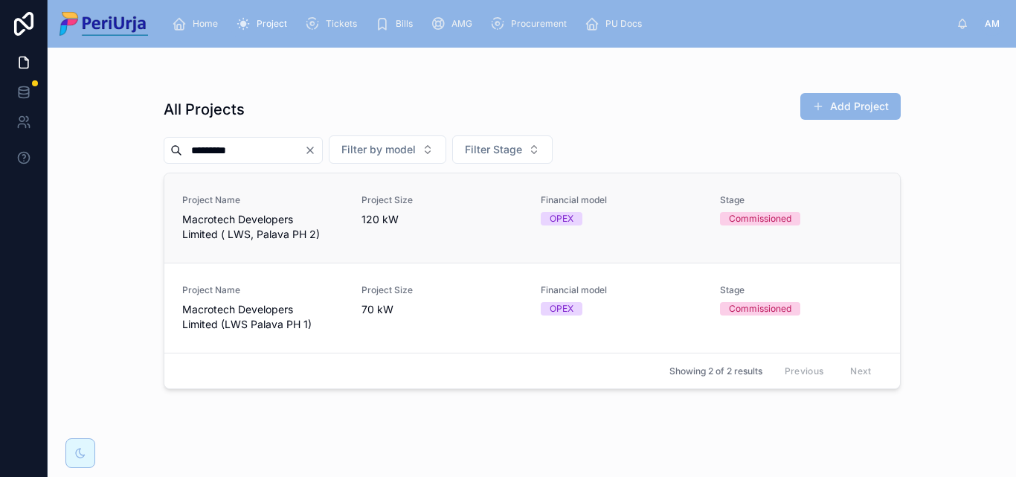
type input "*********"
click at [284, 231] on span "Macrotech Developers Limited ( LWS, Palava PH 2)" at bounding box center [262, 227] width 161 height 30
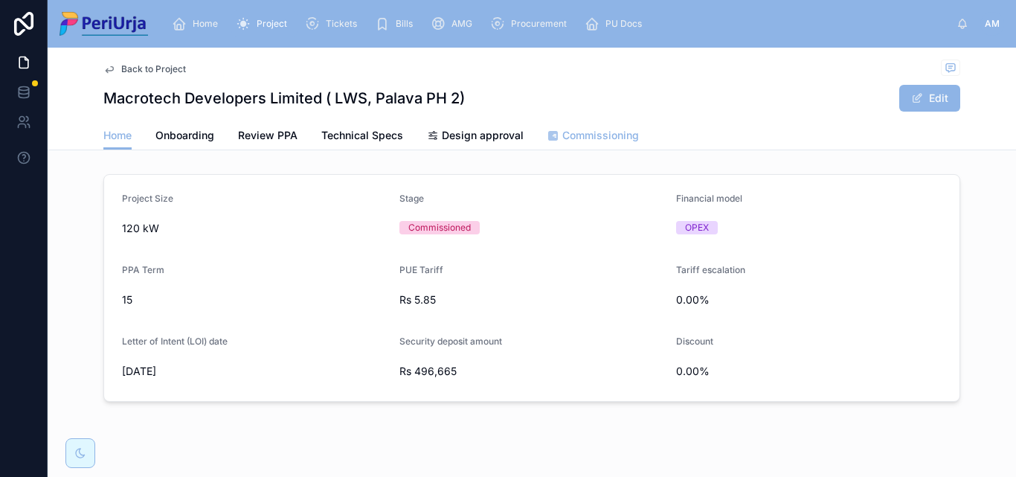
click at [586, 128] on span "Commissioning" at bounding box center [600, 135] width 77 height 15
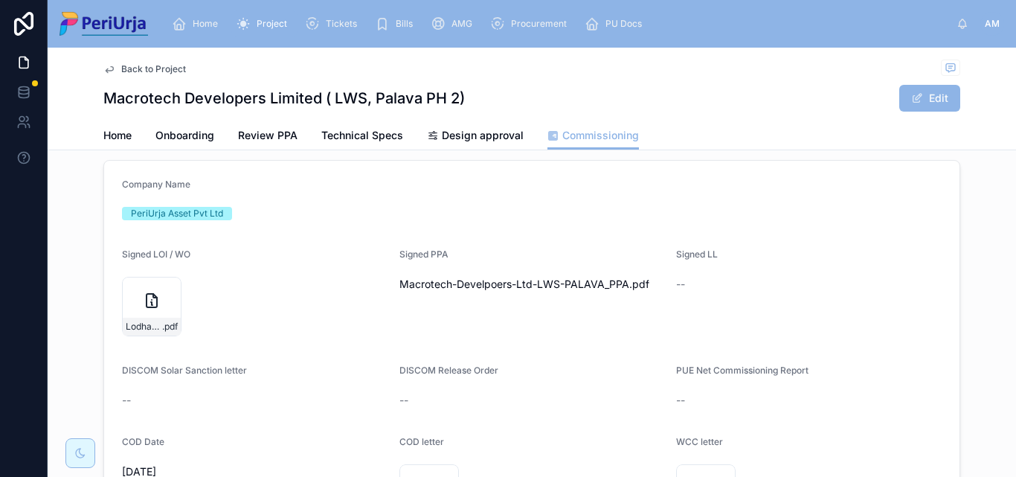
scroll to position [223, 0]
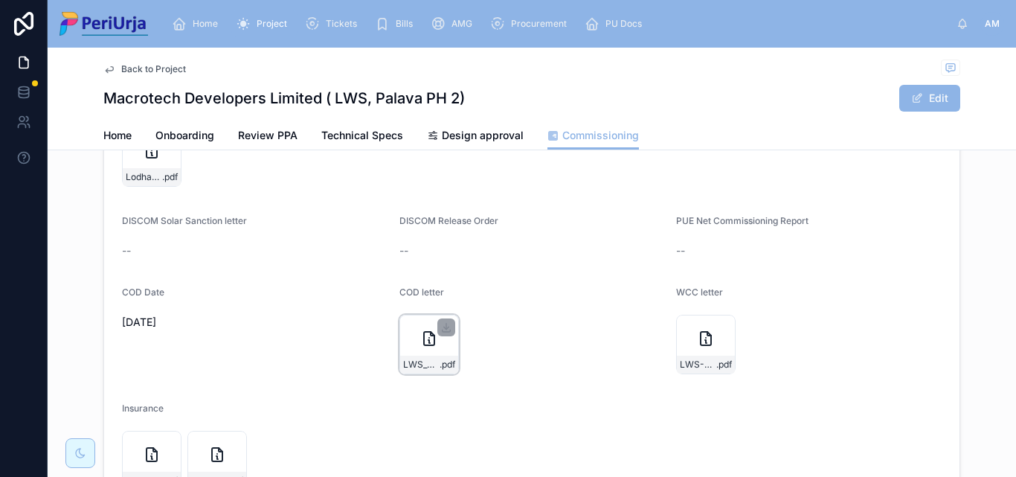
click at [439, 350] on div "LWS_Palava-Phase-II_COD .pdf" at bounding box center [430, 345] width 60 height 60
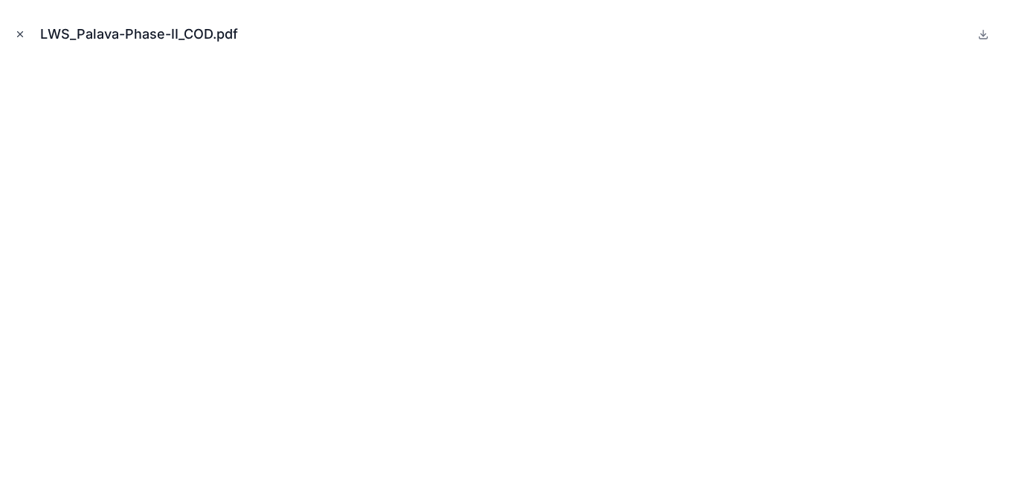
click at [19, 31] on icon "Close modal" at bounding box center [20, 34] width 10 height 10
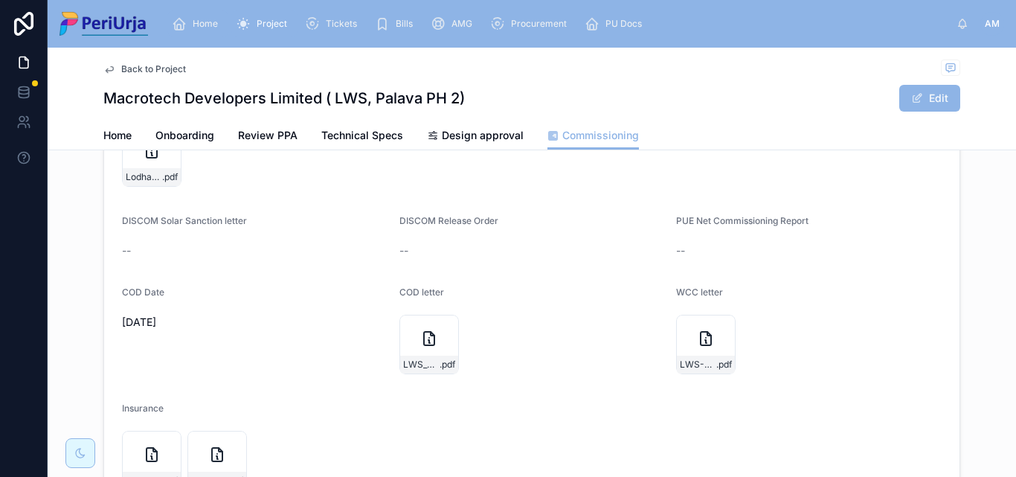
click at [205, 15] on div "Home" at bounding box center [198, 24] width 52 height 24
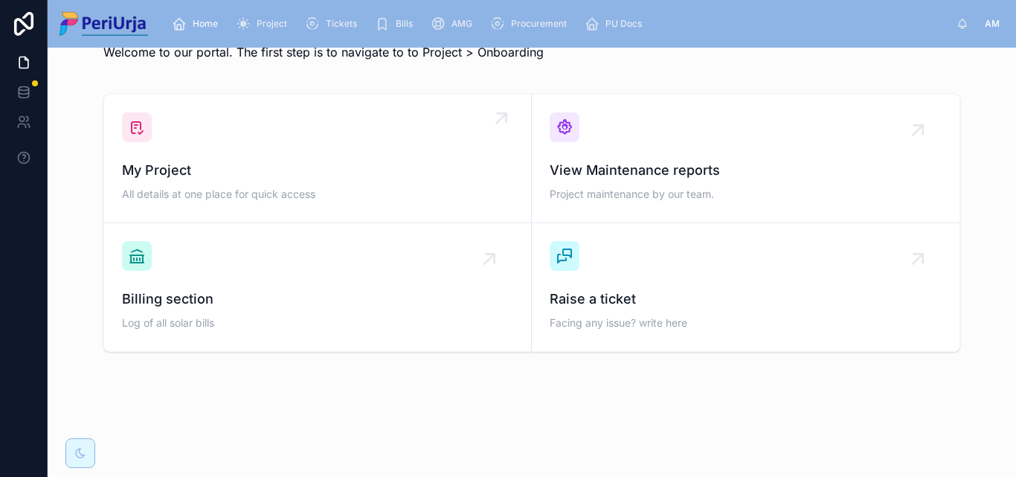
scroll to position [43, 0]
click at [223, 155] on div "My Project All details at one place for quick access" at bounding box center [317, 158] width 391 height 92
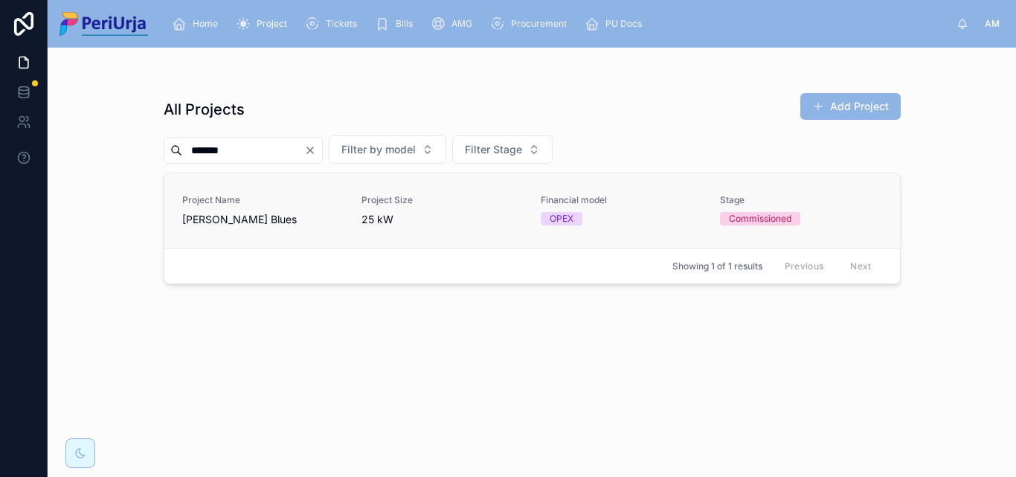
type input "*******"
click at [213, 201] on span "Project Name" at bounding box center [262, 200] width 161 height 12
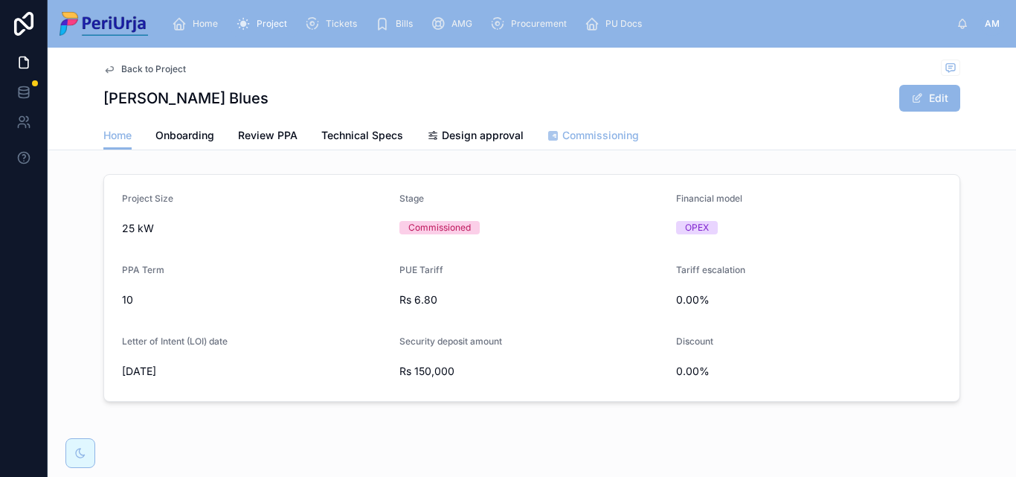
click at [586, 138] on span "Commissioning" at bounding box center [600, 135] width 77 height 15
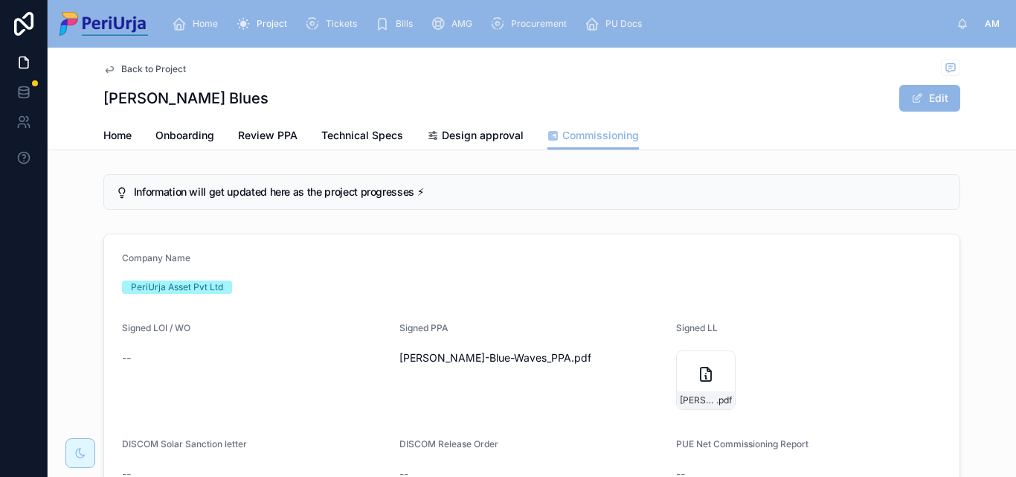
click at [207, 18] on span "Home" at bounding box center [205, 24] width 25 height 12
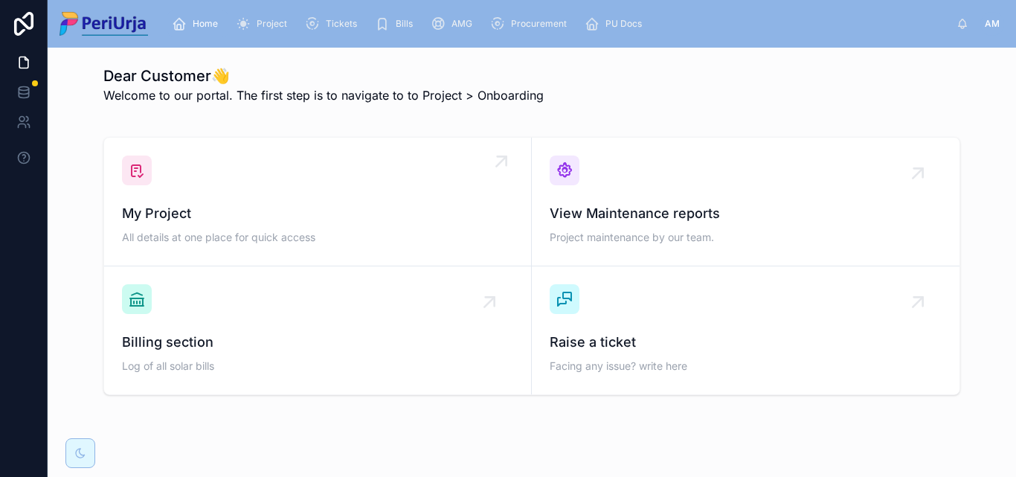
click at [212, 156] on div "My Project All details at one place for quick access" at bounding box center [317, 201] width 391 height 92
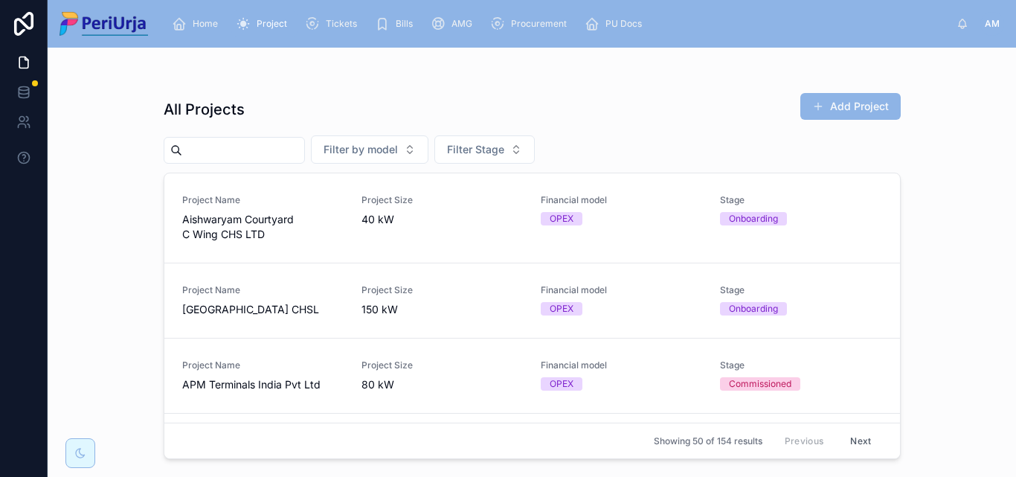
click at [220, 153] on input "text" at bounding box center [243, 150] width 122 height 21
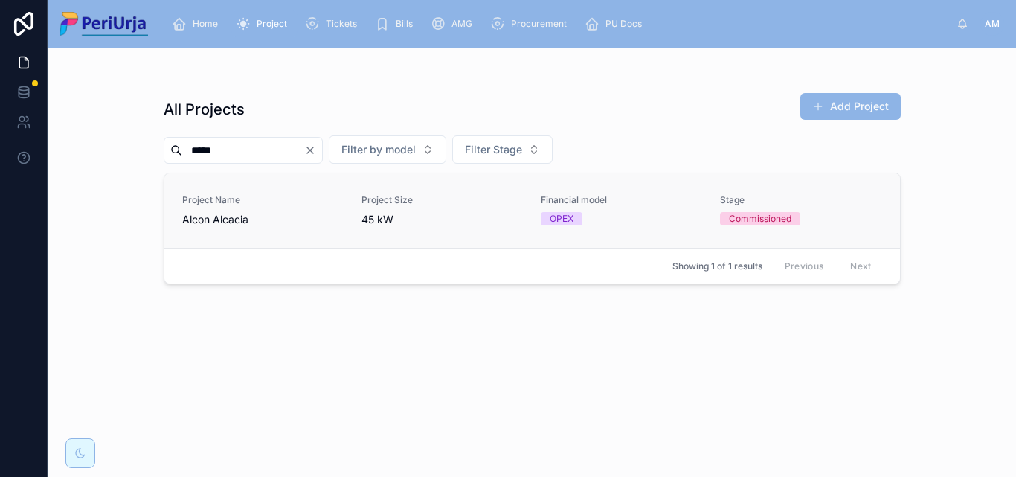
type input "*****"
click at [199, 213] on span "Alcon Alcacia" at bounding box center [262, 219] width 161 height 15
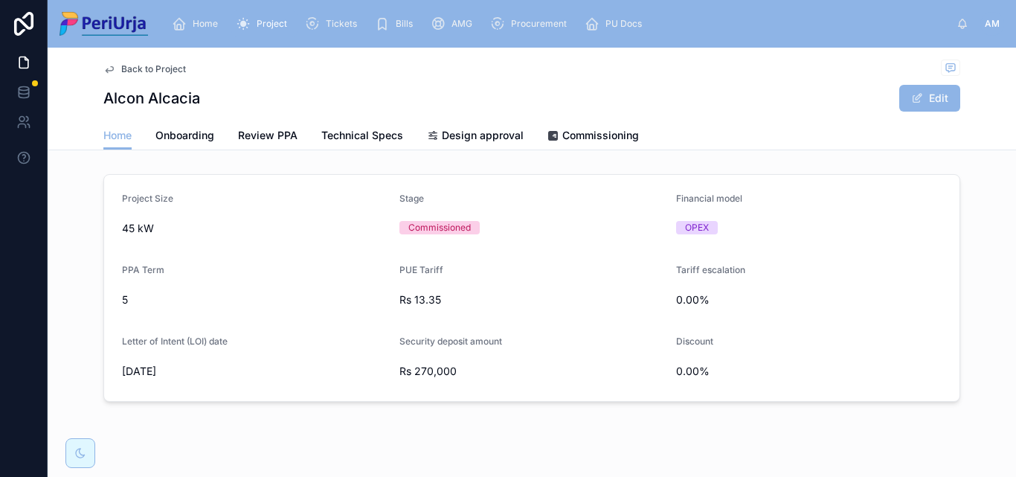
click at [602, 153] on div "Back to Project Alcon Alcacia Edit Home Home Onboarding Review PPA Technical Sp…" at bounding box center [532, 275] width 969 height 455
click at [602, 145] on link "Commissioning" at bounding box center [594, 137] width 92 height 30
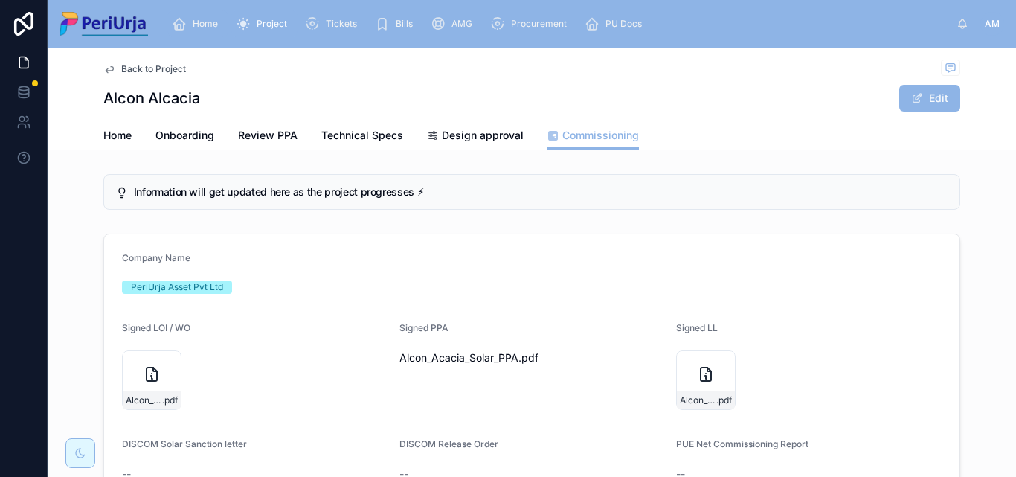
click at [214, 17] on div "Home" at bounding box center [198, 24] width 52 height 24
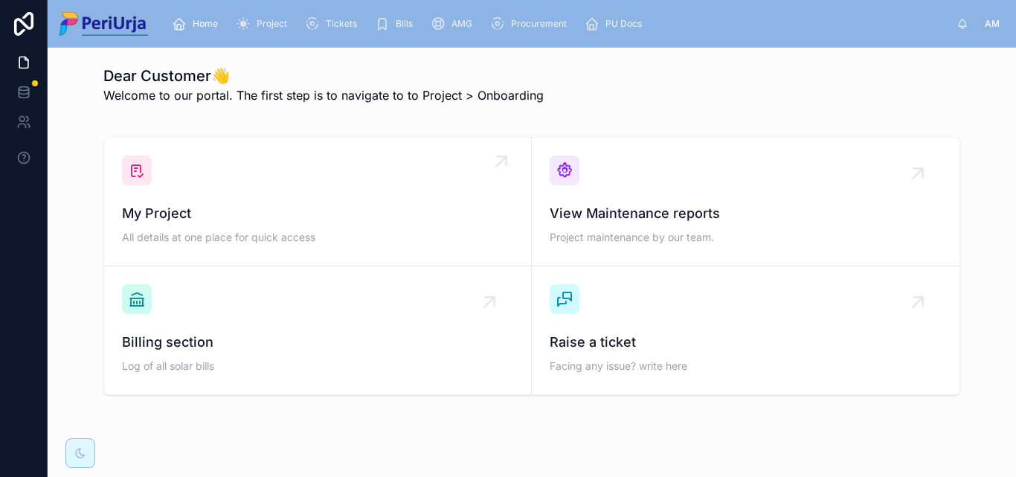
click at [219, 214] on span "My Project" at bounding box center [317, 213] width 391 height 21
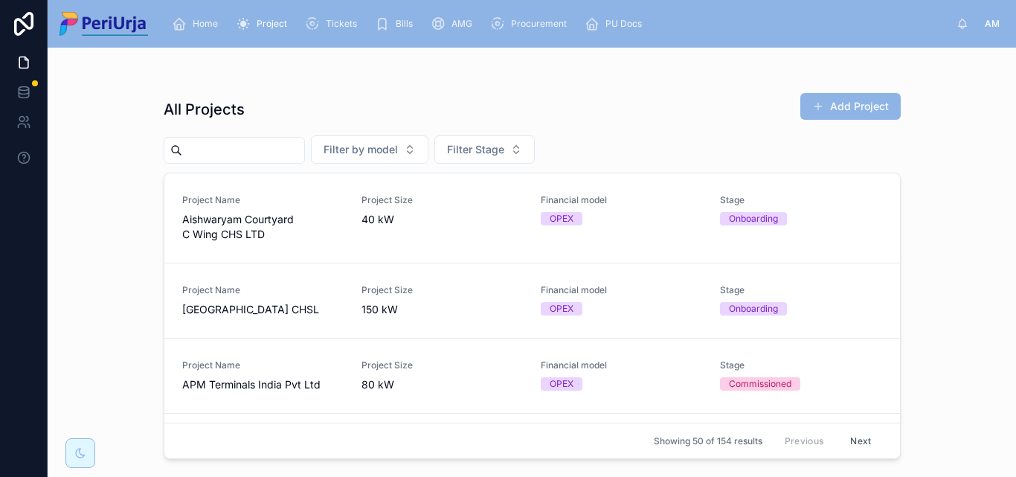
click at [199, 150] on input "text" at bounding box center [243, 150] width 122 height 21
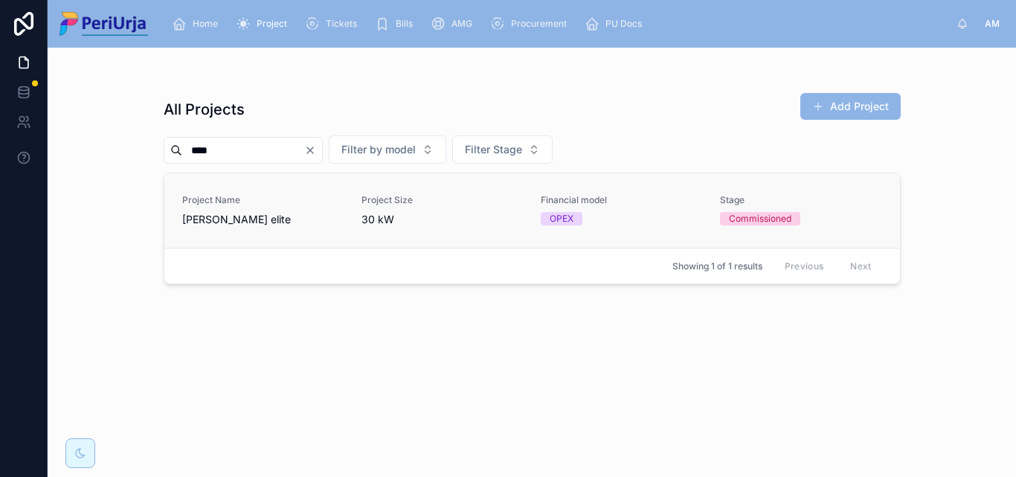
type input "****"
click at [227, 216] on span "[PERSON_NAME] elite" at bounding box center [262, 219] width 161 height 15
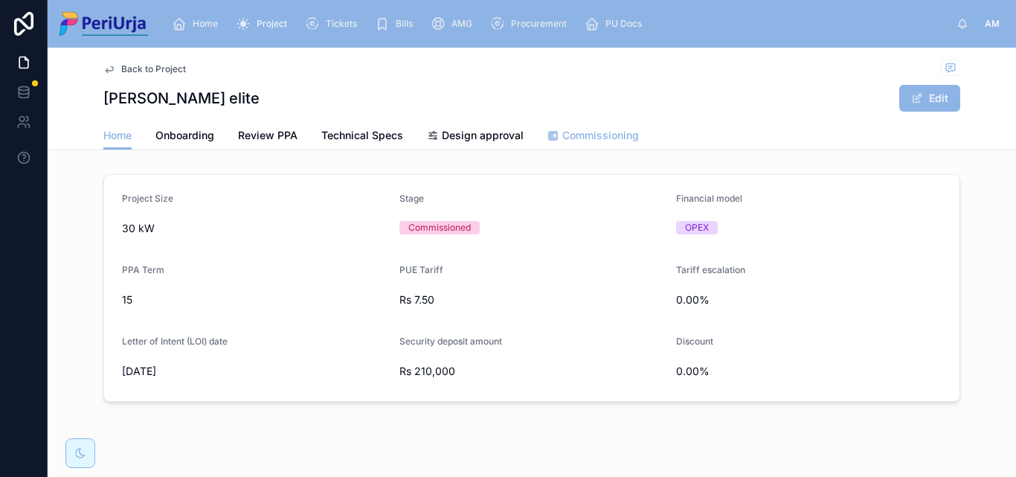
click at [589, 135] on span "Commissioning" at bounding box center [600, 135] width 77 height 15
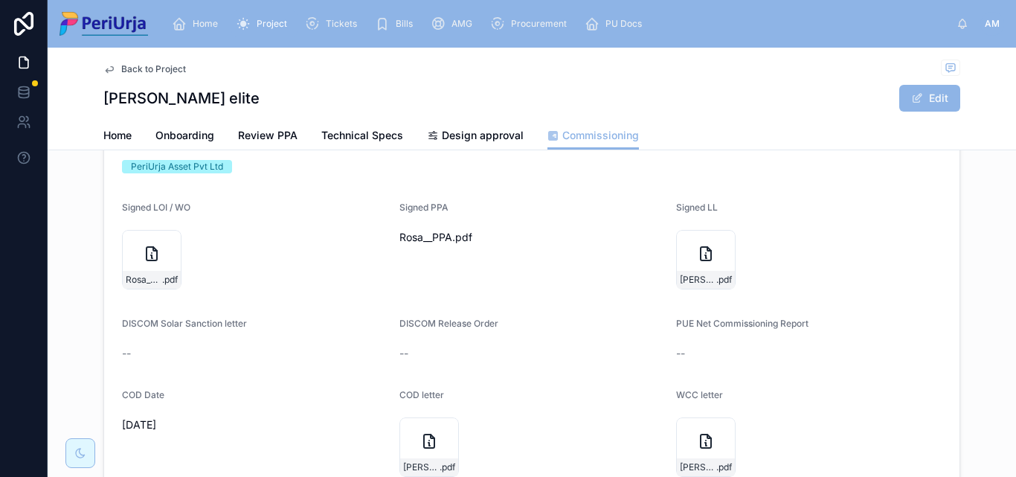
scroll to position [223, 0]
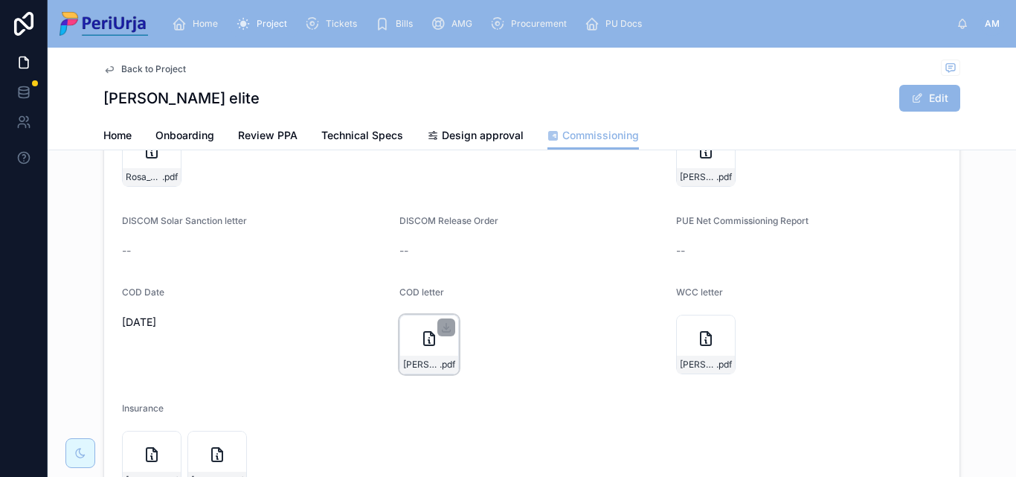
click at [436, 345] on div "[PERSON_NAME]-Elite_COD .pdf" at bounding box center [430, 345] width 60 height 60
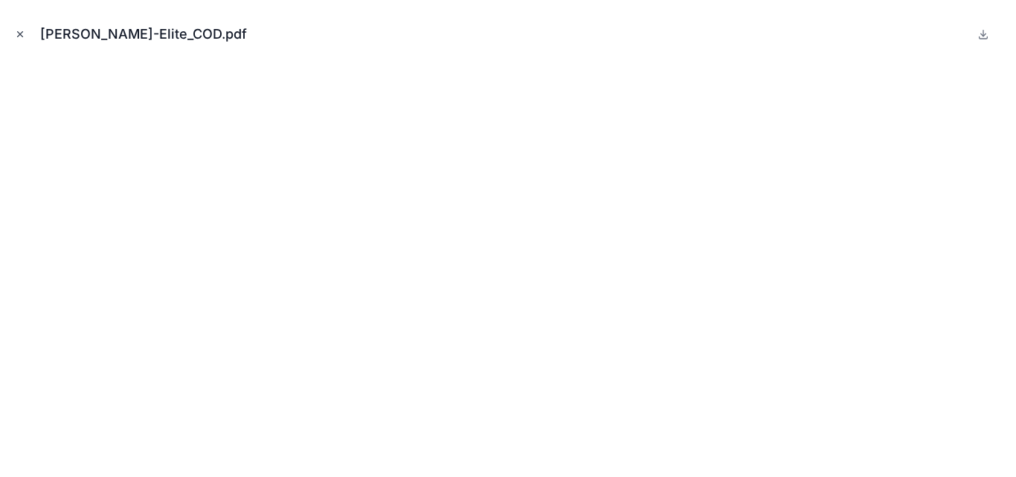
click at [20, 34] on icon "Close modal" at bounding box center [20, 34] width 5 height 5
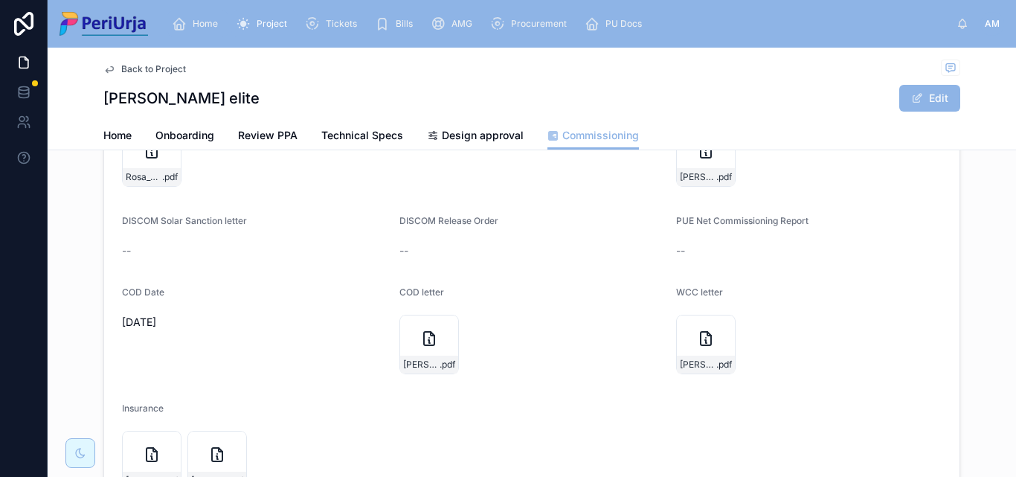
click at [201, 19] on span "Home" at bounding box center [205, 24] width 25 height 12
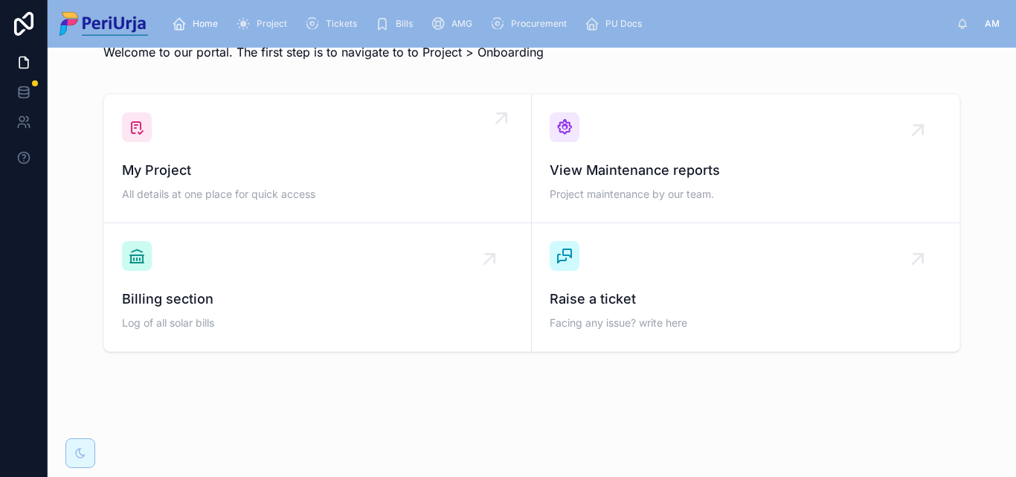
scroll to position [43, 0]
click at [220, 142] on div "My Project All details at one place for quick access" at bounding box center [317, 158] width 391 height 92
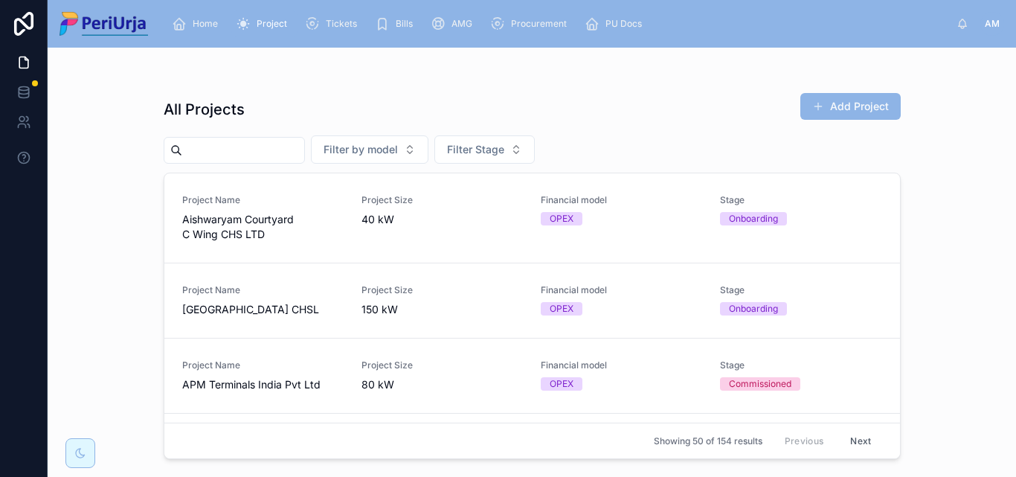
drag, startPoint x: 222, startPoint y: 219, endPoint x: 239, endPoint y: 159, distance: 61.9
click at [229, 144] on input "text" at bounding box center [243, 150] width 122 height 21
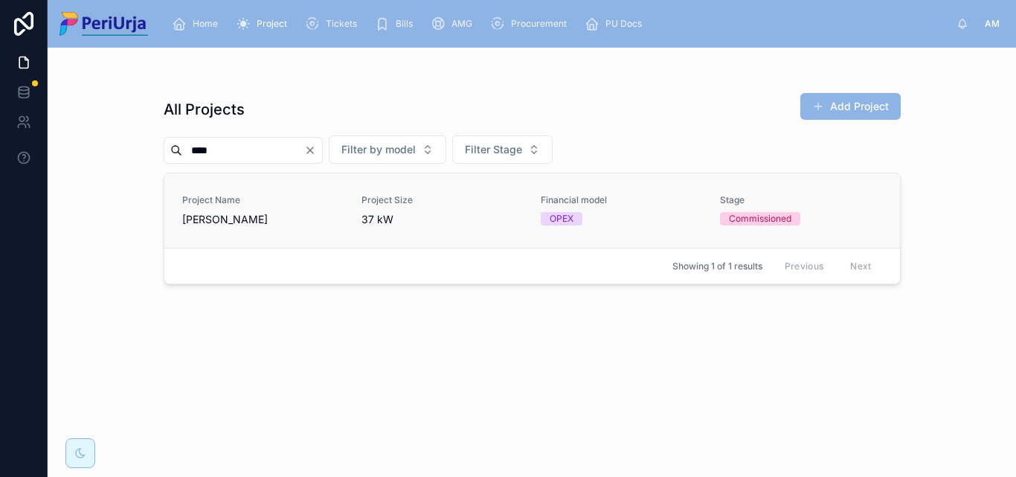
type input "****"
click at [232, 200] on span "Project Name" at bounding box center [262, 200] width 161 height 12
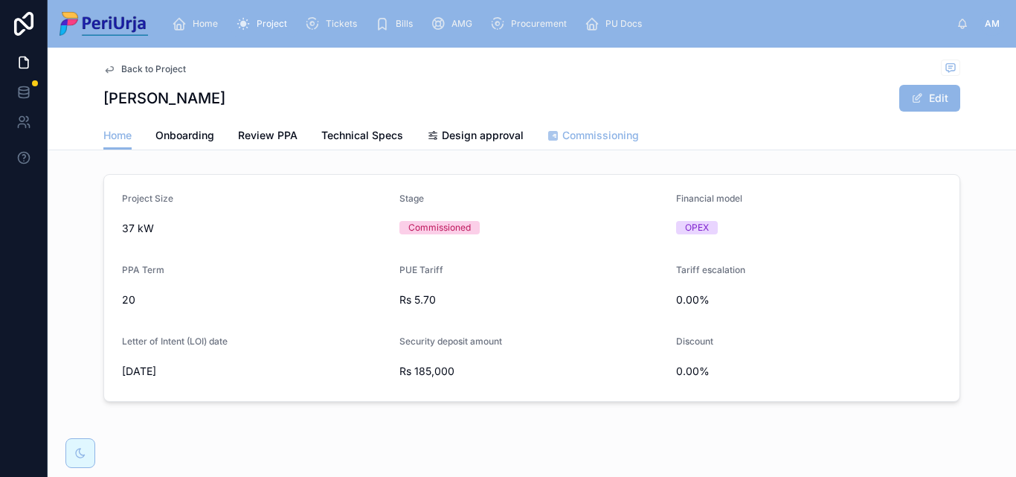
click at [596, 131] on span "Commissioning" at bounding box center [600, 135] width 77 height 15
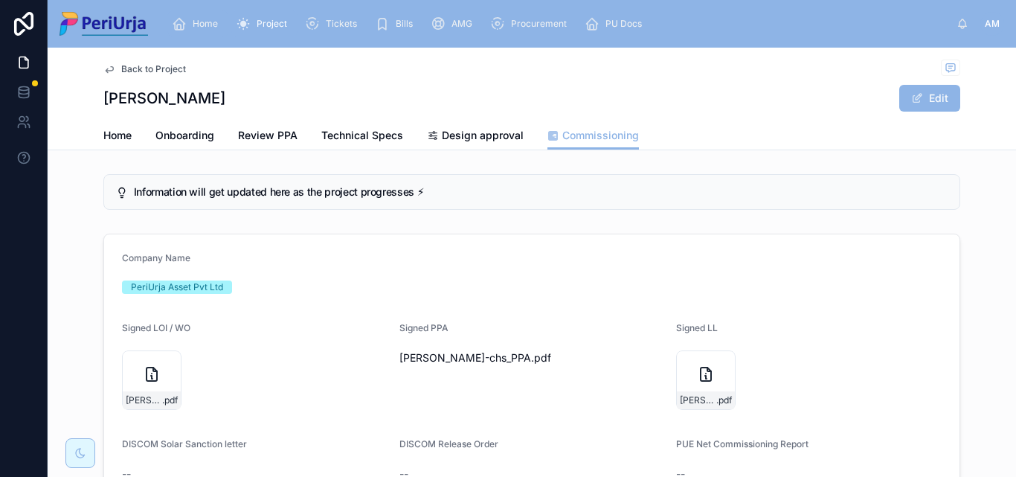
click at [182, 15] on div "Home" at bounding box center [198, 24] width 52 height 24
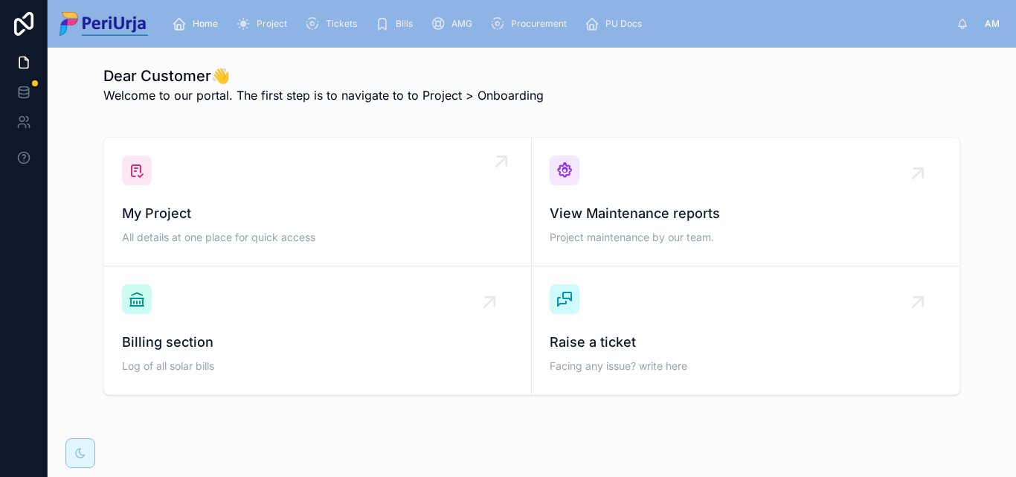
click at [204, 185] on div "My Project All details at one place for quick access" at bounding box center [317, 201] width 391 height 92
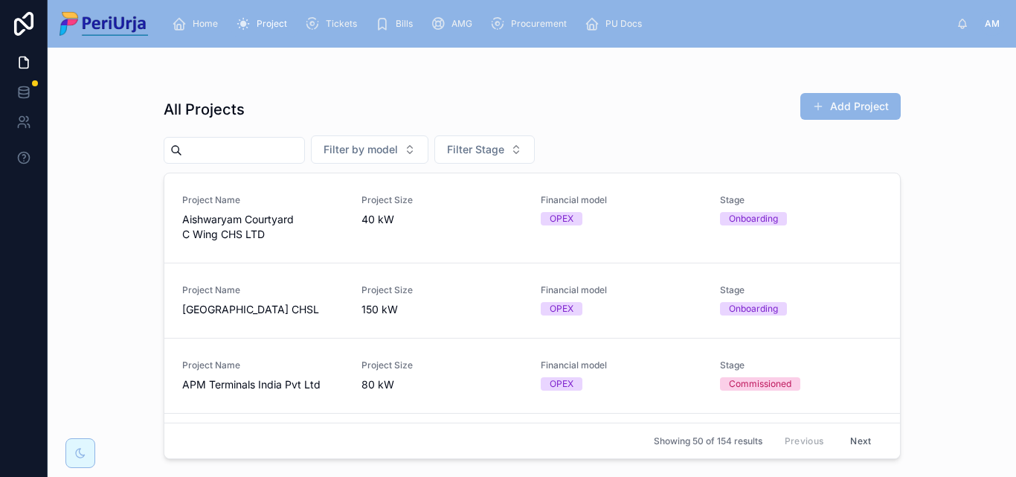
click at [236, 153] on input "text" at bounding box center [243, 150] width 122 height 21
type input "***"
click at [224, 359] on span "Project Name" at bounding box center [262, 365] width 161 height 12
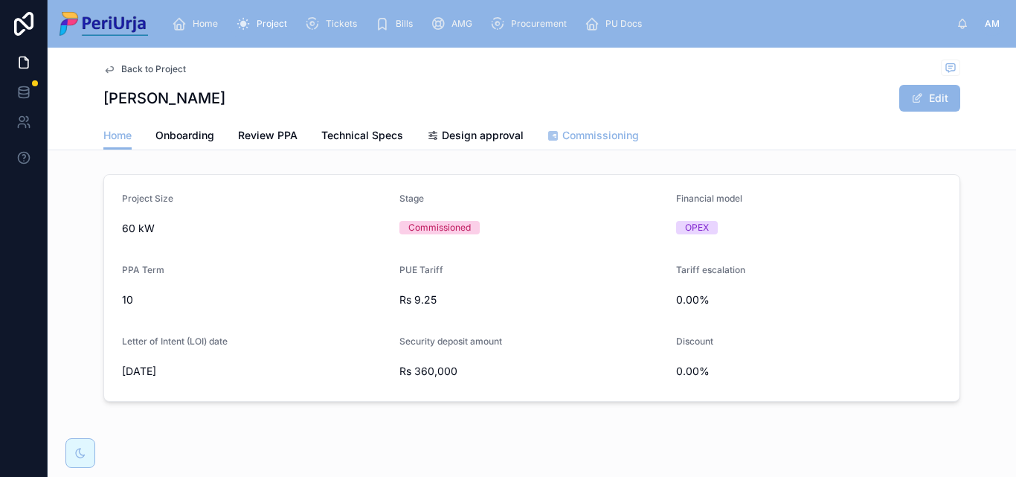
click at [574, 137] on span "Commissioning" at bounding box center [600, 135] width 77 height 15
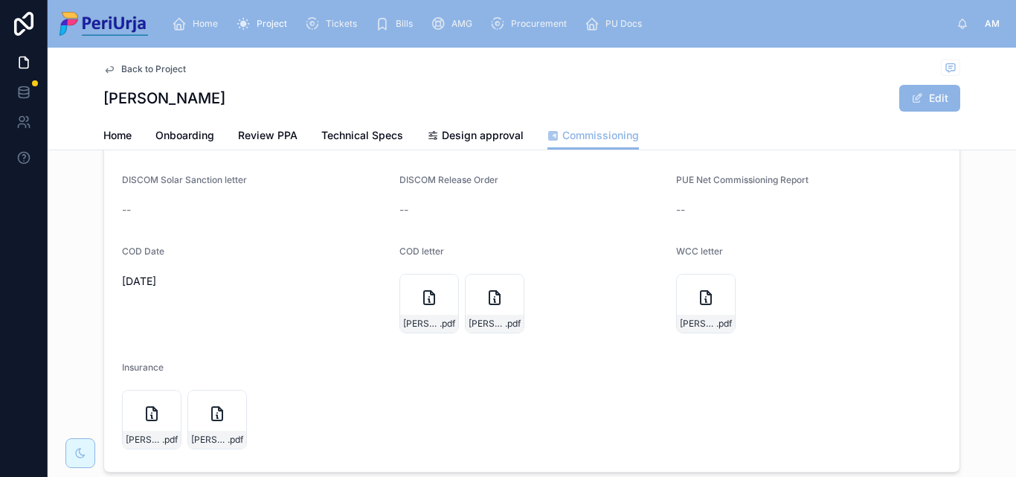
scroll to position [298, 0]
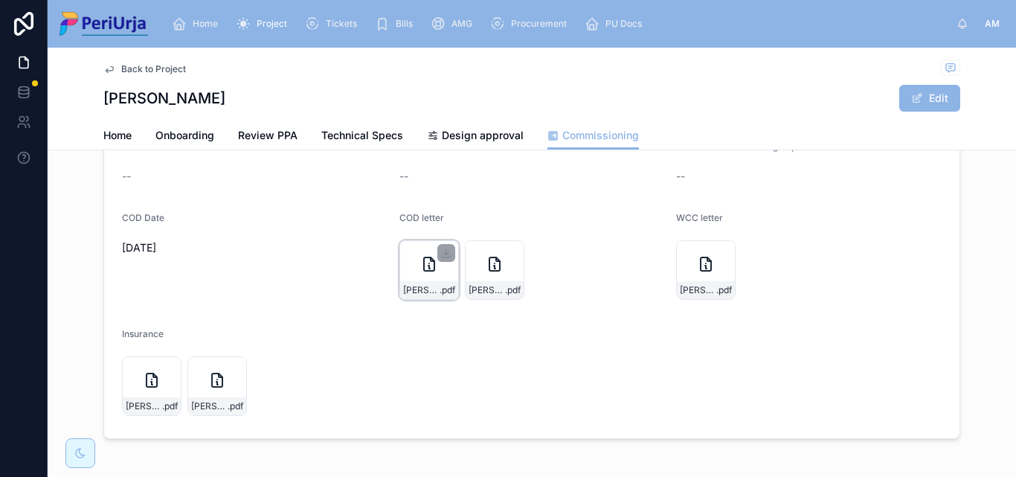
click at [422, 263] on icon at bounding box center [429, 264] width 18 height 18
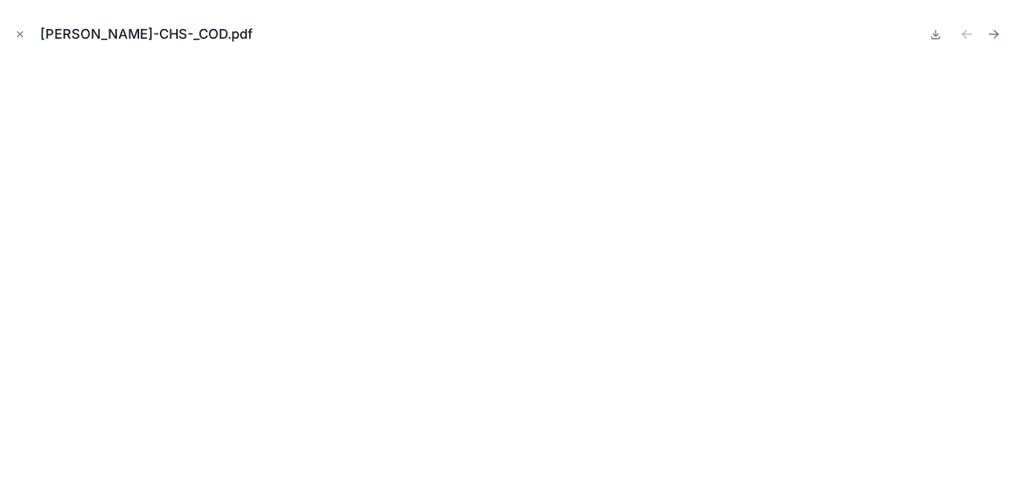
click at [22, 33] on icon "Close modal" at bounding box center [20, 34] width 10 height 10
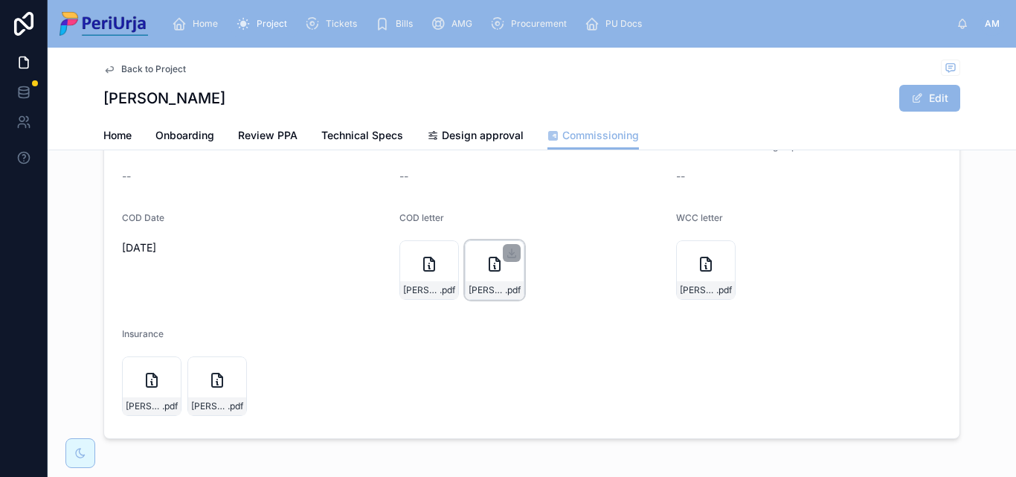
click at [506, 259] on div at bounding box center [512, 253] width 18 height 18
click at [486, 268] on icon at bounding box center [495, 264] width 18 height 18
